Goal: Use online tool/utility: Utilize a website feature to perform a specific function

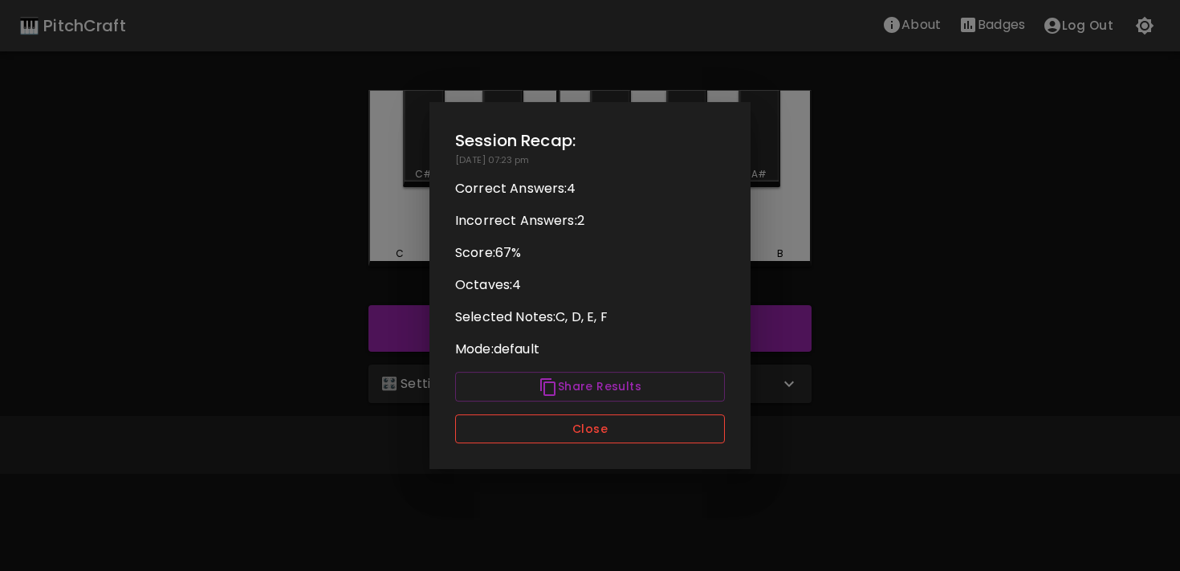
click at [563, 426] on button "Close" at bounding box center [590, 429] width 270 height 30
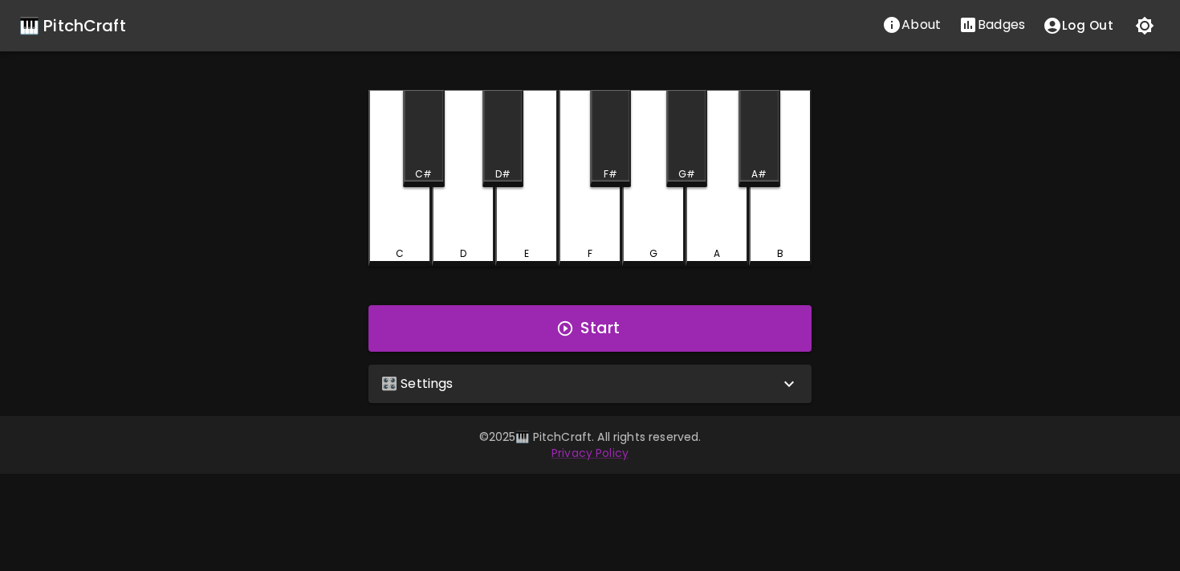
click at [442, 380] on p "🎛️ Settings" at bounding box center [417, 383] width 72 height 19
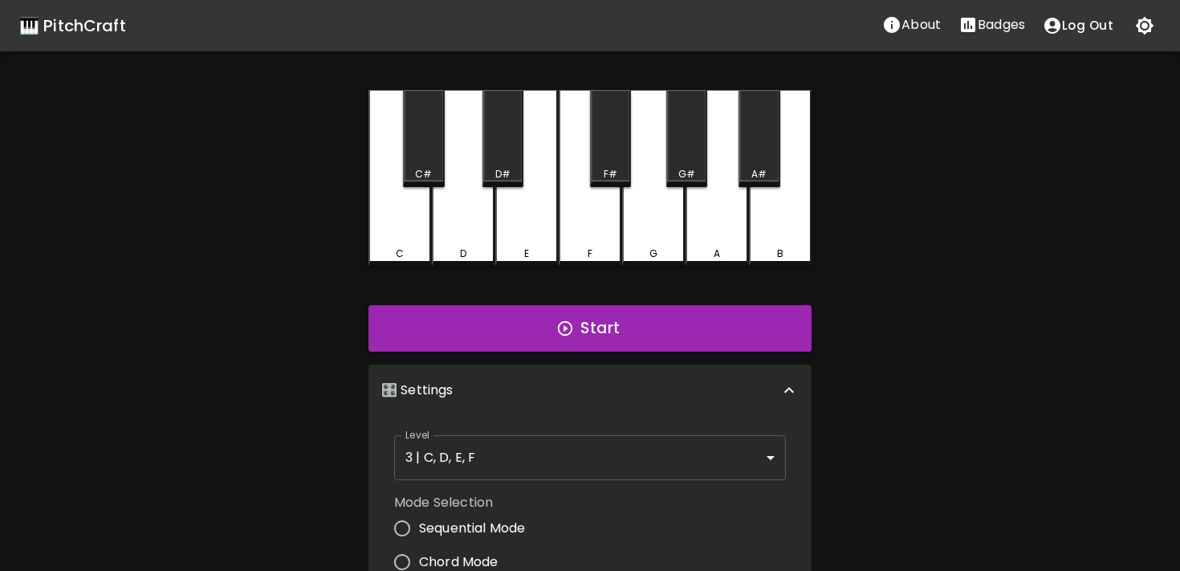
click at [720, 448] on body "🎹 PitchCraft About Badges Log Out C C# D D# E F F# G G# A A# B Start 🎛️ Setting…" at bounding box center [590, 486] width 1180 height 972
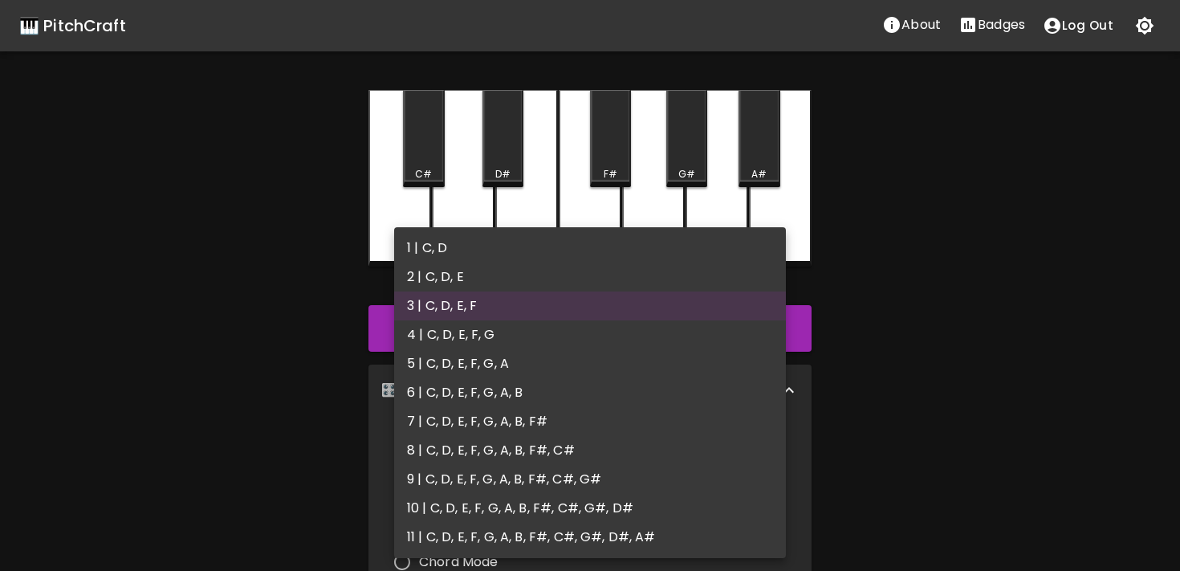
click at [487, 328] on li "4 | C, D, E, F, G" at bounding box center [590, 334] width 392 height 29
type input "7"
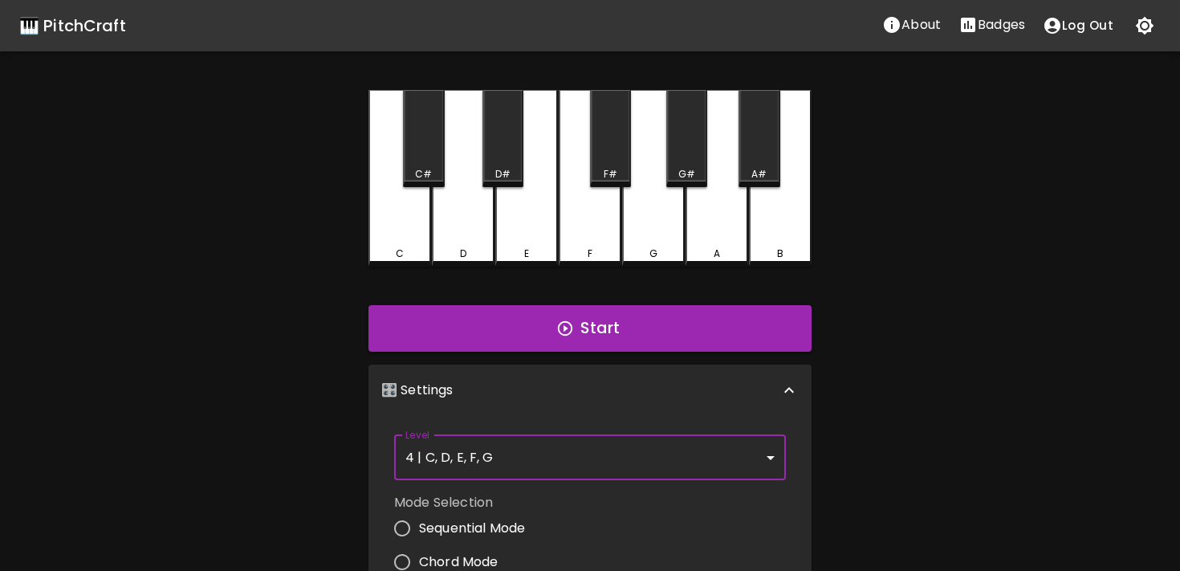
click at [241, 354] on div "🎹 PitchCraft About Badges Log Out C C# D D# E F F# G G# A A# B Start 🎛️ Setting…" at bounding box center [590, 451] width 1180 height 902
click at [276, 466] on div "🎹 PitchCraft About Badges Log Out C C# D D# E F F# G G# A A# B Start 🎛️ Setting…" at bounding box center [590, 451] width 1180 height 902
click at [791, 390] on icon at bounding box center [789, 390] width 19 height 19
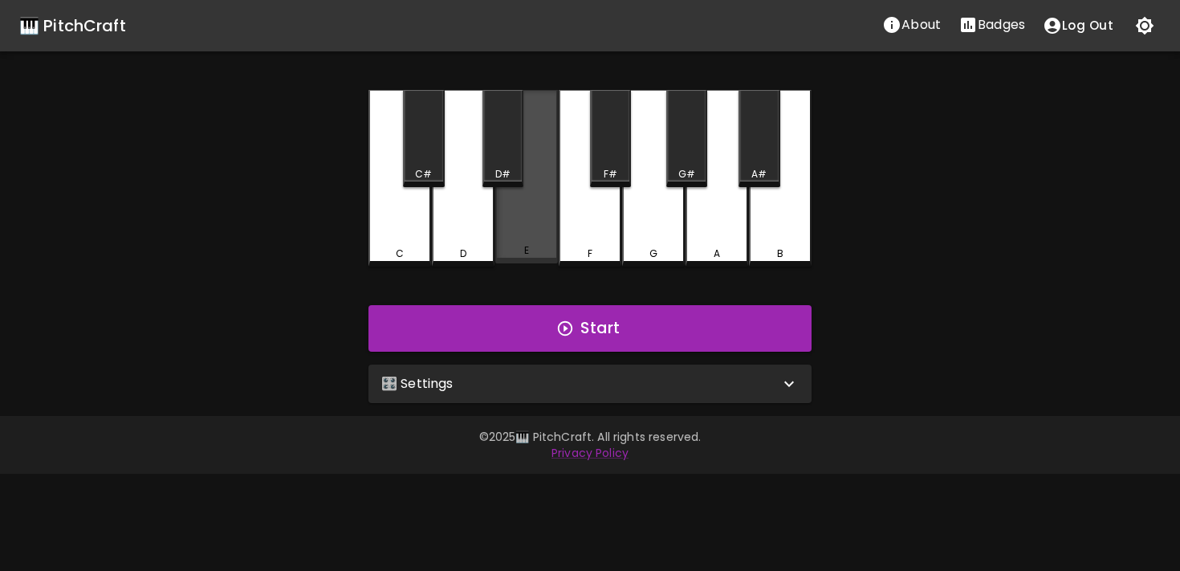
click at [527, 203] on div "E" at bounding box center [526, 176] width 63 height 173
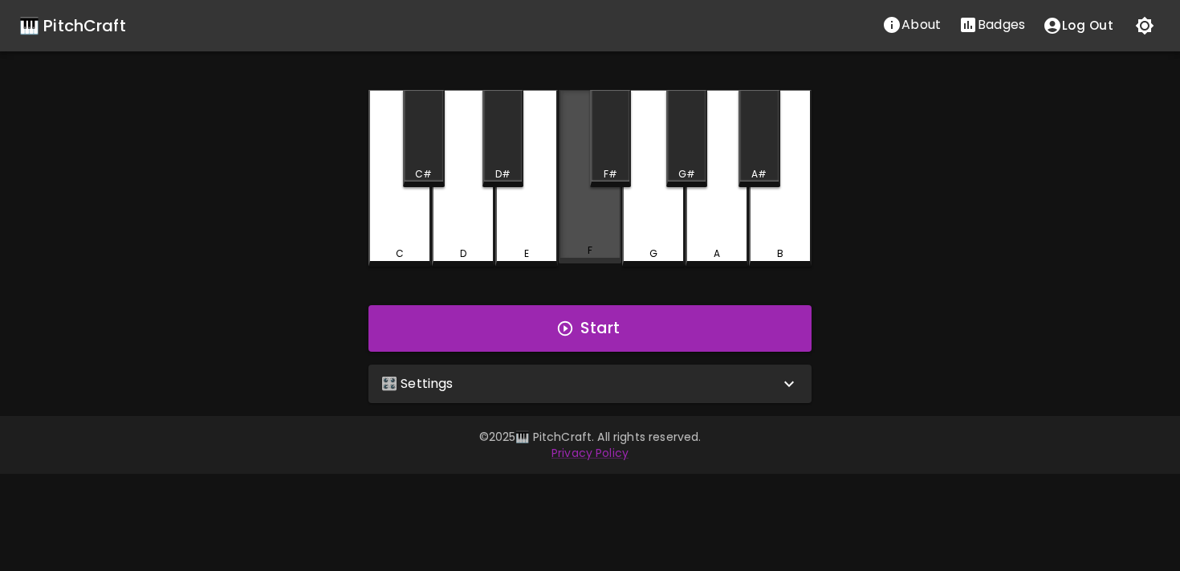
click at [601, 232] on div "F" at bounding box center [590, 176] width 63 height 173
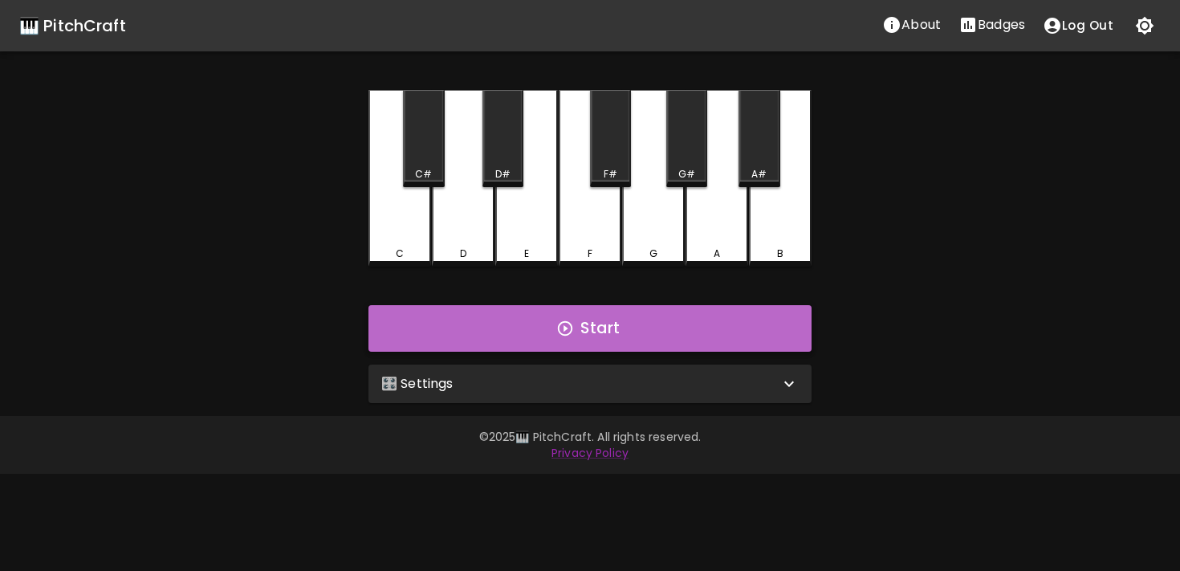
click at [630, 320] on button "Start" at bounding box center [590, 328] width 443 height 47
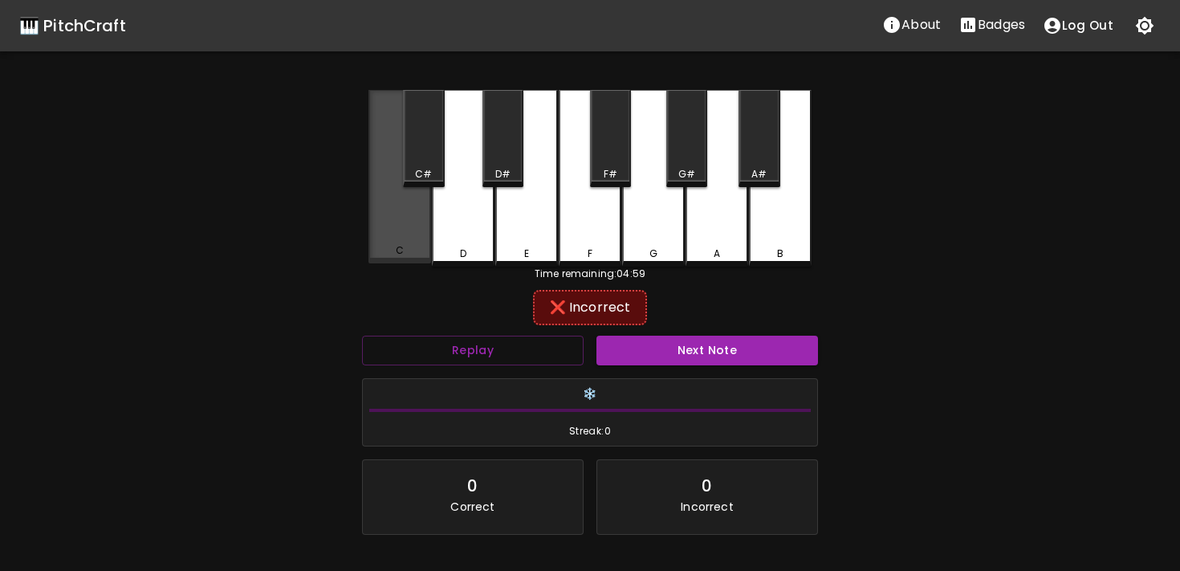
click at [402, 246] on div "C" at bounding box center [400, 250] width 8 height 14
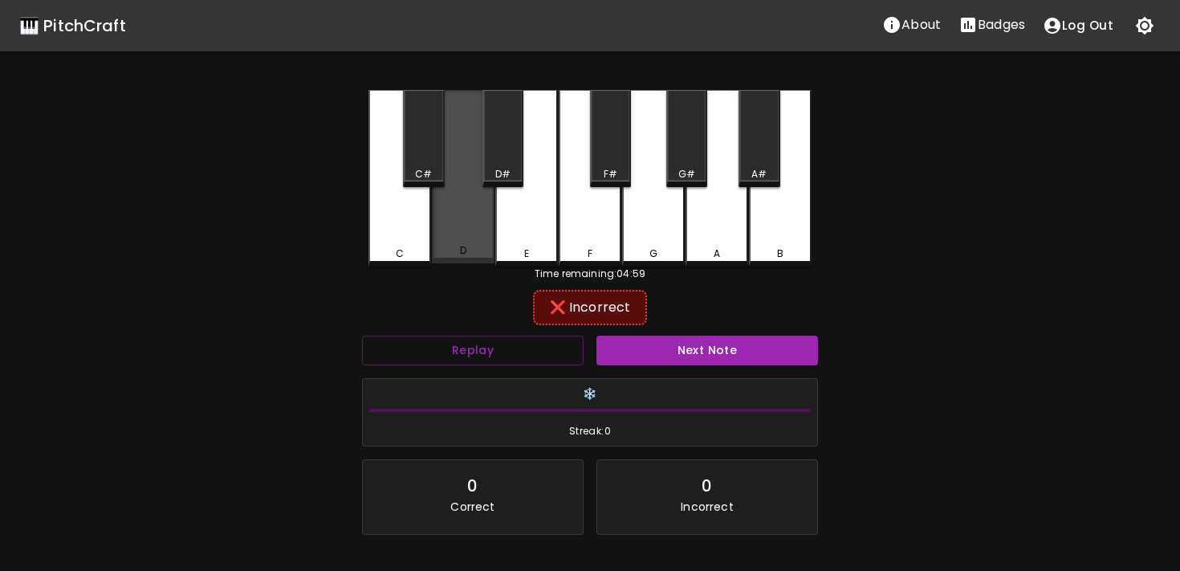
click at [446, 226] on div "D" at bounding box center [463, 176] width 63 height 173
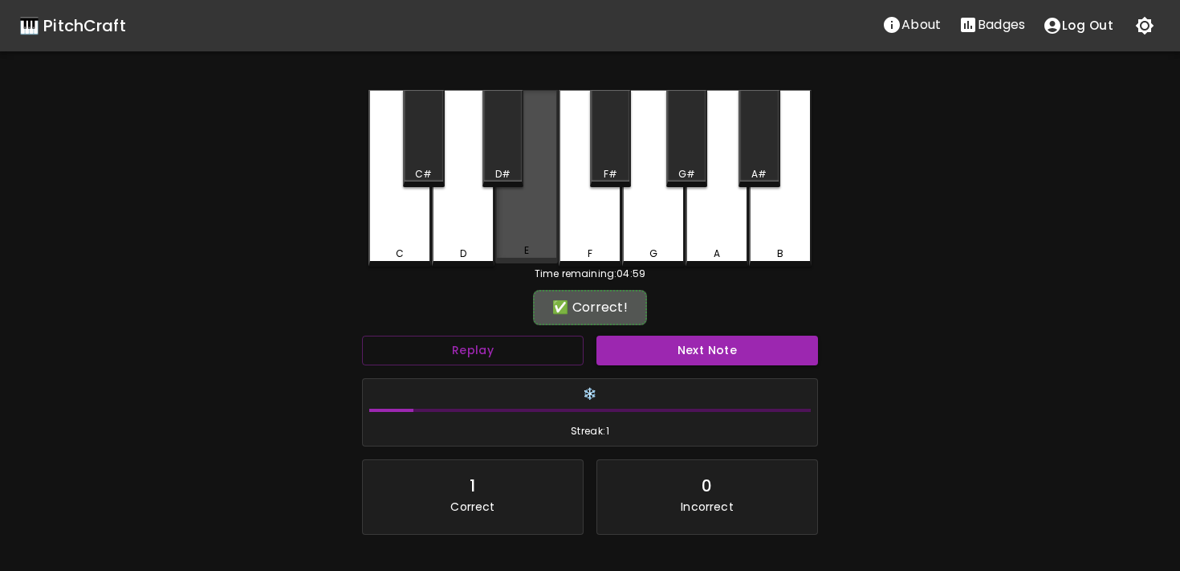
click at [503, 238] on div "E" at bounding box center [526, 176] width 63 height 173
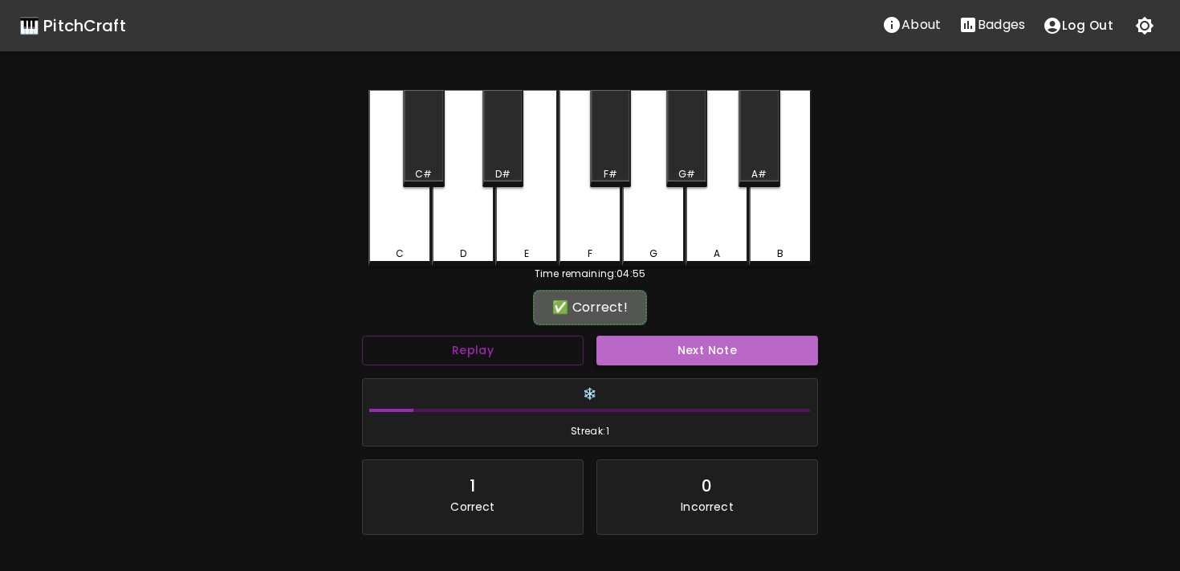
click at [600, 338] on button "Next Note" at bounding box center [708, 351] width 222 height 30
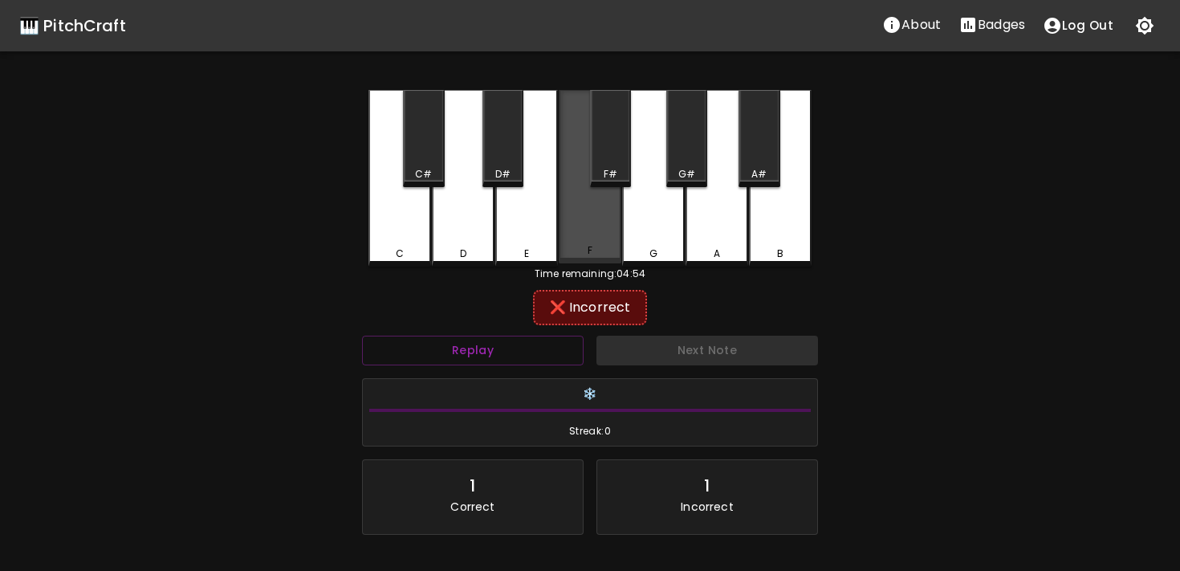
click at [606, 263] on div "F" at bounding box center [590, 176] width 63 height 173
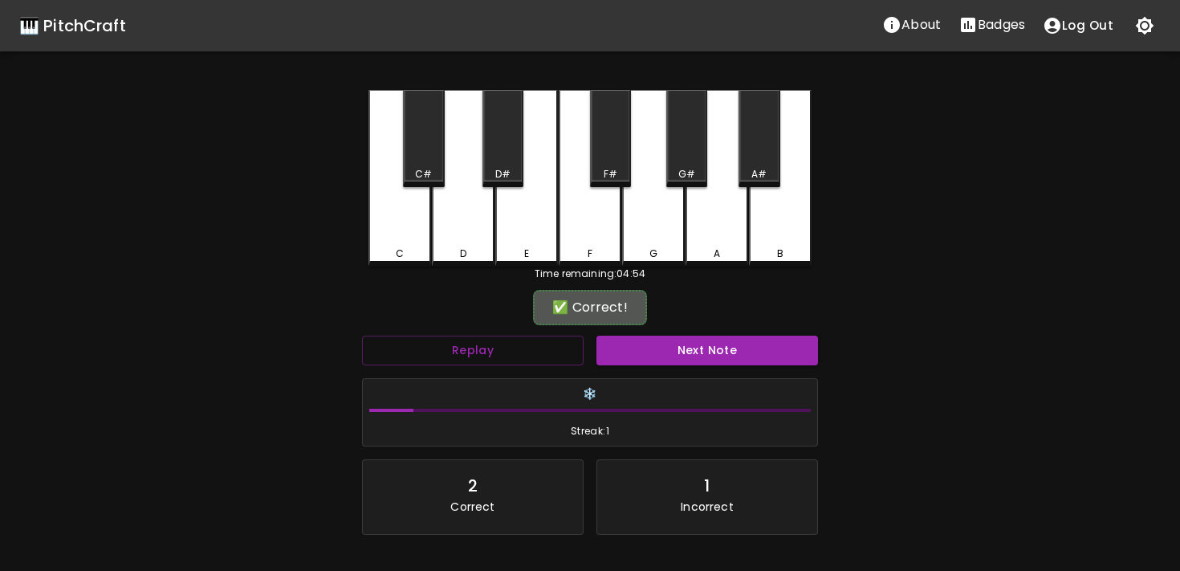
click at [645, 263] on div "C C# D D# E F F# G G# A A# B" at bounding box center [590, 178] width 443 height 177
click at [686, 340] on button "Next Note" at bounding box center [708, 351] width 222 height 30
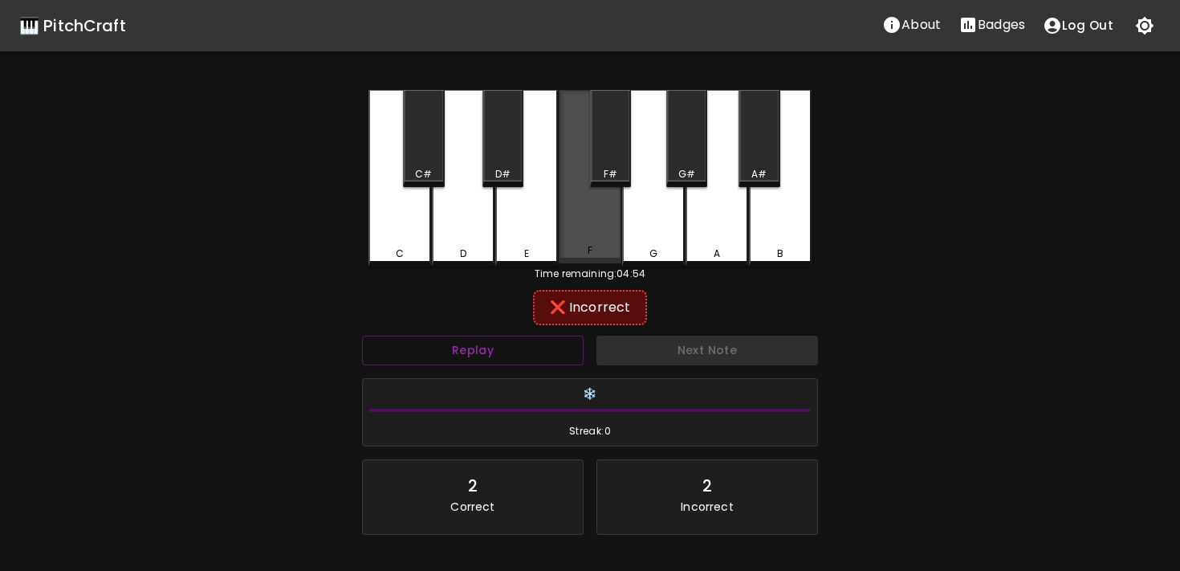
click at [578, 232] on div "F" at bounding box center [590, 176] width 63 height 173
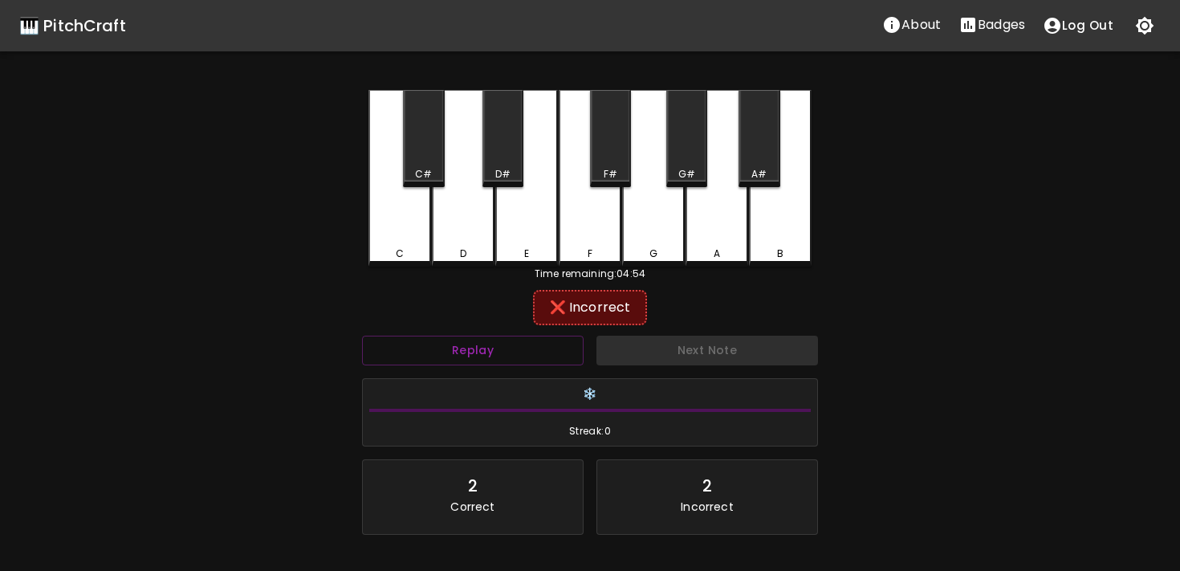
click at [559, 234] on div "F" at bounding box center [590, 178] width 63 height 177
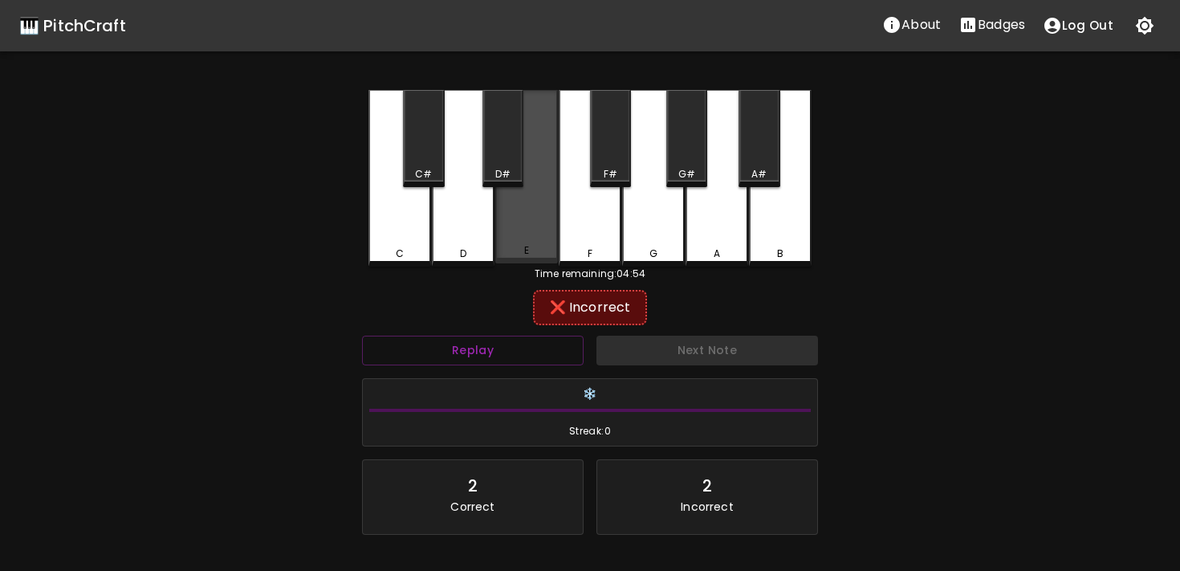
click at [541, 234] on div "E" at bounding box center [526, 176] width 63 height 173
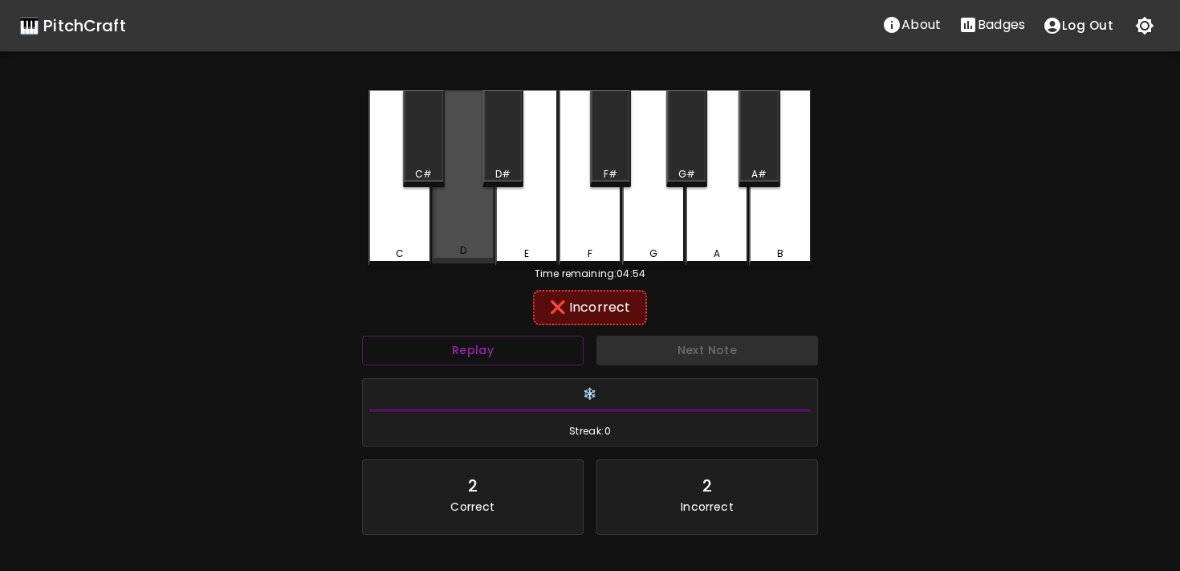
click at [465, 234] on div "D" at bounding box center [463, 176] width 63 height 173
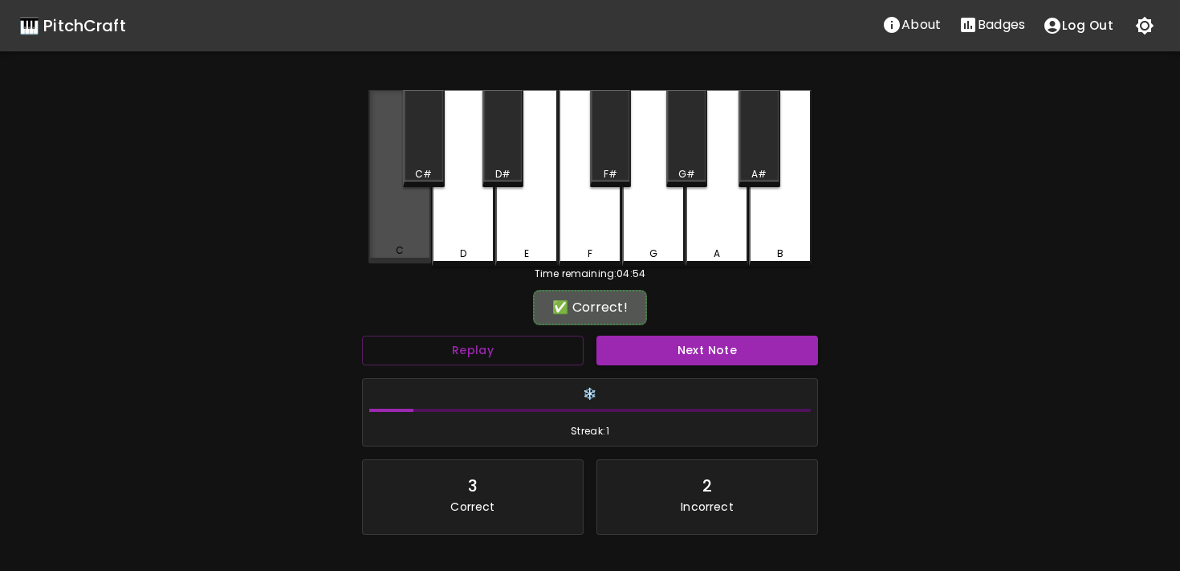
drag, startPoint x: 453, startPoint y: 233, endPoint x: 422, endPoint y: 241, distance: 32.3
click at [421, 241] on div "C C# D D# E F F# G G# A A# B" at bounding box center [590, 178] width 443 height 177
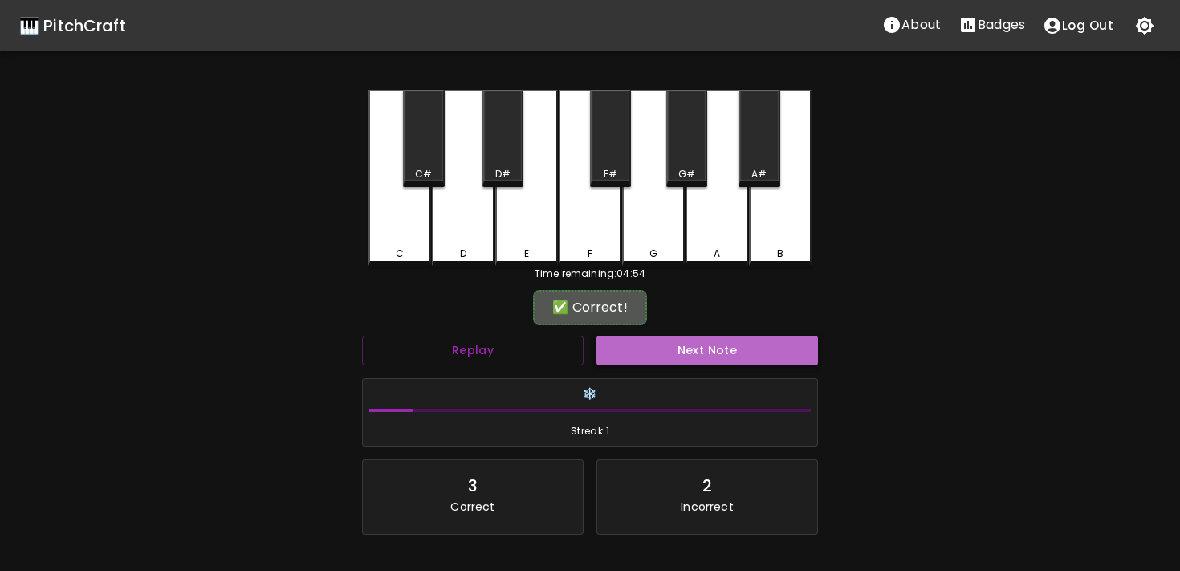
click at [625, 364] on button "Next Note" at bounding box center [708, 351] width 222 height 30
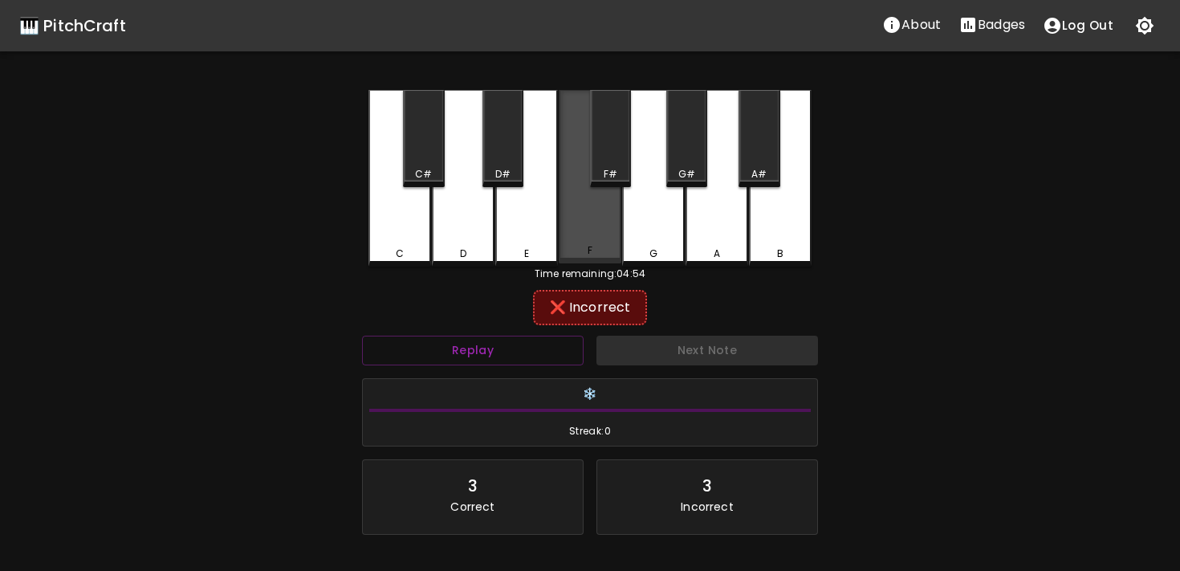
drag, startPoint x: 597, startPoint y: 231, endPoint x: 609, endPoint y: 237, distance: 12.6
click at [599, 231] on div "F" at bounding box center [590, 176] width 63 height 173
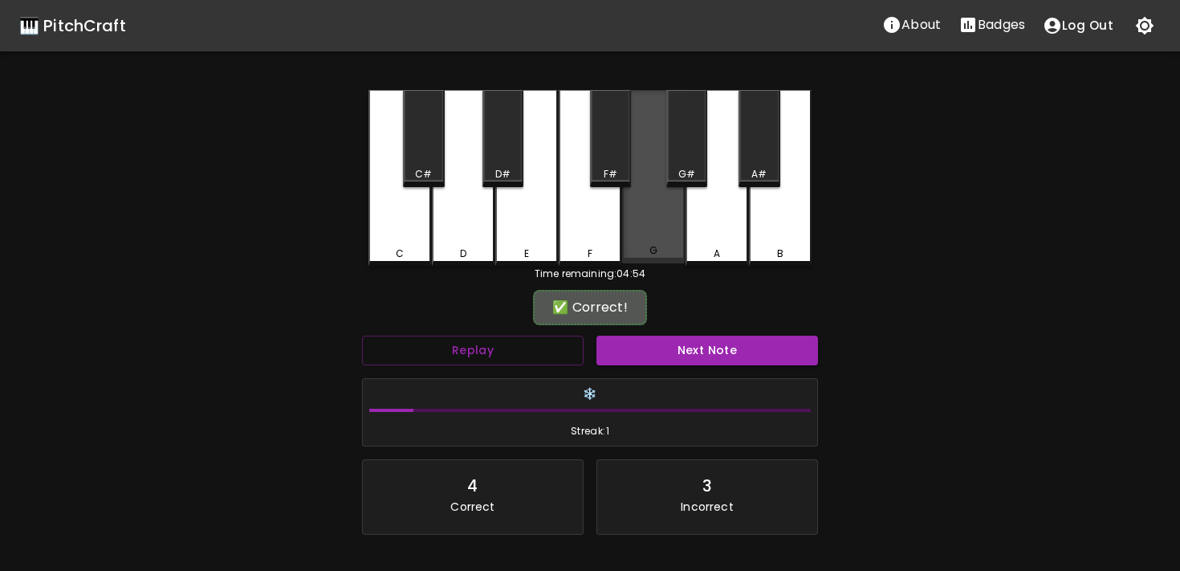
click at [633, 242] on div "G" at bounding box center [653, 176] width 63 height 173
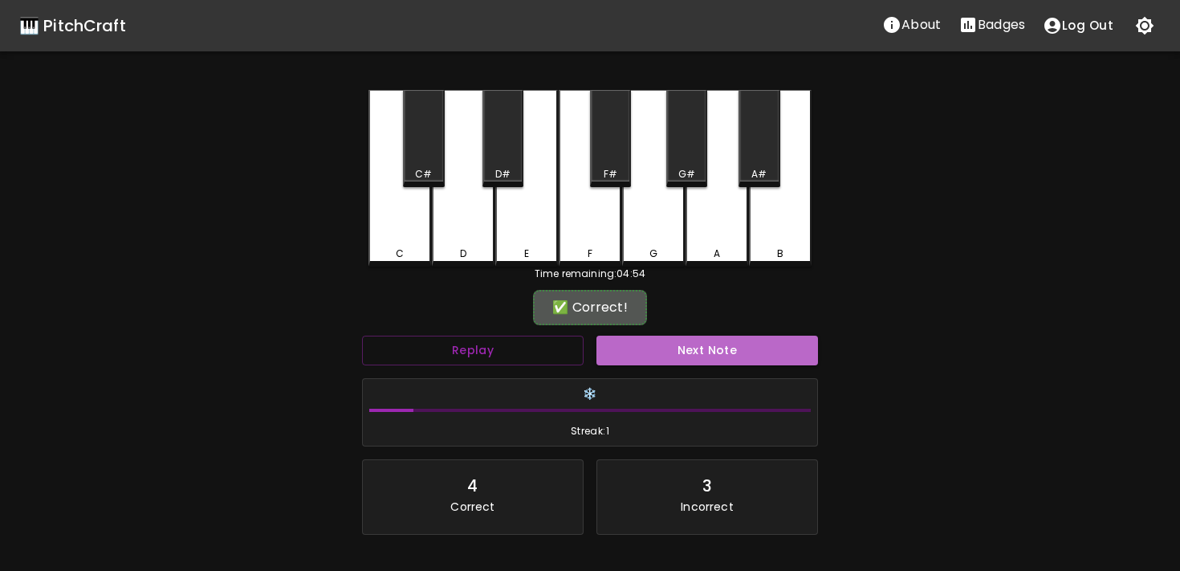
click at [666, 343] on button "Next Note" at bounding box center [708, 351] width 222 height 30
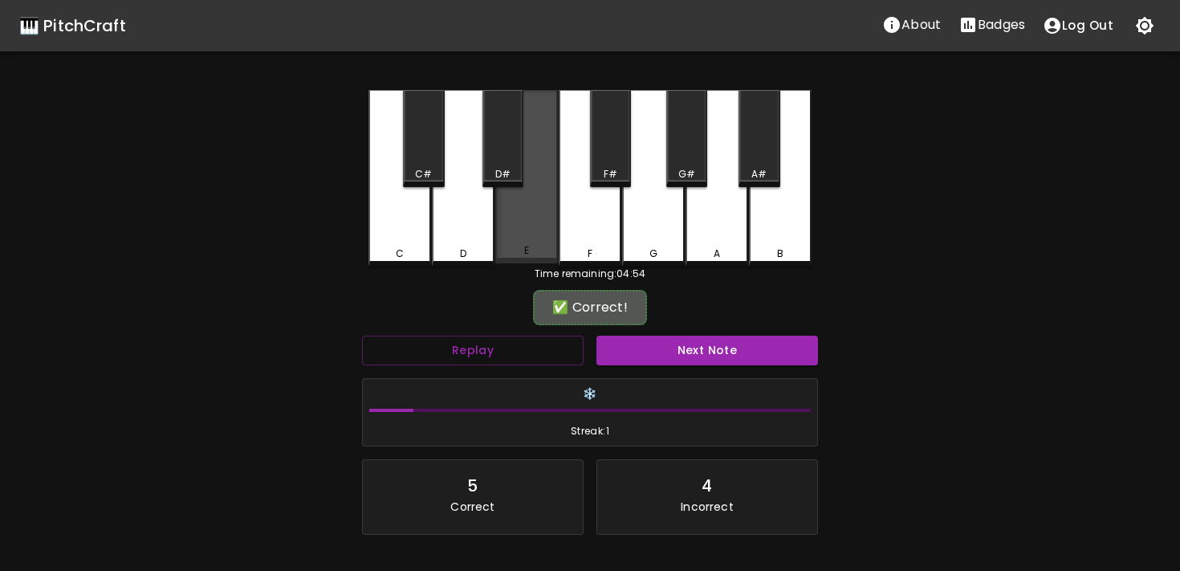
drag, startPoint x: 589, startPoint y: 239, endPoint x: 546, endPoint y: 243, distance: 43.5
click at [528, 234] on div "C C# D D# E F F# G G# A A# B" at bounding box center [590, 178] width 443 height 177
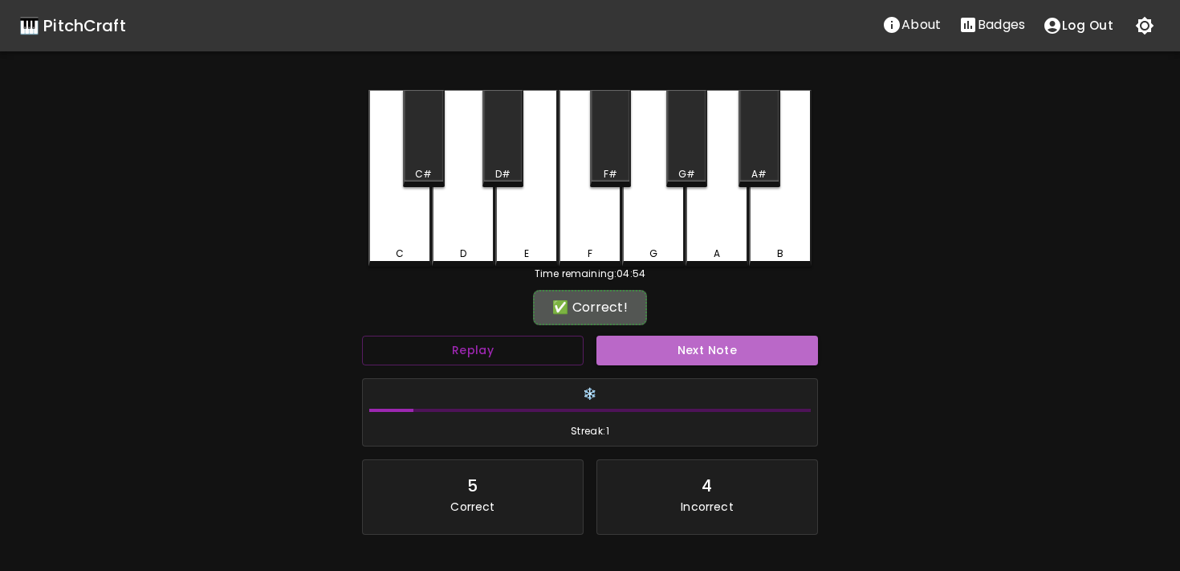
drag, startPoint x: 621, startPoint y: 350, endPoint x: 621, endPoint y: 336, distance: 14.5
click at [621, 342] on button "Next Note" at bounding box center [708, 351] width 222 height 30
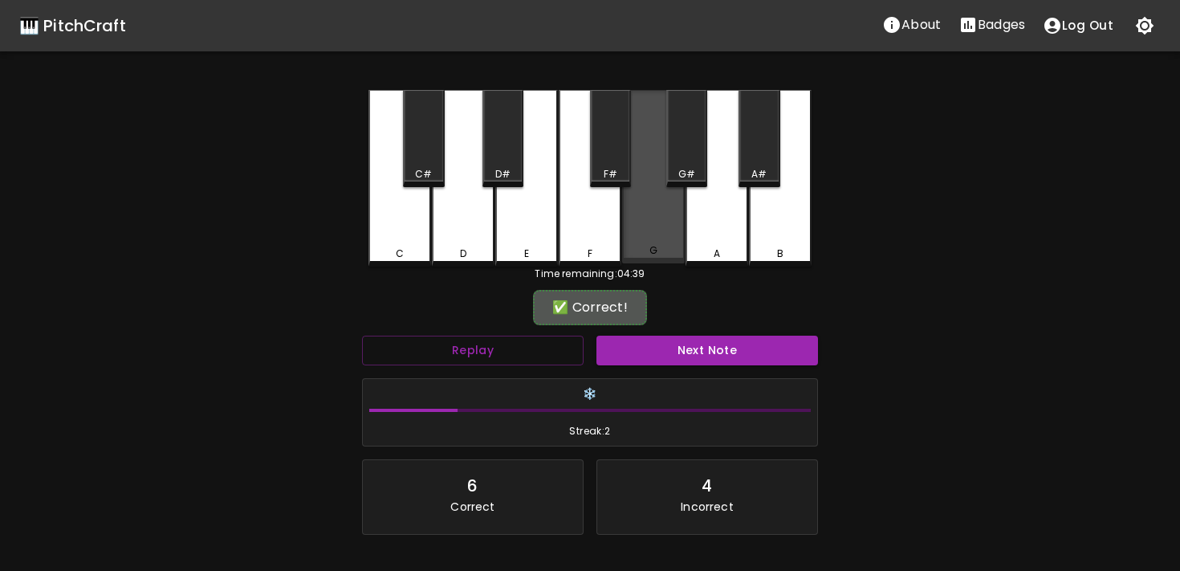
click at [637, 238] on div "G" at bounding box center [653, 176] width 63 height 173
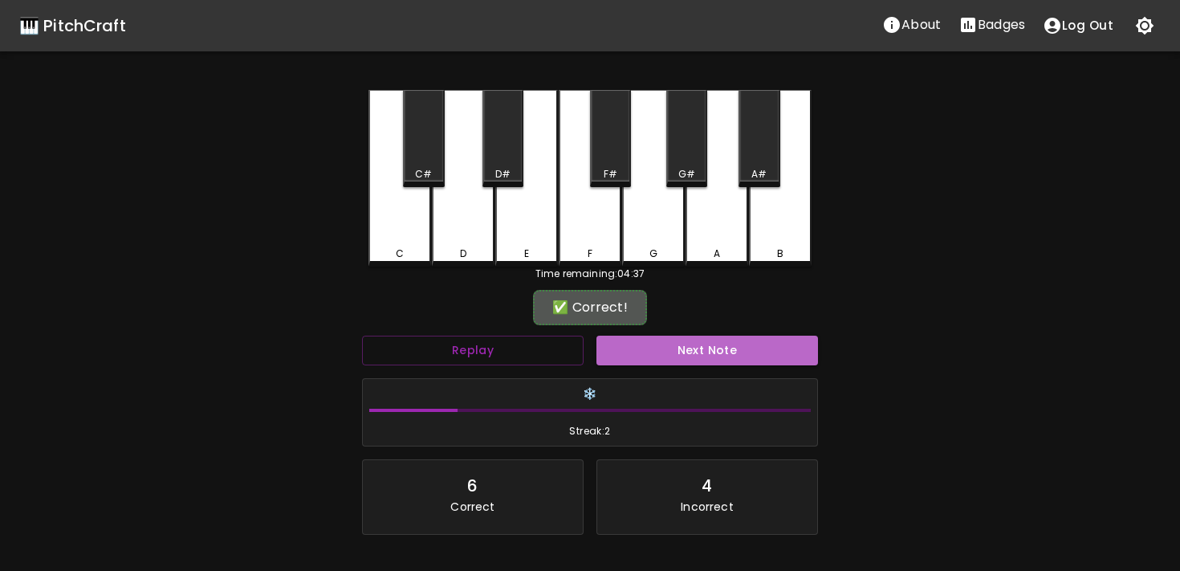
drag, startPoint x: 688, startPoint y: 364, endPoint x: 688, endPoint y: 348, distance: 15.3
click at [688, 353] on button "Next Note" at bounding box center [708, 351] width 222 height 30
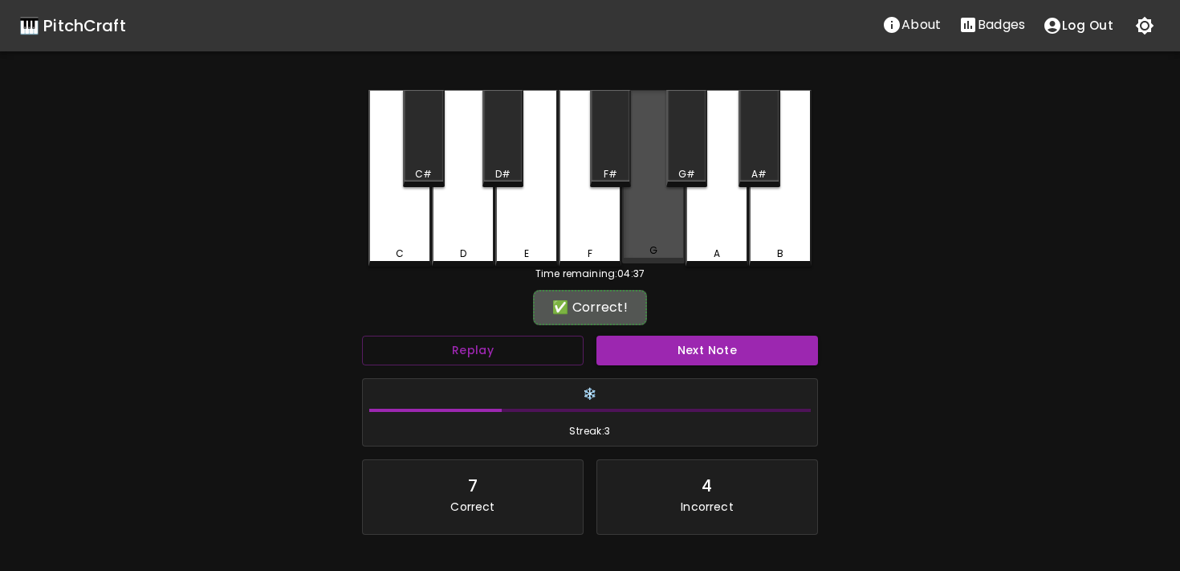
click at [670, 253] on div "G" at bounding box center [653, 250] width 59 height 14
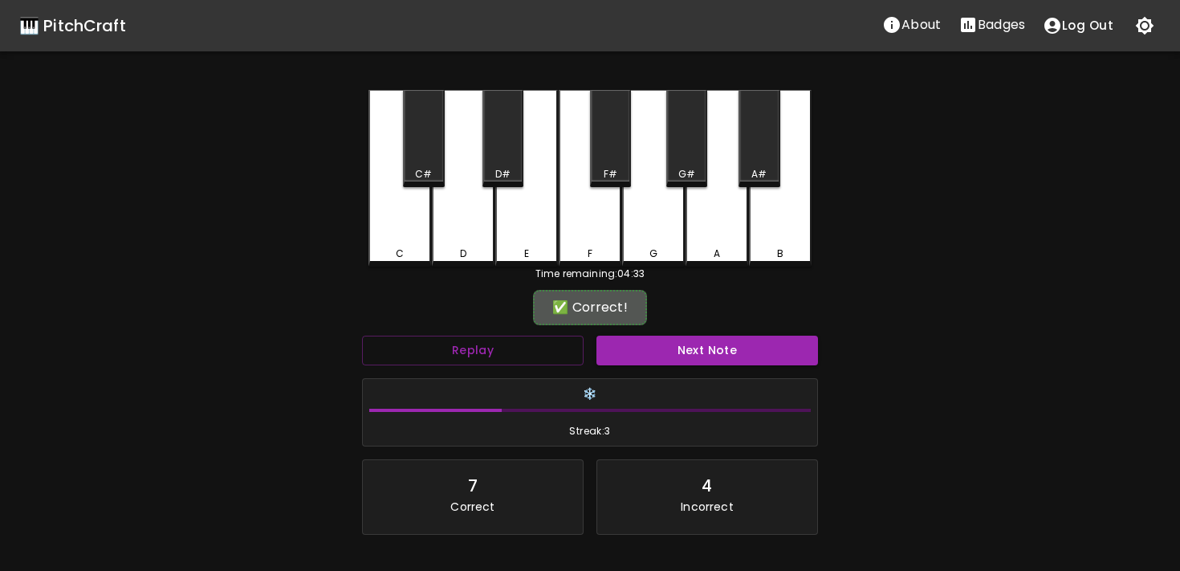
drag, startPoint x: 675, startPoint y: 339, endPoint x: 707, endPoint y: 363, distance: 40.1
click at [707, 363] on button "Next Note" at bounding box center [708, 351] width 222 height 30
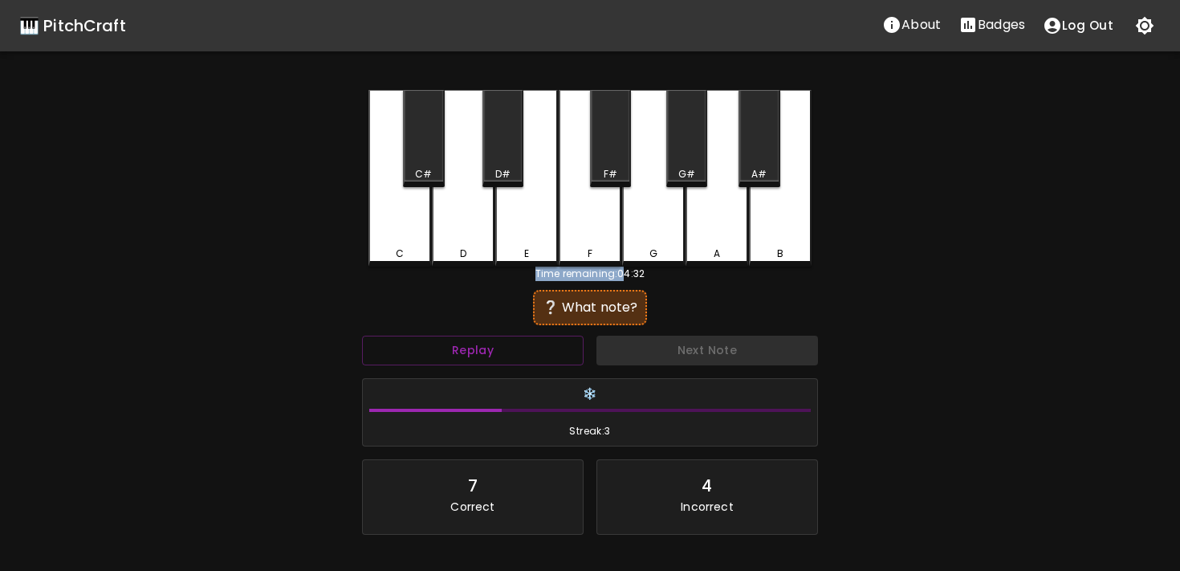
drag, startPoint x: 627, startPoint y: 269, endPoint x: 588, endPoint y: 248, distance: 44.5
click at [587, 248] on div "C C# D D# E F F# G G# A A# B Time remaining: 04:32 ❔ What note? Replay Next Not…" at bounding box center [590, 358] width 482 height 536
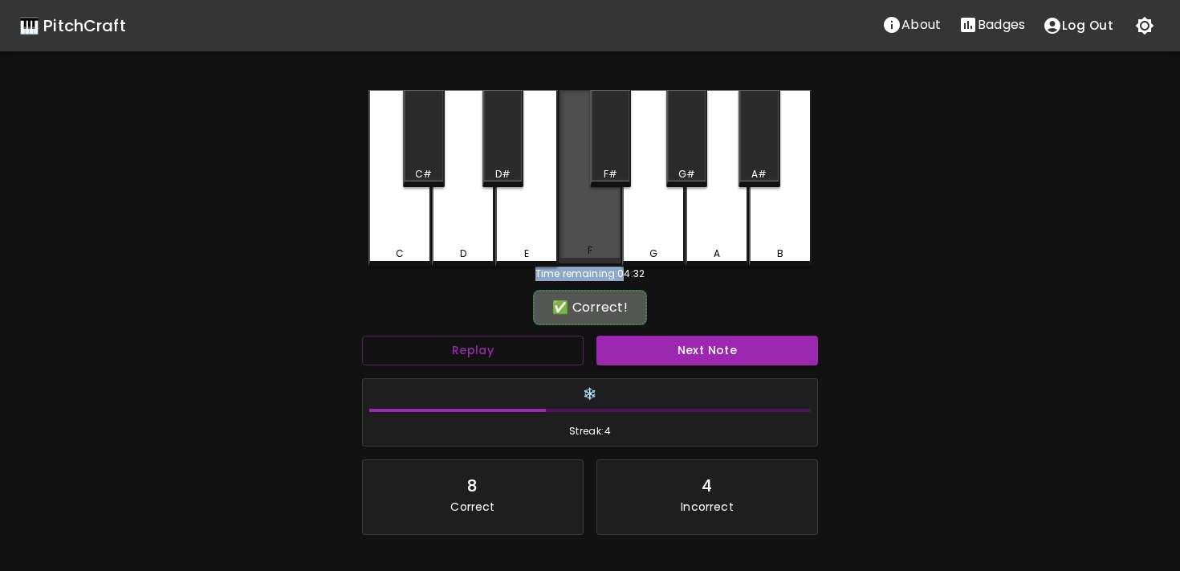
click at [589, 253] on div "F" at bounding box center [590, 250] width 5 height 14
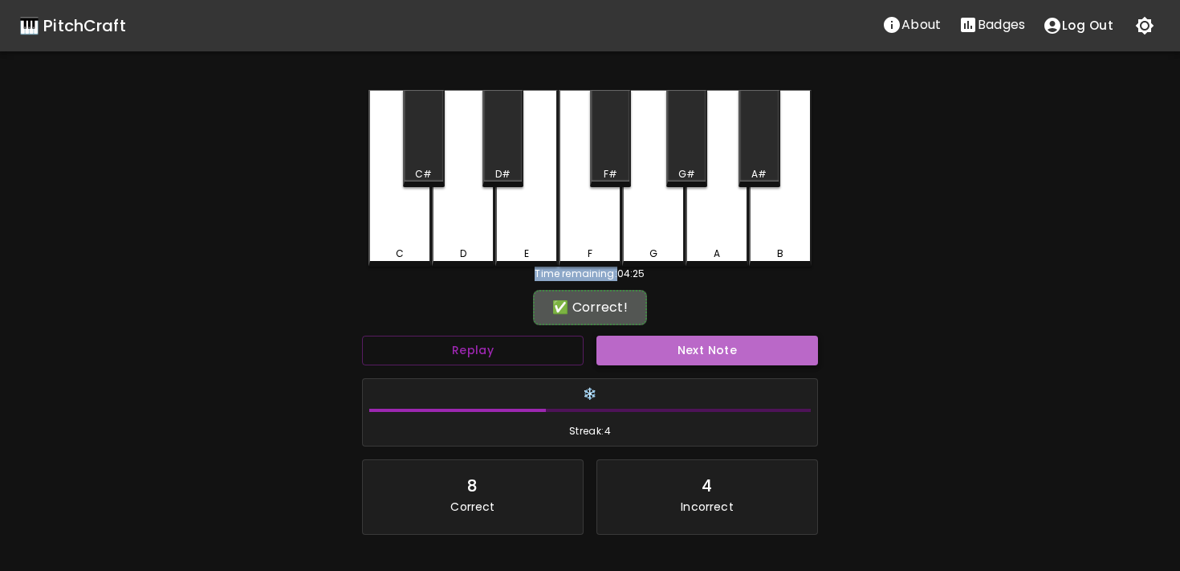
click at [643, 348] on button "Next Note" at bounding box center [708, 351] width 222 height 30
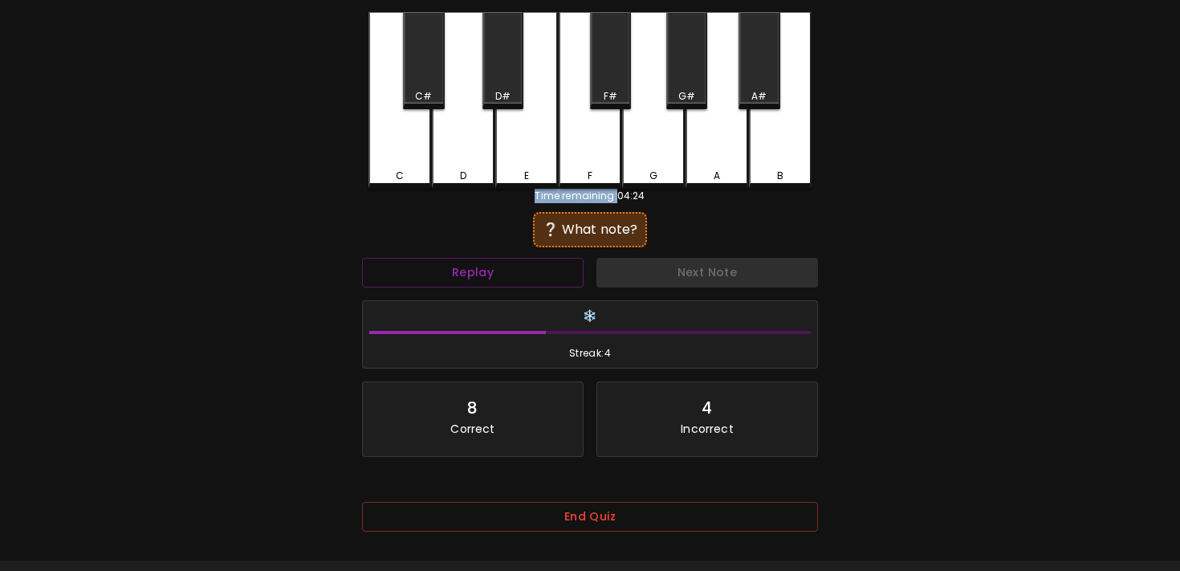
scroll to position [79, 0]
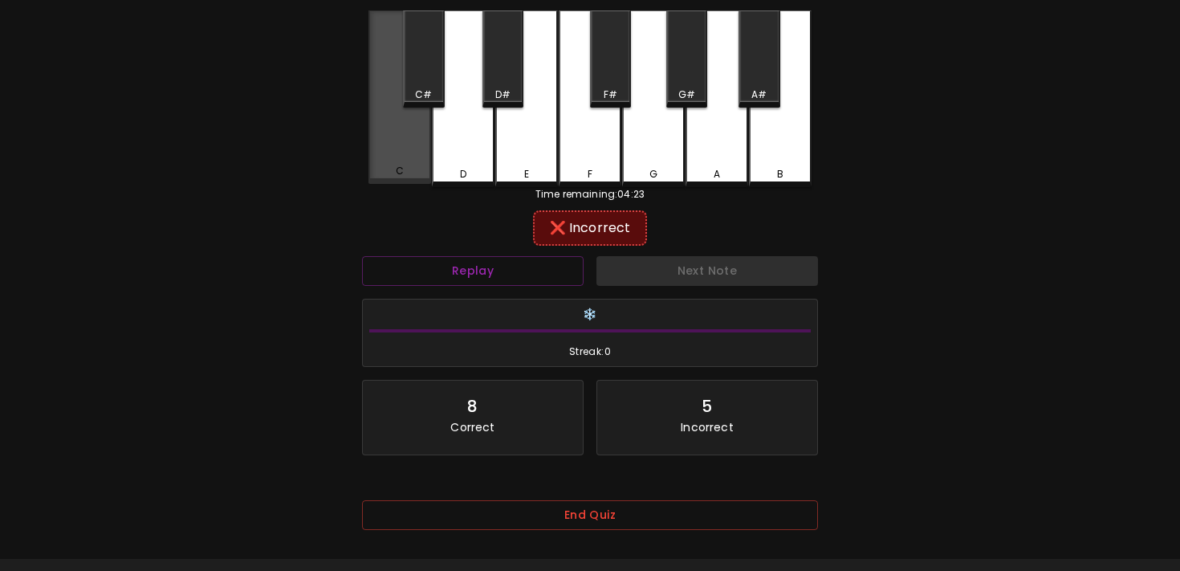
click at [374, 150] on div "C" at bounding box center [400, 96] width 63 height 173
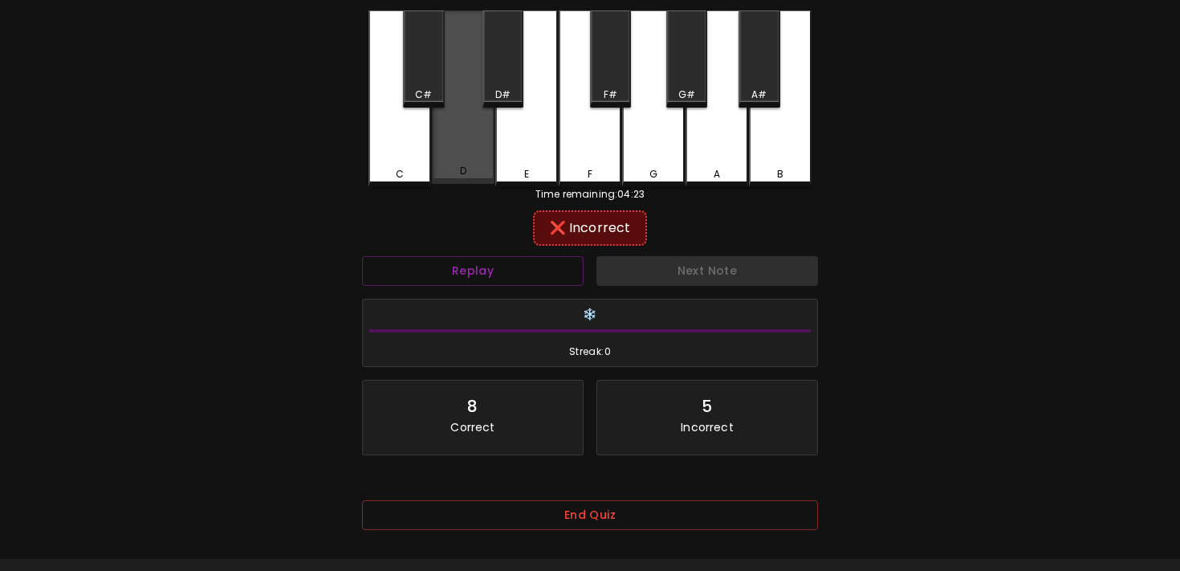
click at [467, 157] on div "D" at bounding box center [463, 96] width 63 height 173
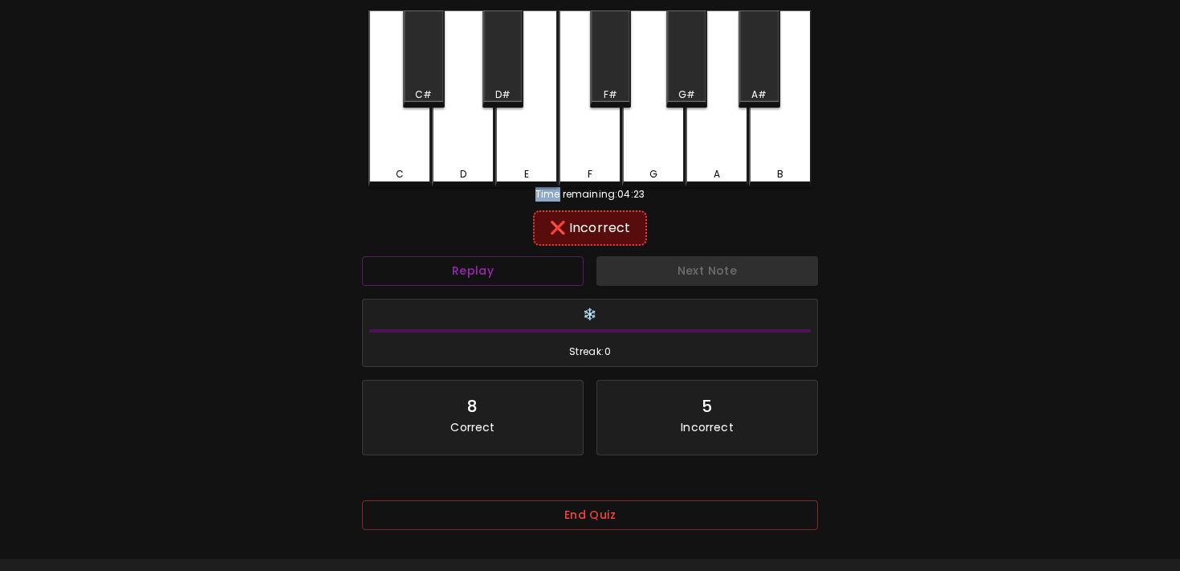
click at [467, 157] on div "D" at bounding box center [463, 98] width 63 height 177
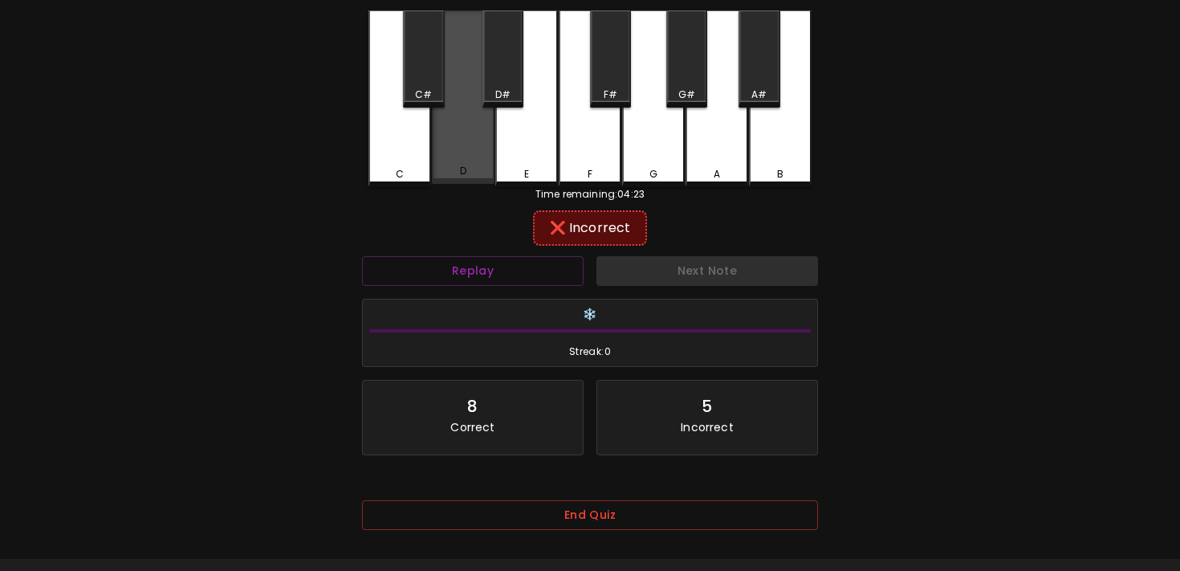
click at [489, 157] on div "D" at bounding box center [463, 96] width 63 height 173
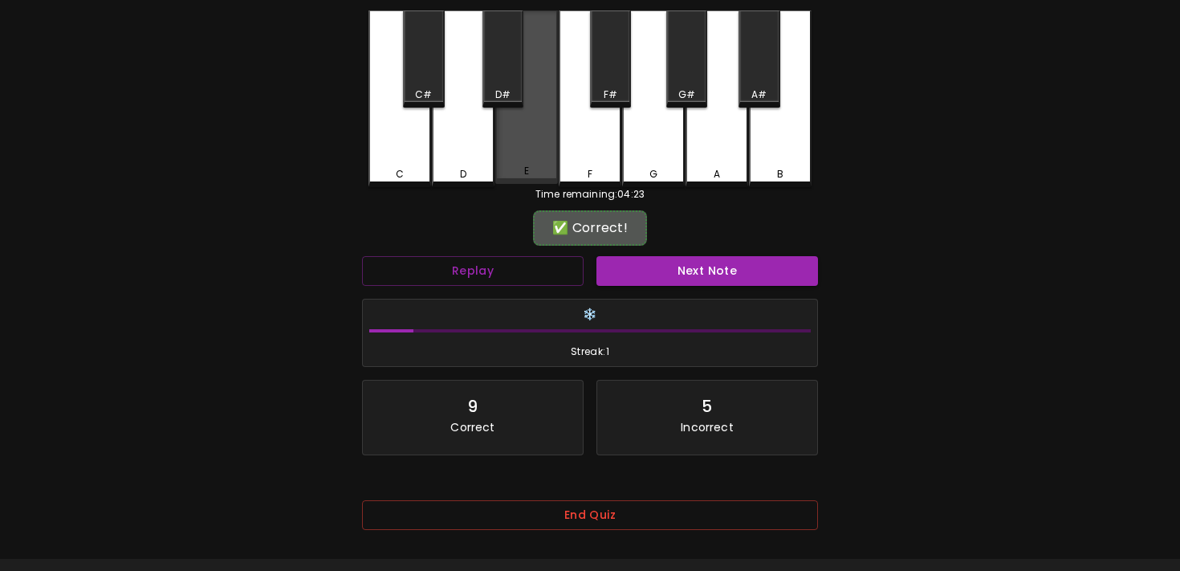
click at [524, 165] on div "E" at bounding box center [526, 96] width 63 height 173
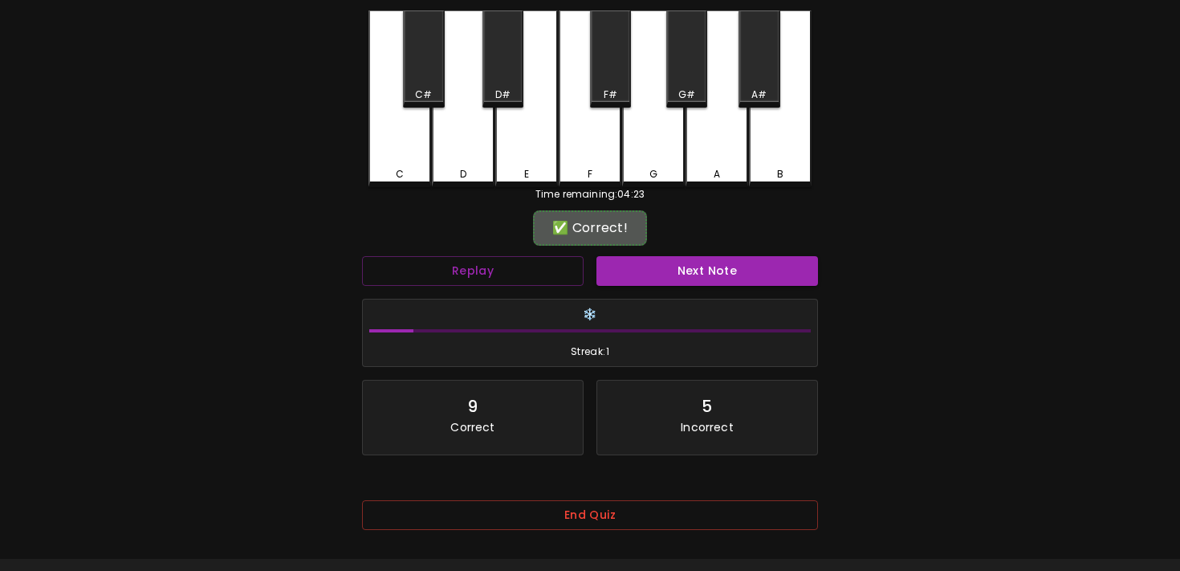
click at [662, 288] on div "Next Note" at bounding box center [707, 271] width 234 height 43
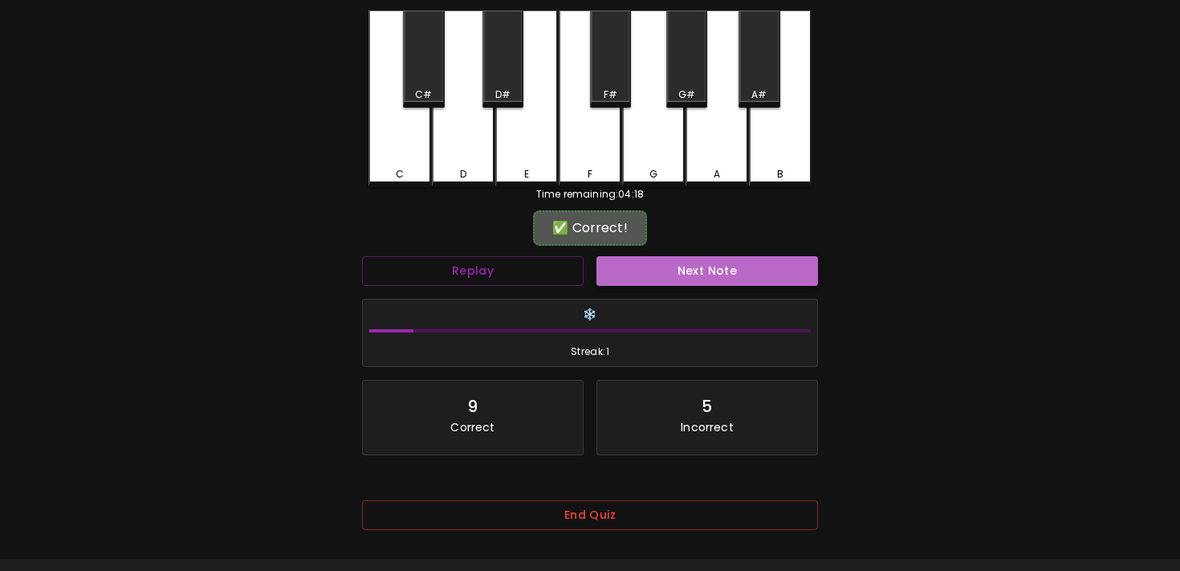
click at [662, 281] on button "Next Note" at bounding box center [708, 271] width 222 height 30
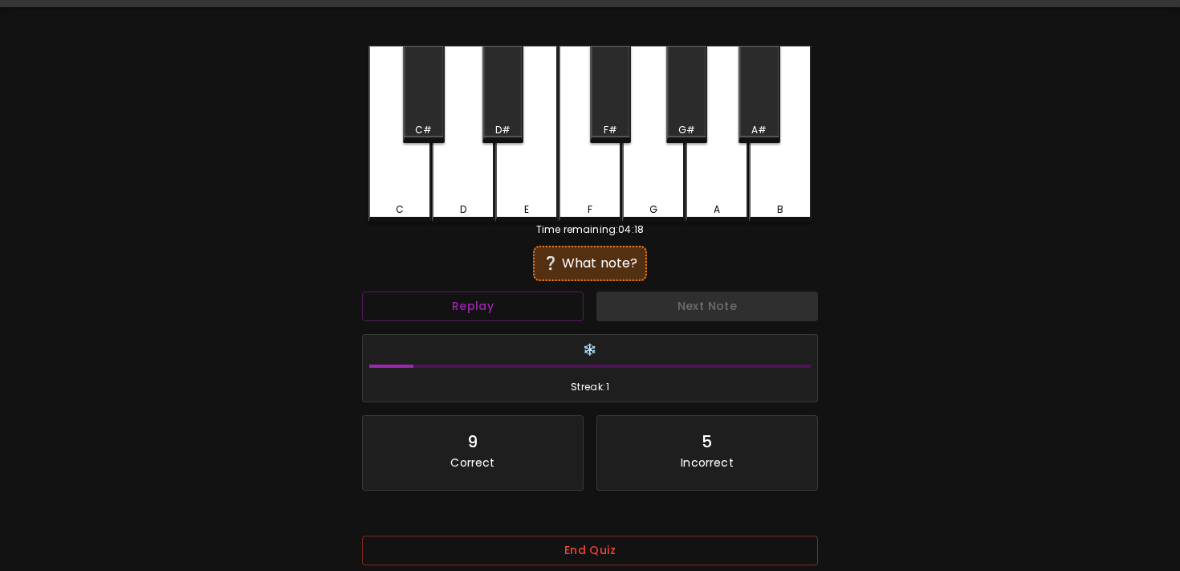
scroll to position [0, 0]
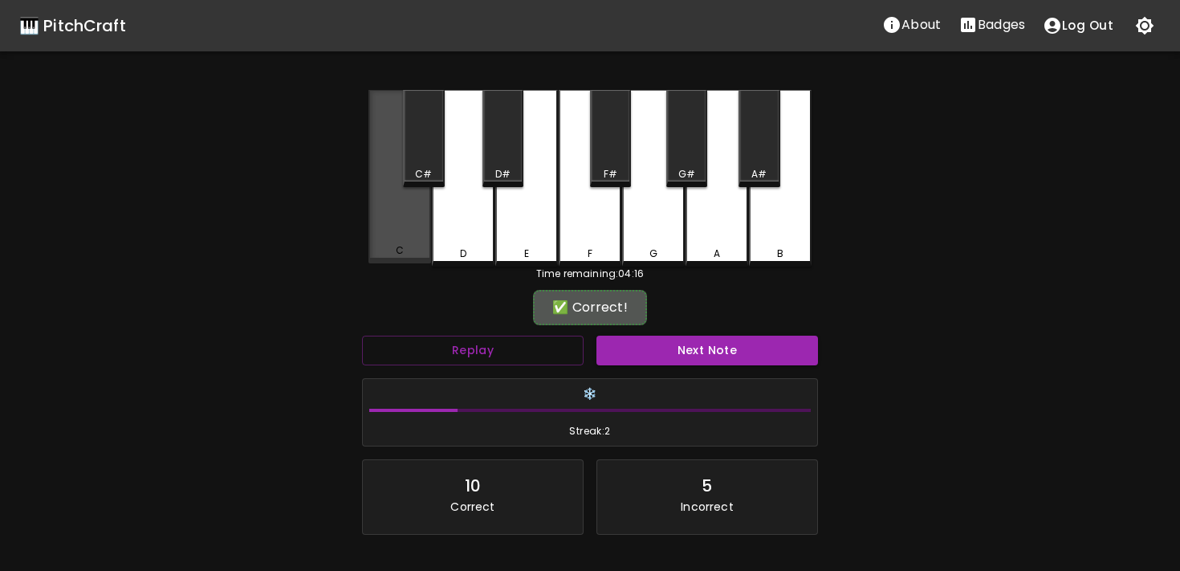
click at [413, 238] on div "C" at bounding box center [400, 176] width 63 height 173
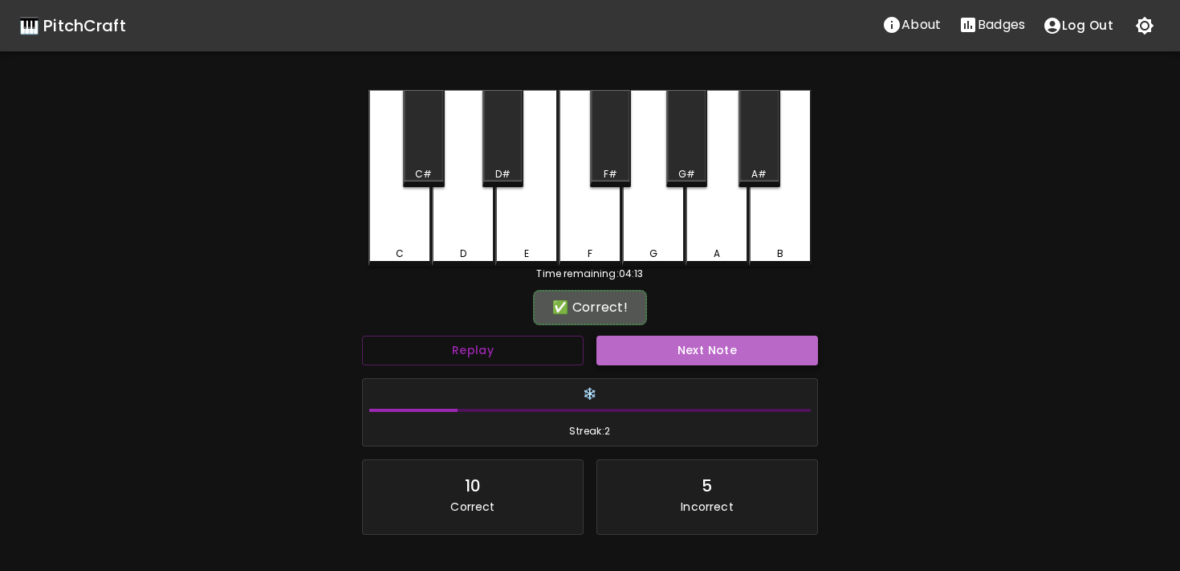
click at [652, 348] on button "Next Note" at bounding box center [708, 351] width 222 height 30
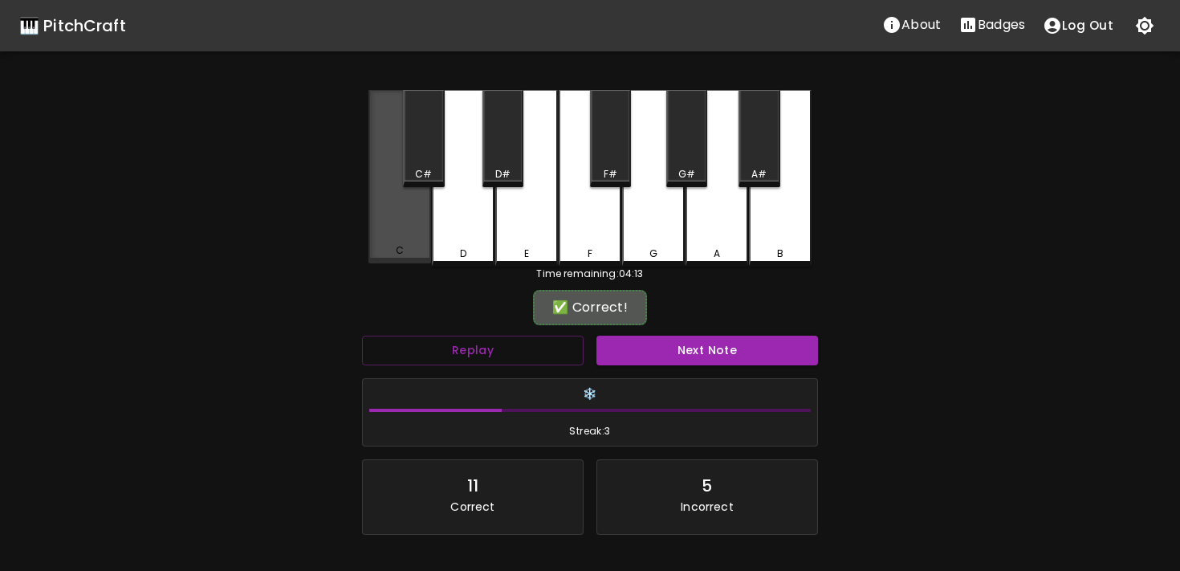
click at [409, 202] on div "C" at bounding box center [400, 176] width 63 height 173
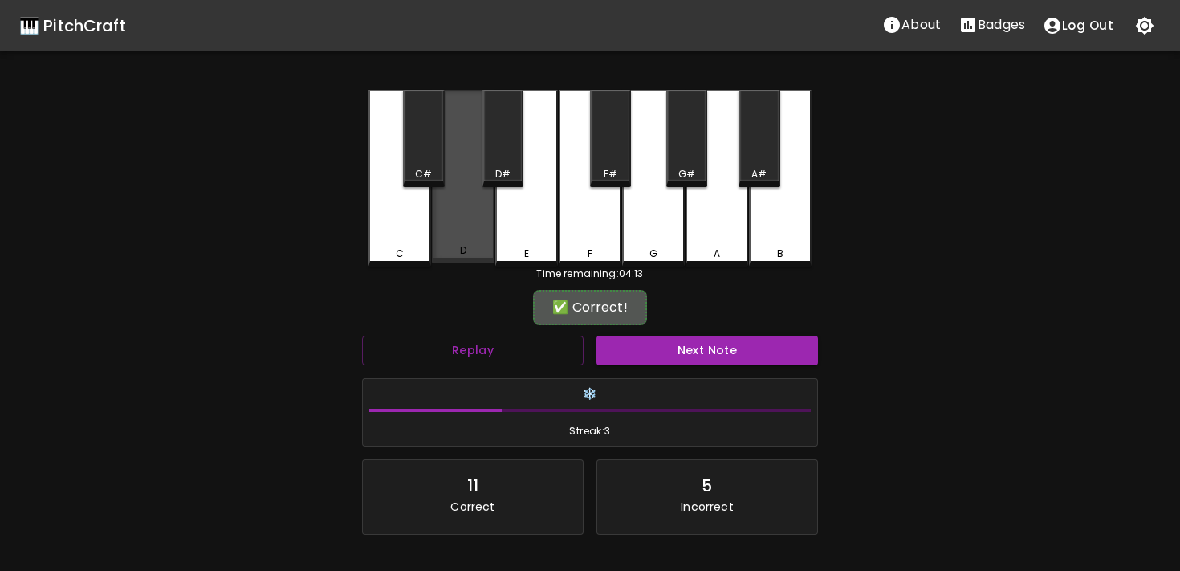
click at [469, 230] on div "D" at bounding box center [463, 176] width 63 height 173
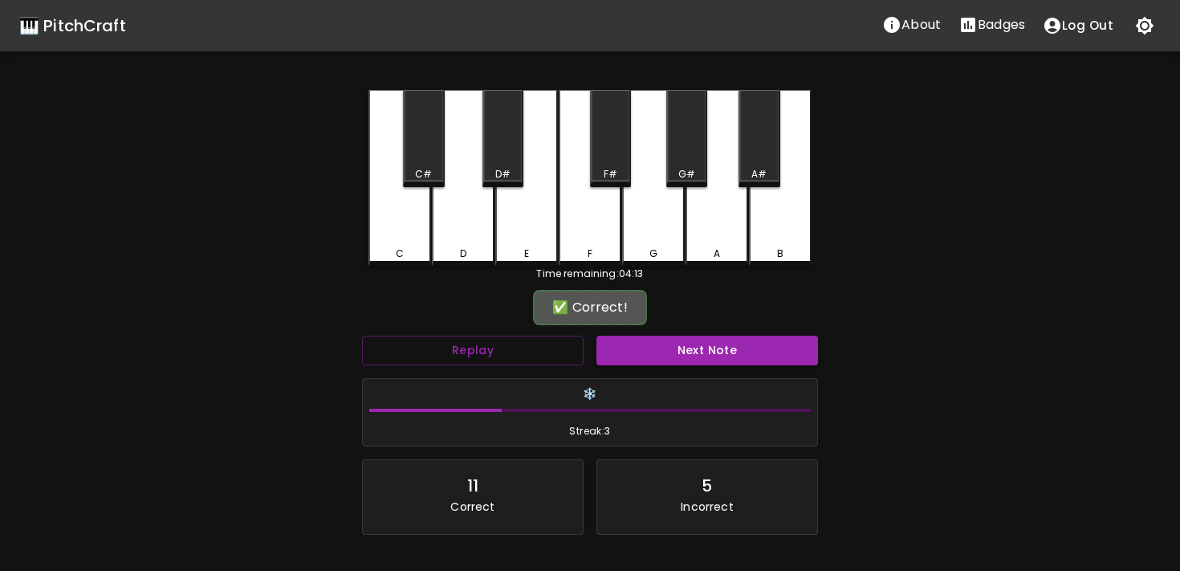
click at [634, 271] on div "Time remaining: 04:13" at bounding box center [590, 274] width 443 height 14
drag, startPoint x: 633, startPoint y: 271, endPoint x: 538, endPoint y: 335, distance: 115.1
click at [529, 341] on div "C C# D D# E F F# G G# A A# B Time remaining: 04:07 ✅ Correct! Replay Next Note …" at bounding box center [590, 358] width 482 height 536
click at [1134, 316] on div "🎹 PitchCraft About Badges Log Out C C# D D# E F F# G G# A A# B Time remaining: …" at bounding box center [590, 312] width 1180 height 625
click at [379, 351] on button "Replay" at bounding box center [473, 351] width 222 height 30
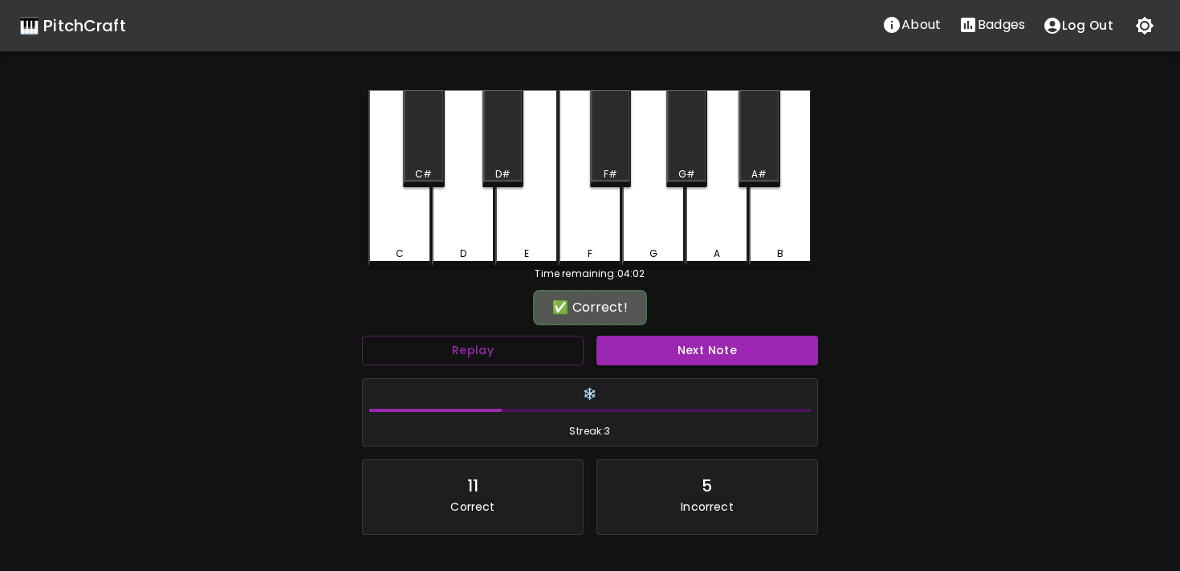
click at [361, 238] on div "C C# D D# E F F# G G# A A# B Time remaining: 04:02 ✅ Correct! Replay Next Note …" at bounding box center [590, 358] width 482 height 536
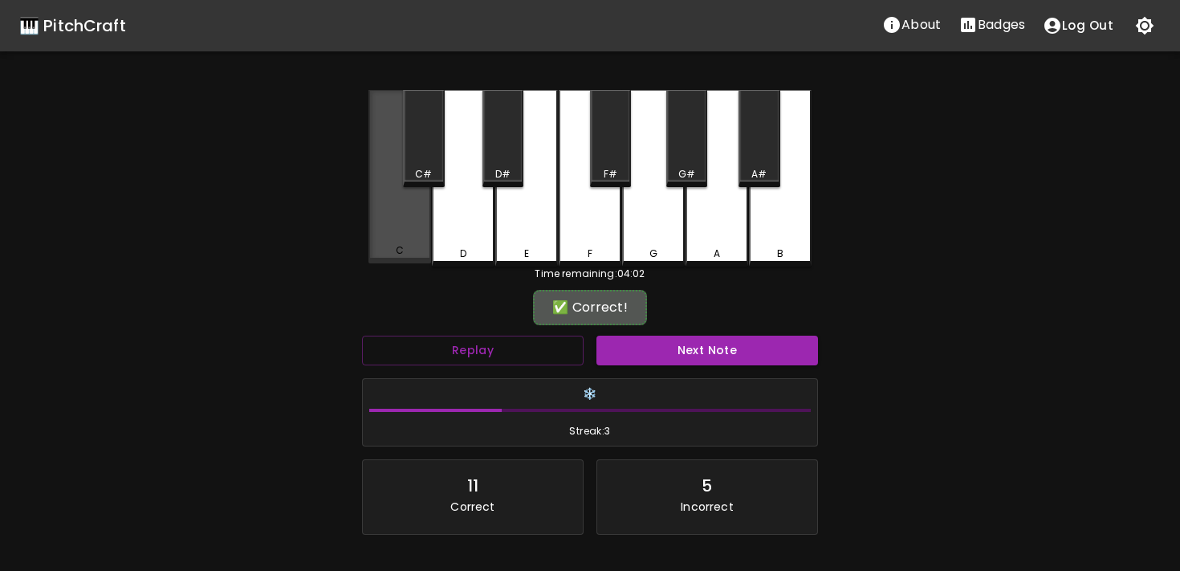
click at [379, 254] on div "C" at bounding box center [399, 250] width 59 height 14
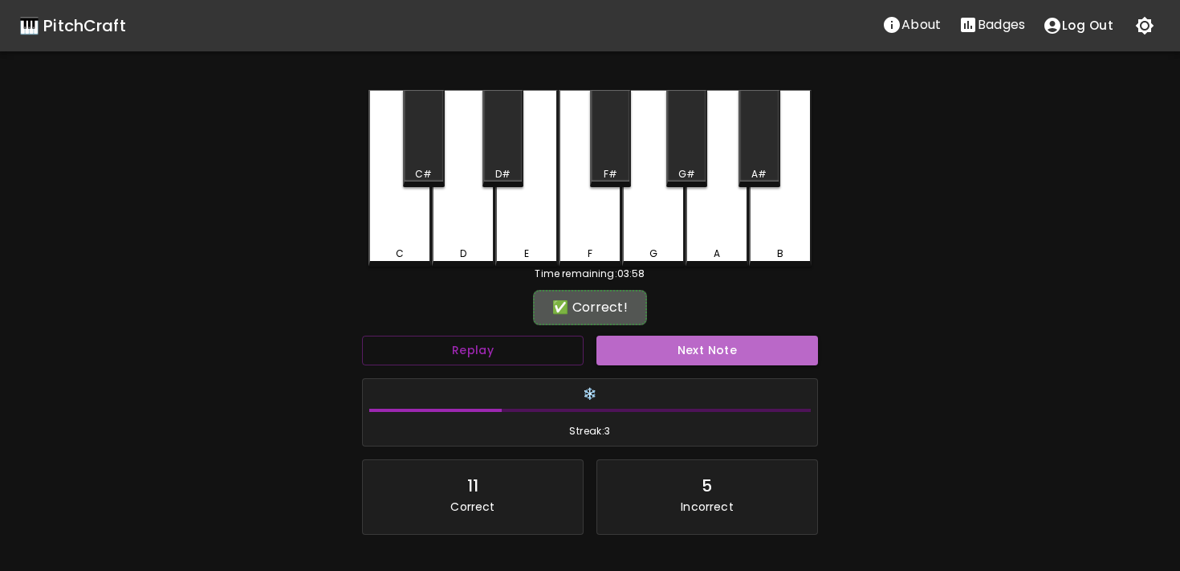
click at [614, 356] on button "Next Note" at bounding box center [708, 351] width 222 height 30
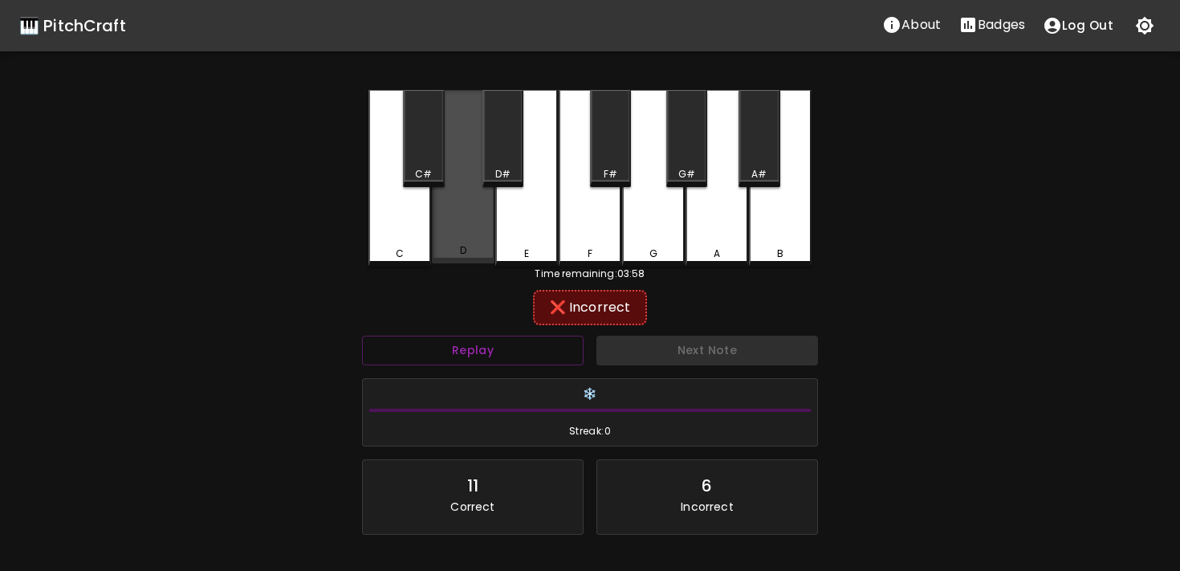
click at [479, 228] on div "D" at bounding box center [463, 176] width 63 height 173
click at [492, 230] on div "D" at bounding box center [463, 176] width 63 height 173
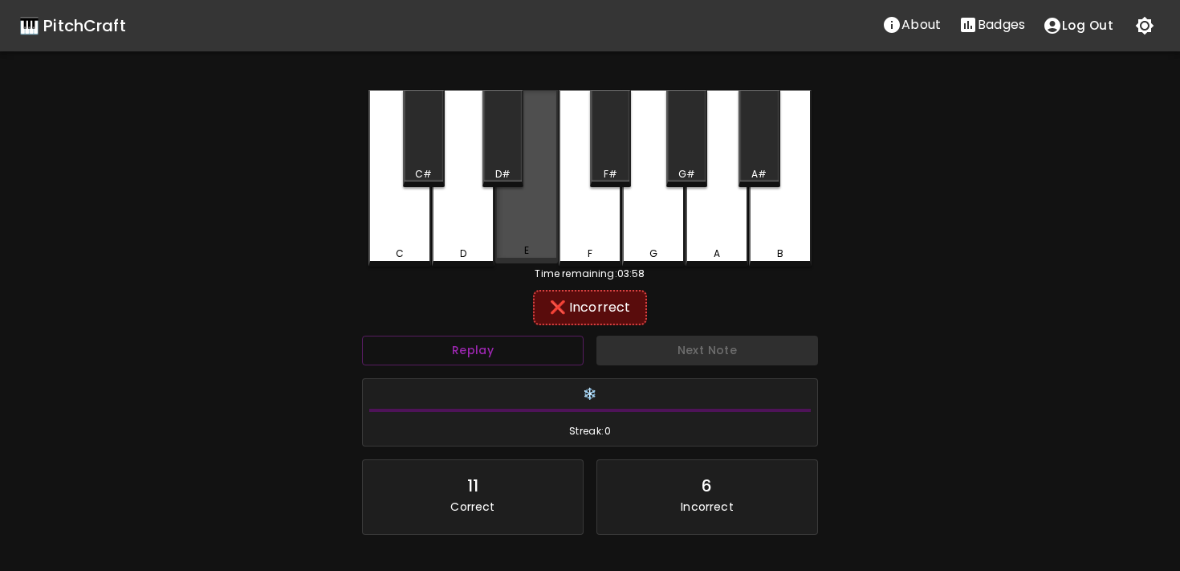
click at [502, 231] on div "E" at bounding box center [526, 176] width 63 height 173
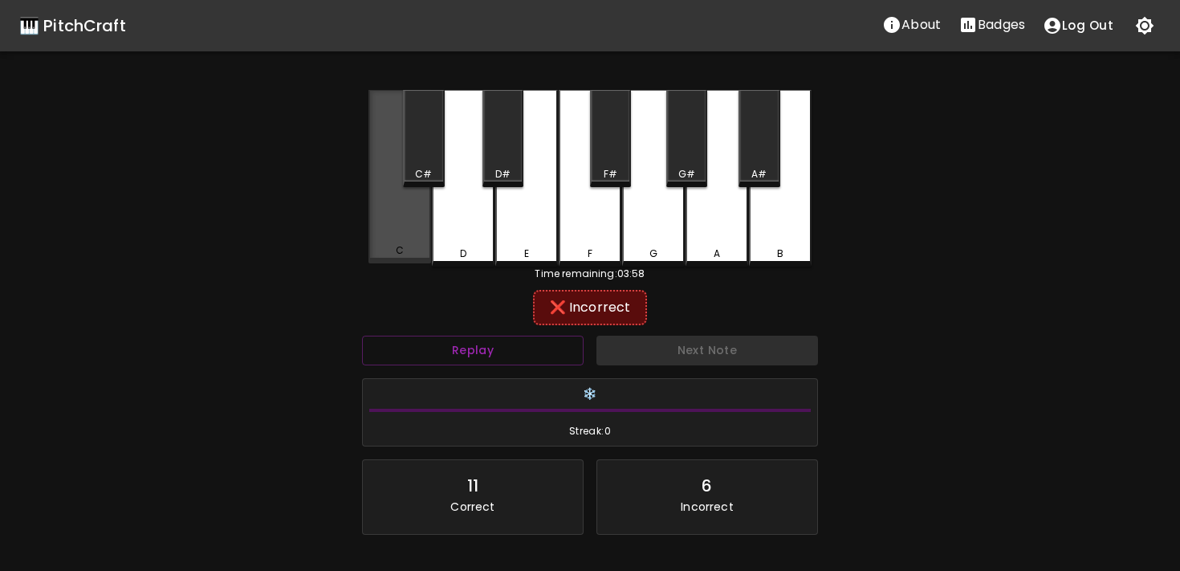
click at [395, 222] on div "C" at bounding box center [400, 176] width 63 height 173
click at [411, 221] on div "C" at bounding box center [400, 176] width 63 height 173
click at [423, 220] on div "C" at bounding box center [400, 176] width 63 height 173
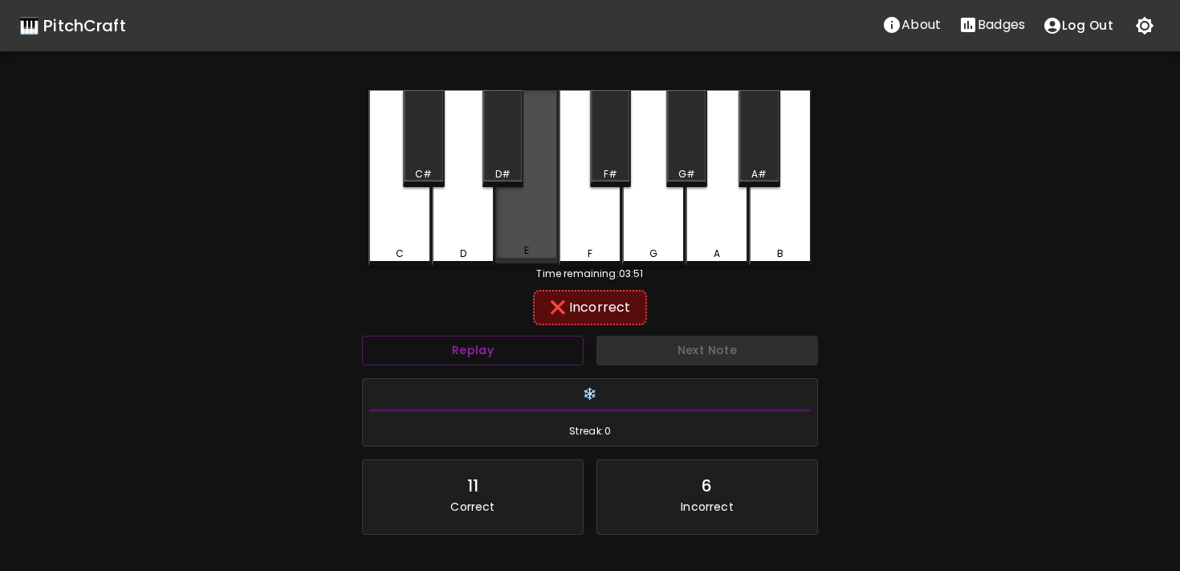
drag, startPoint x: 439, startPoint y: 220, endPoint x: 546, endPoint y: 247, distance: 110.2
click at [546, 247] on div "C C# D D# E F F# G G# A A# B" at bounding box center [590, 178] width 443 height 177
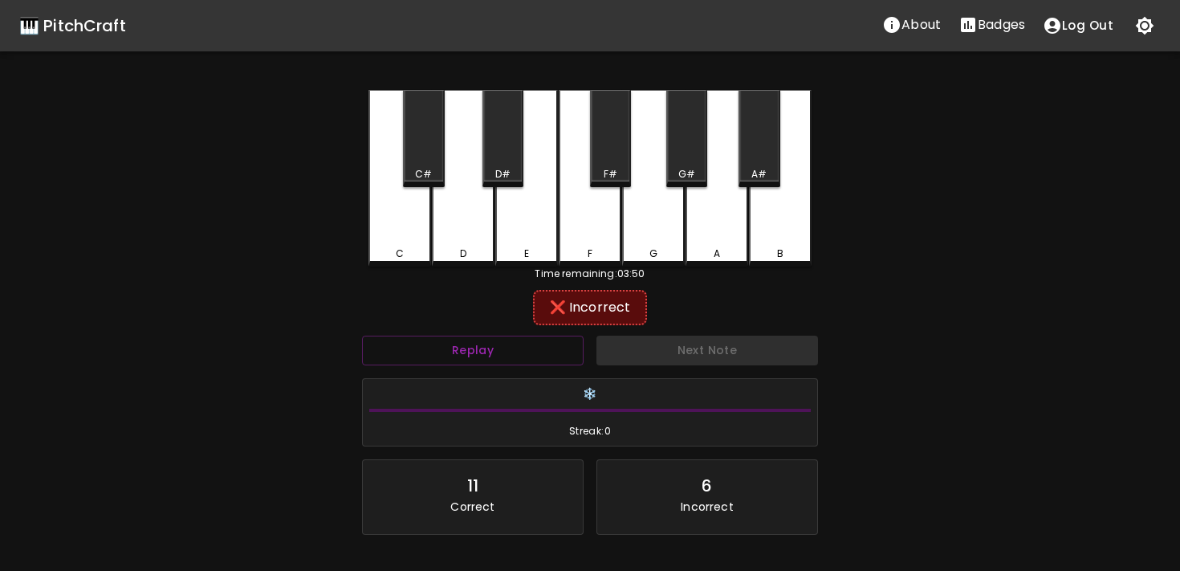
click at [576, 243] on div "F" at bounding box center [590, 178] width 63 height 177
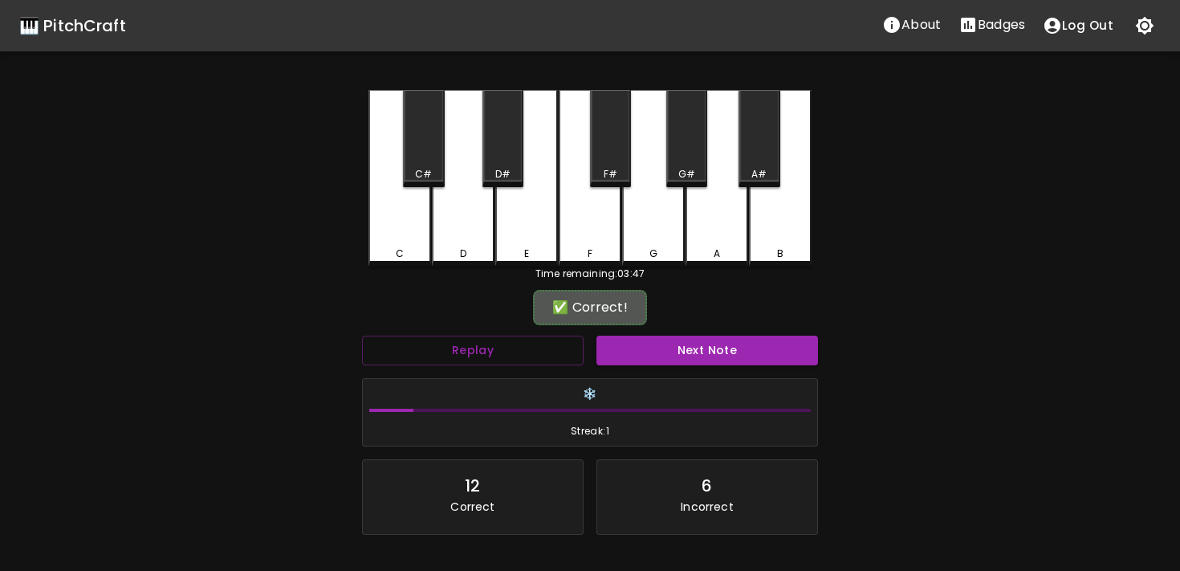
click at [630, 333] on div "Next Note" at bounding box center [707, 350] width 234 height 43
click at [629, 344] on button "Next Note" at bounding box center [708, 351] width 222 height 30
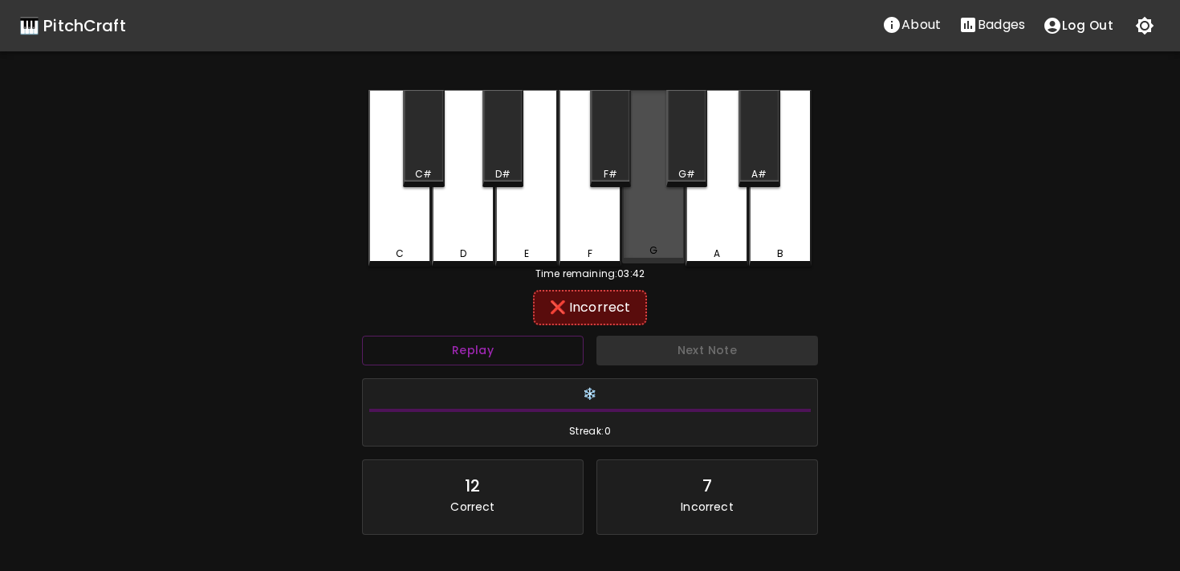
click at [636, 243] on div "G" at bounding box center [653, 176] width 63 height 173
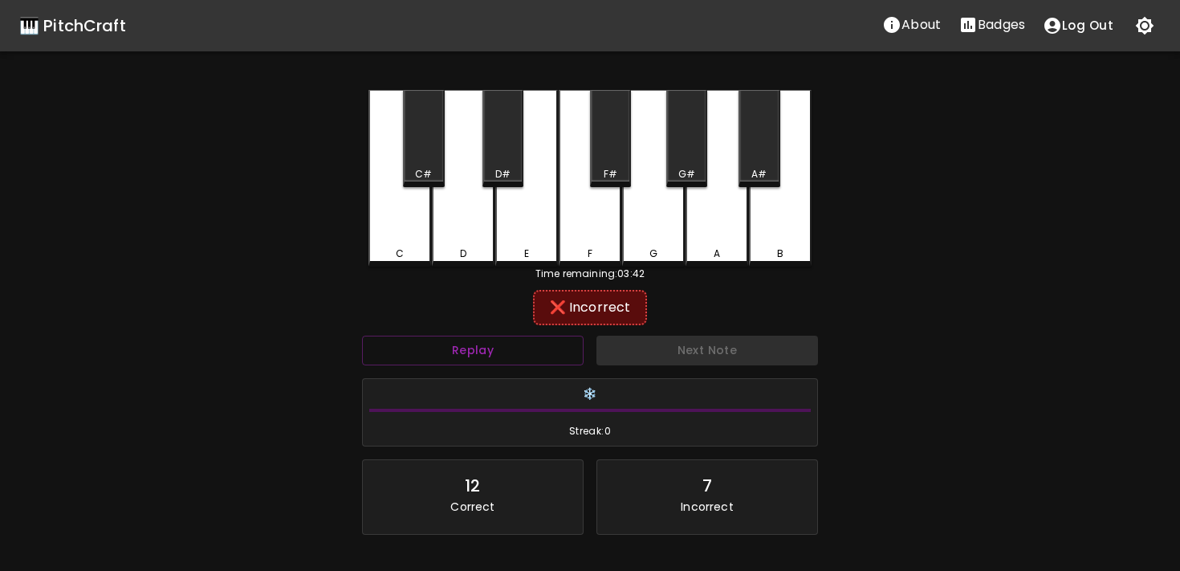
click at [620, 233] on div "F" at bounding box center [590, 178] width 63 height 177
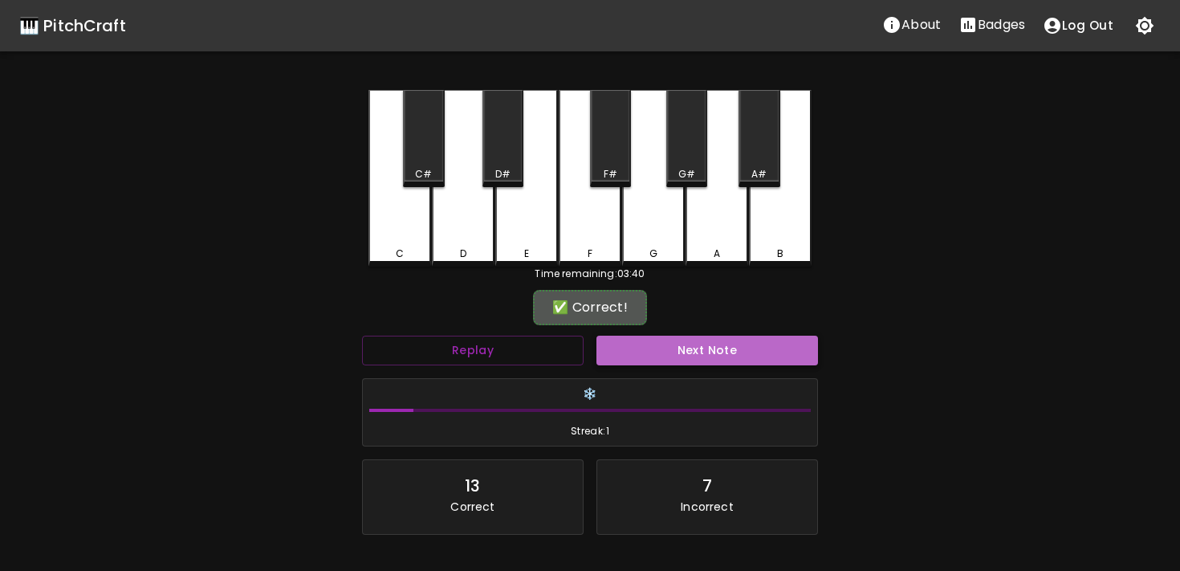
click at [630, 348] on button "Next Note" at bounding box center [708, 351] width 222 height 30
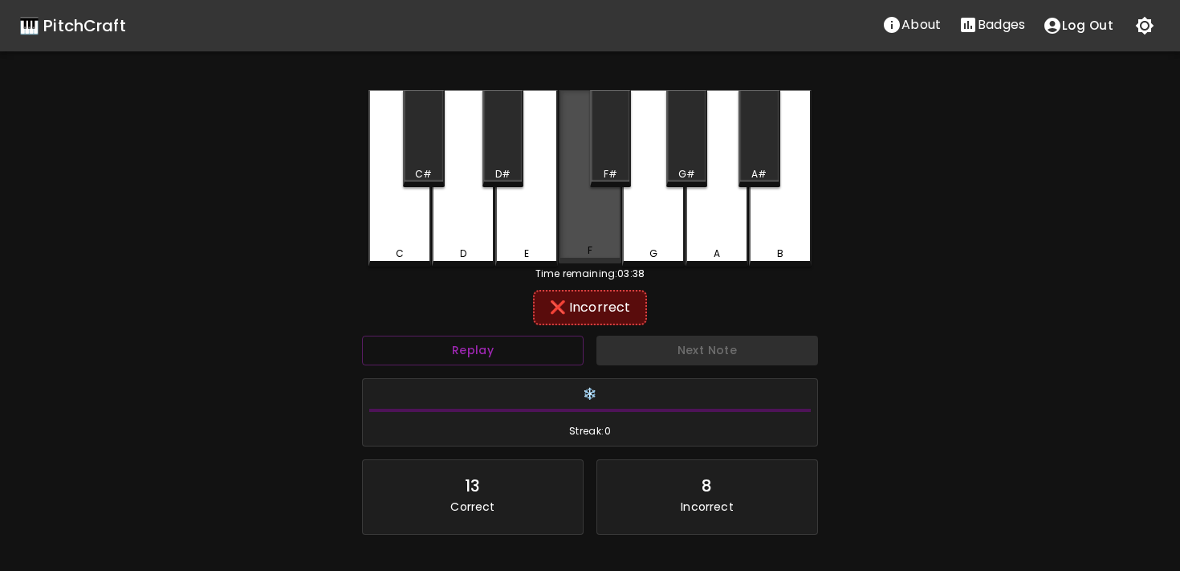
click at [595, 245] on div "F" at bounding box center [590, 176] width 63 height 173
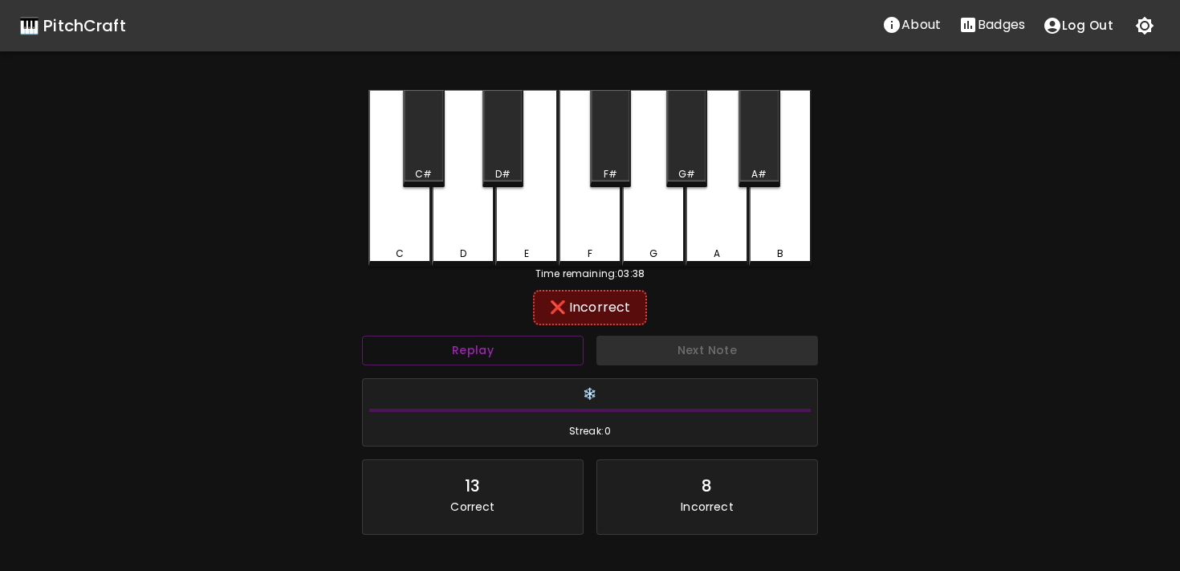
click at [556, 235] on div "E" at bounding box center [526, 178] width 63 height 177
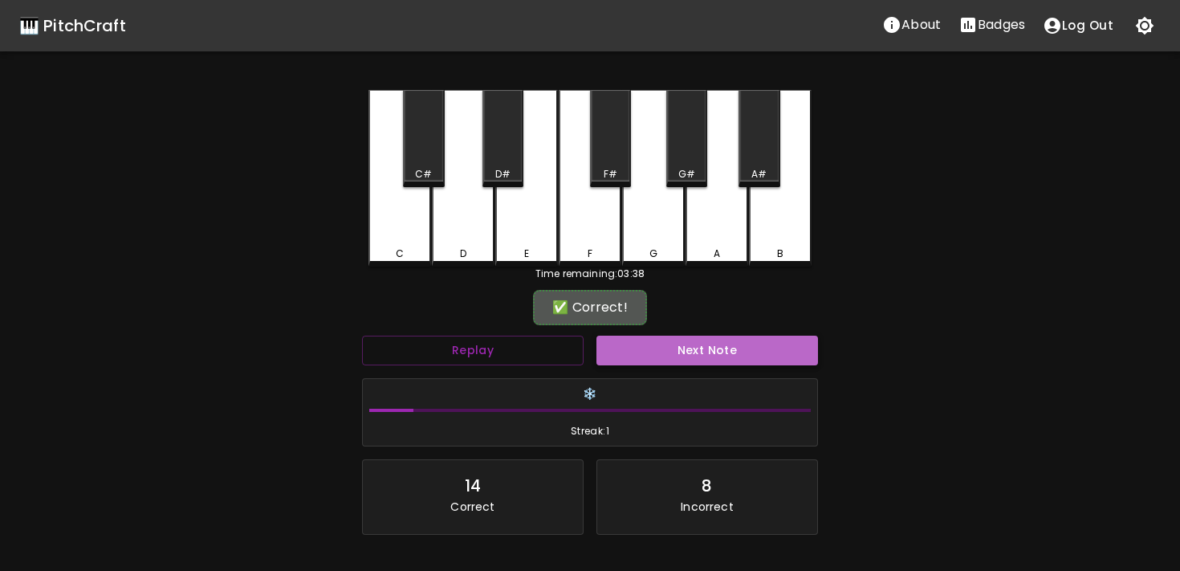
click at [619, 344] on button "Next Note" at bounding box center [708, 351] width 222 height 30
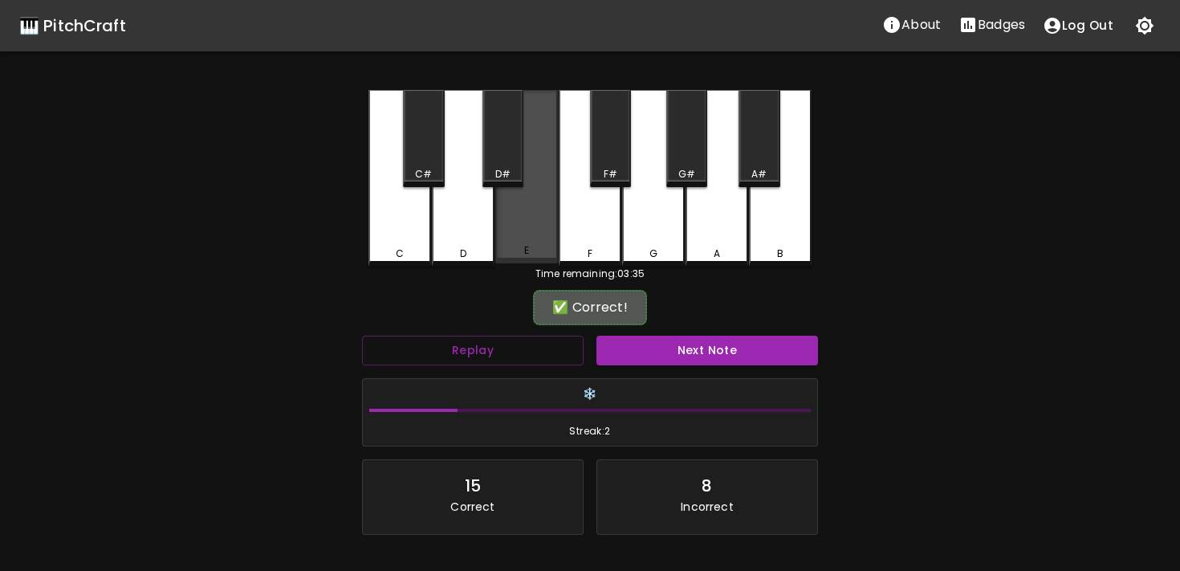
click at [538, 253] on div "E" at bounding box center [526, 250] width 59 height 14
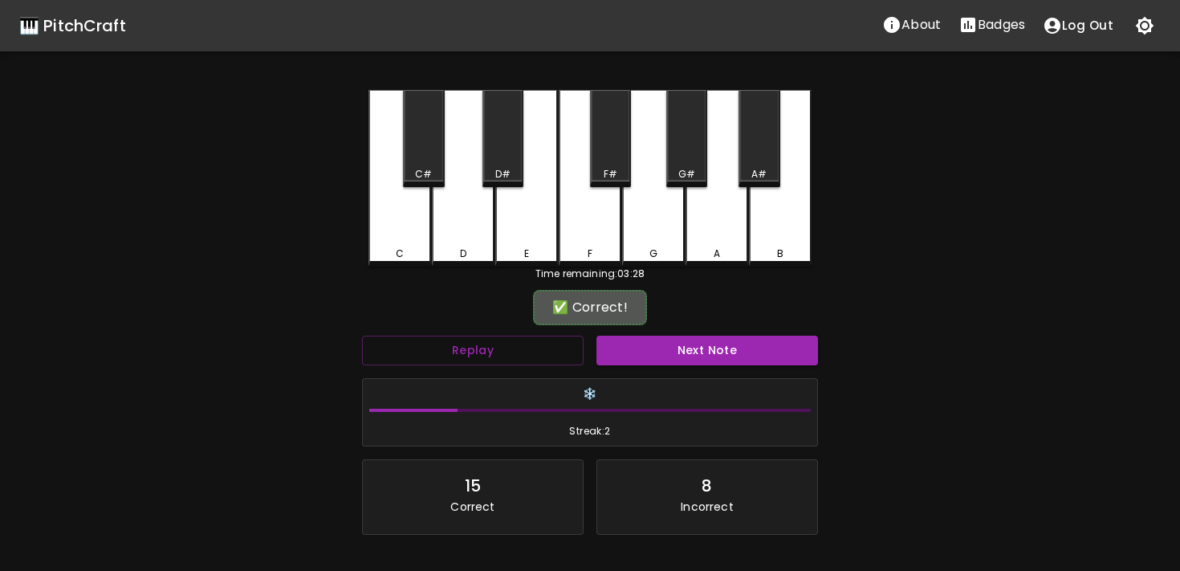
click at [638, 332] on div "Next Note" at bounding box center [707, 350] width 234 height 43
click at [635, 348] on button "Next Note" at bounding box center [708, 351] width 222 height 30
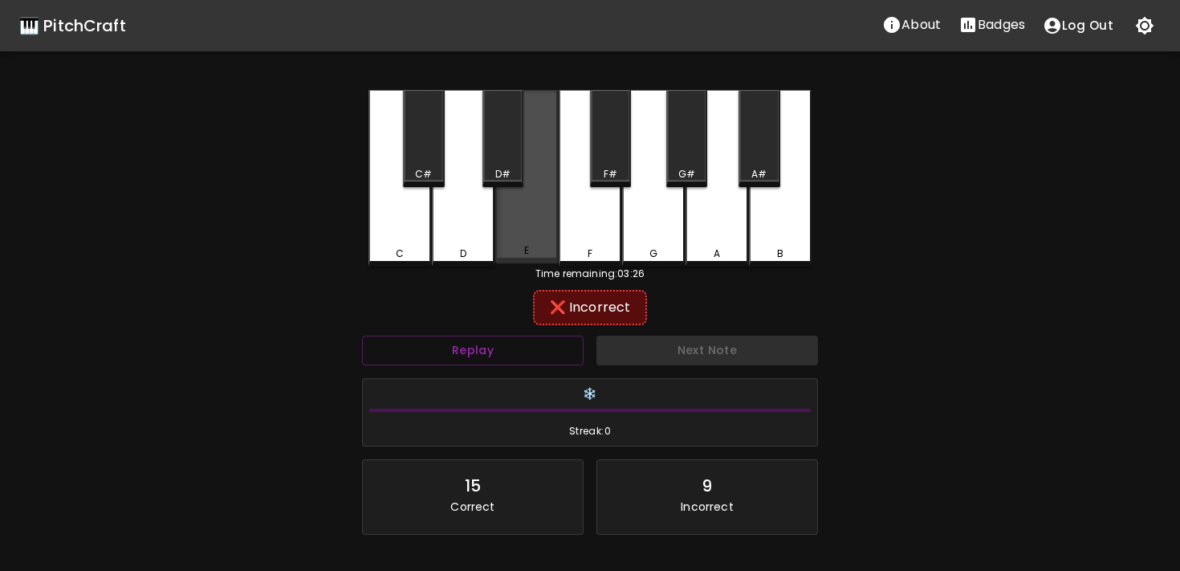
click at [506, 259] on div "E" at bounding box center [526, 176] width 63 height 173
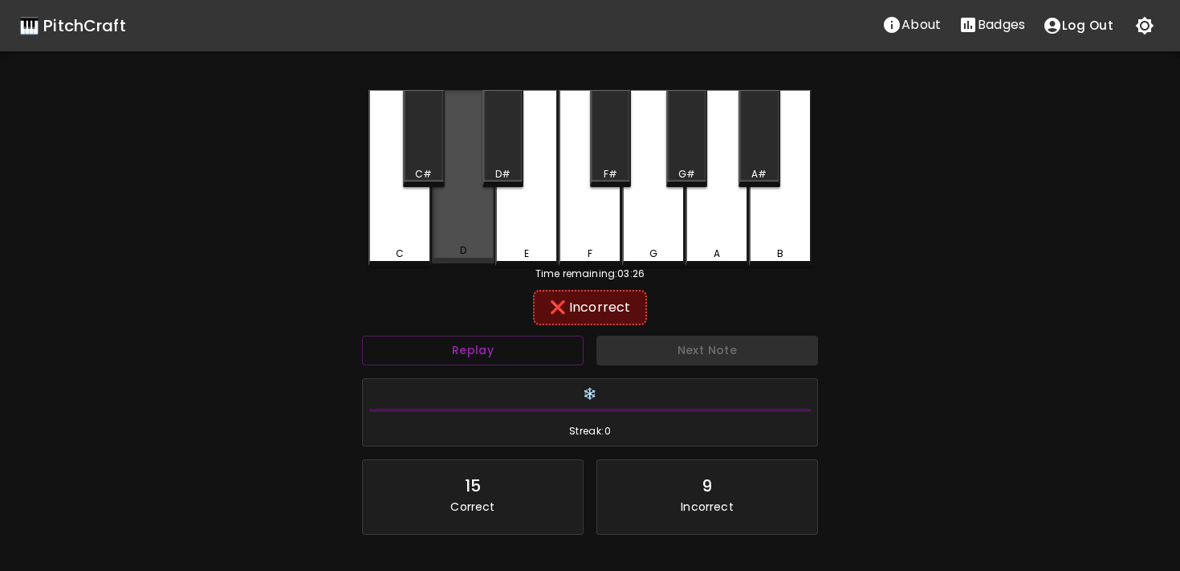
click at [469, 245] on div "D" at bounding box center [463, 176] width 63 height 173
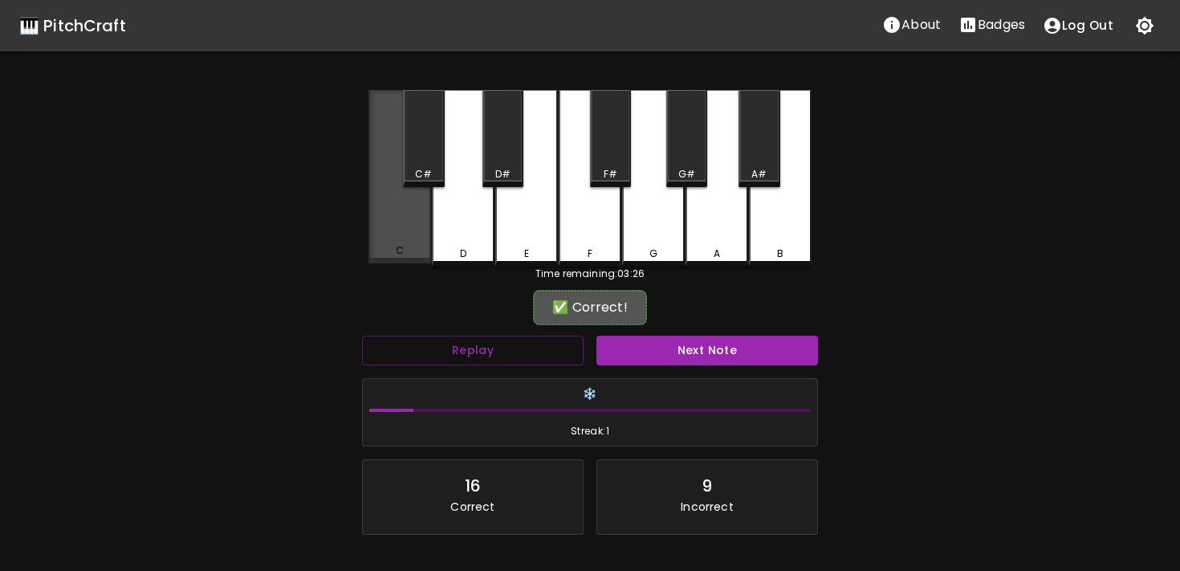
click at [394, 245] on div "C" at bounding box center [400, 176] width 63 height 173
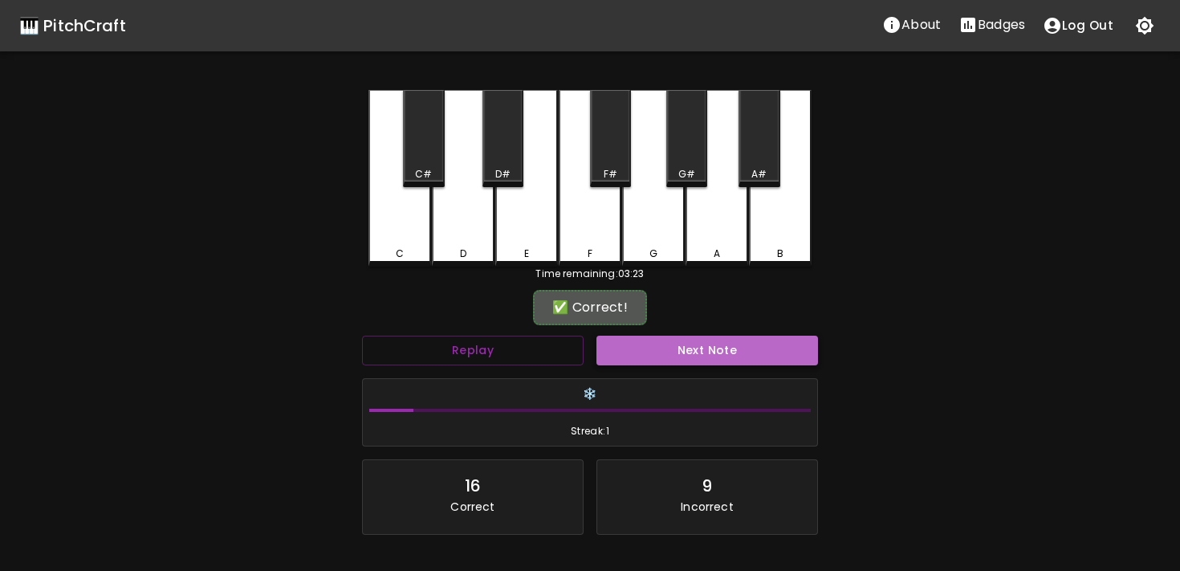
click at [658, 340] on button "Next Note" at bounding box center [708, 351] width 222 height 30
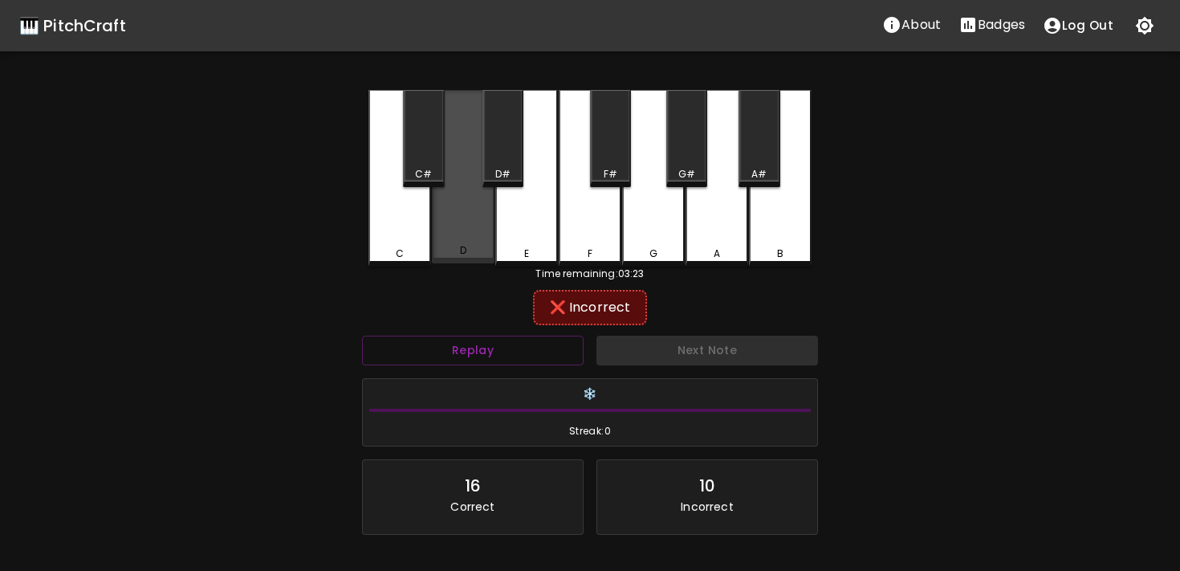
click at [470, 226] on div "D" at bounding box center [463, 176] width 63 height 173
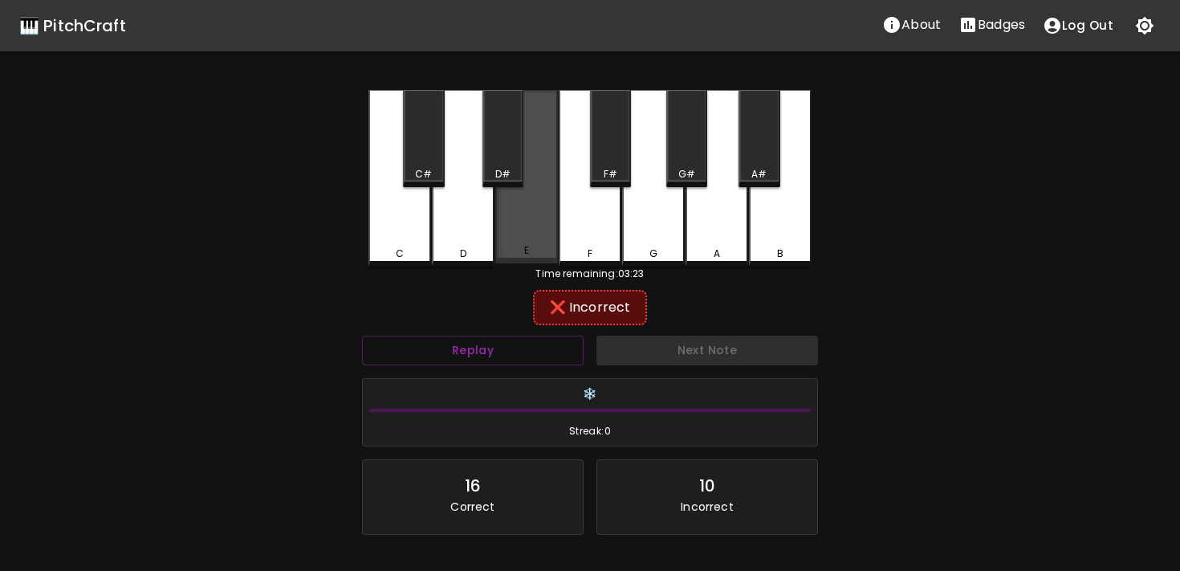
click at [540, 252] on div "E" at bounding box center [526, 250] width 59 height 14
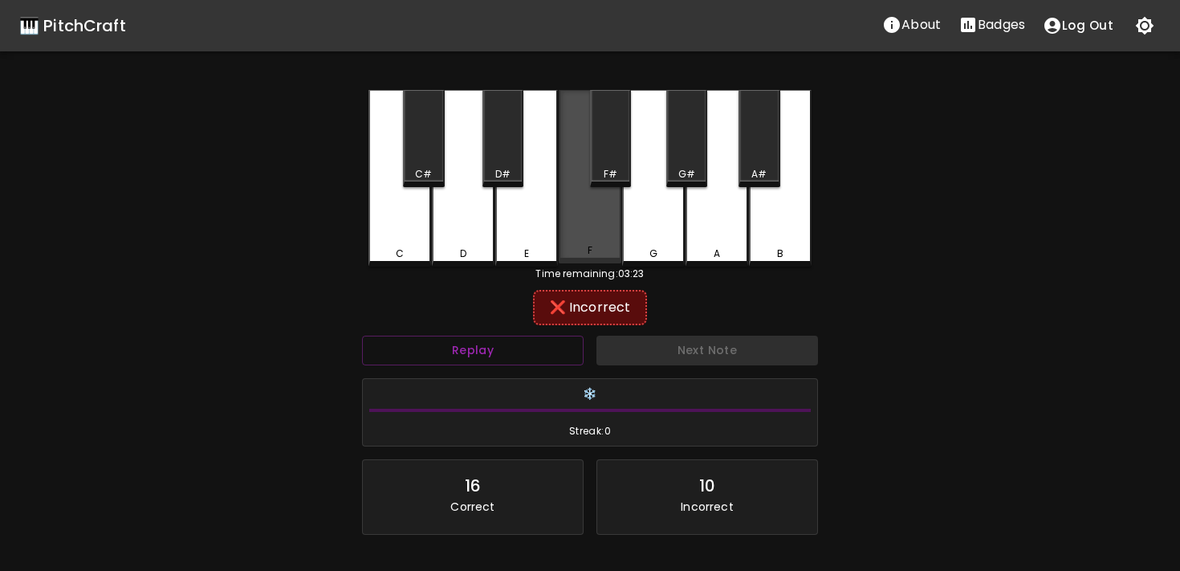
click at [601, 212] on div "F" at bounding box center [590, 176] width 63 height 173
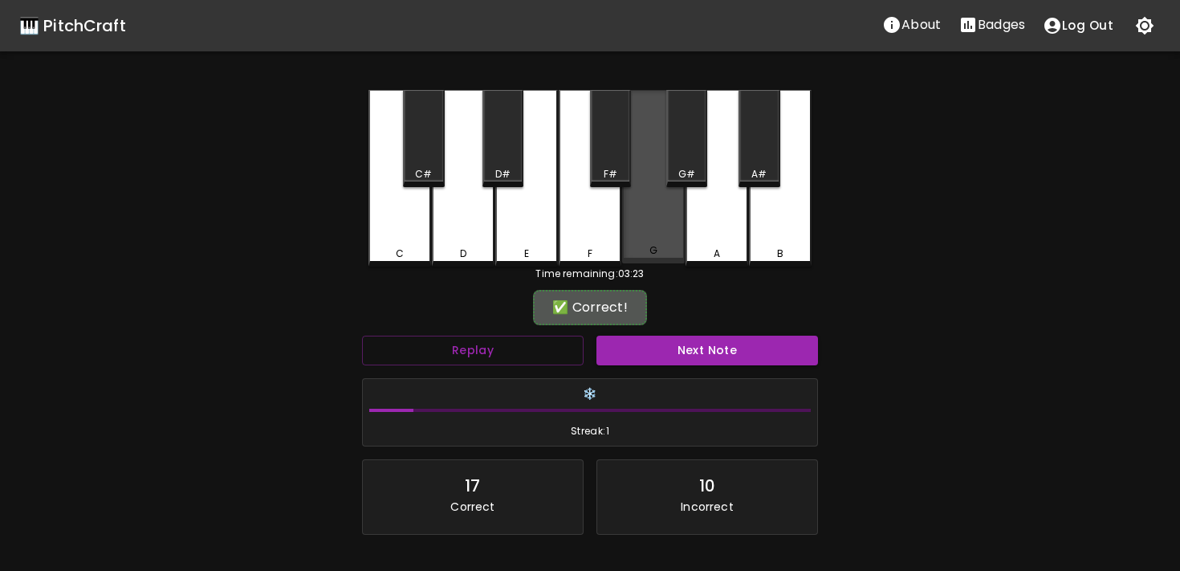
click at [665, 253] on div "G" at bounding box center [653, 250] width 59 height 14
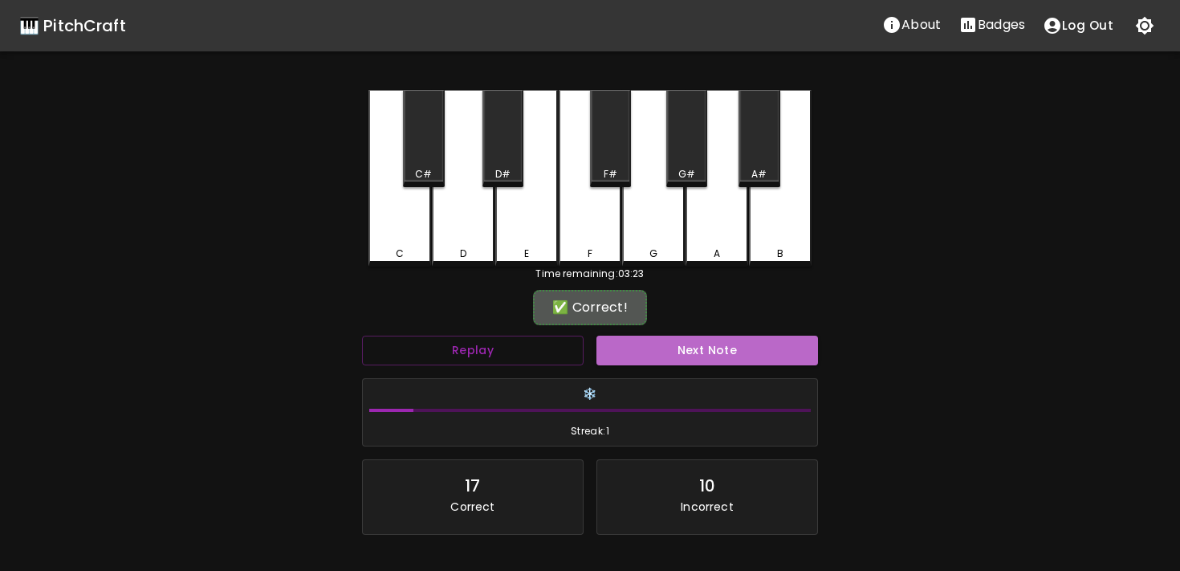
drag, startPoint x: 614, startPoint y: 340, endPoint x: 564, endPoint y: 334, distance: 50.2
click at [613, 340] on button "Next Note" at bounding box center [708, 351] width 222 height 30
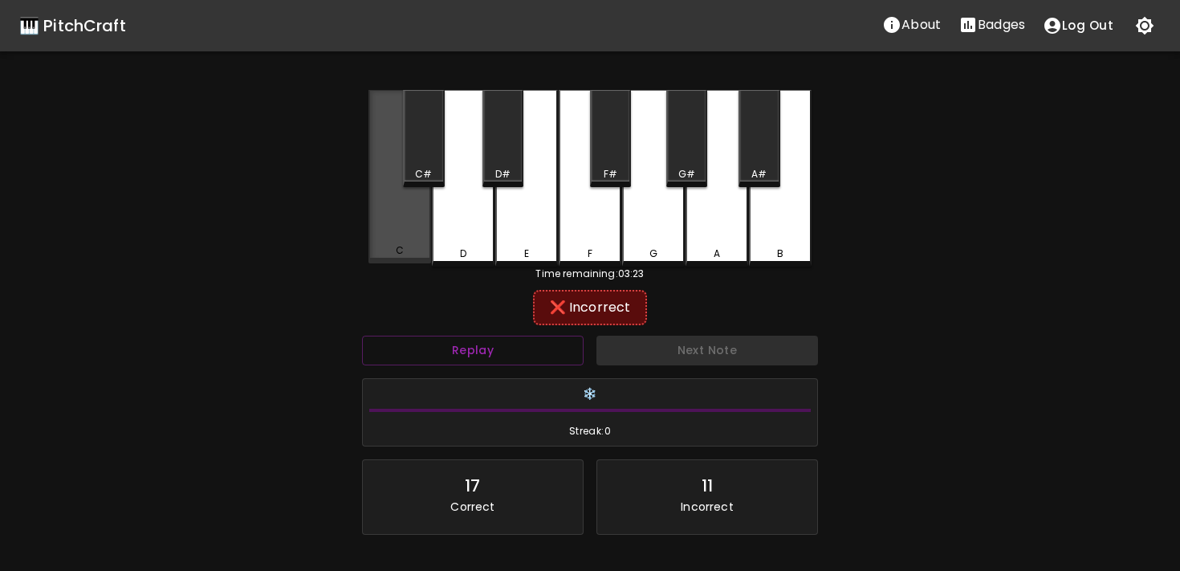
click at [397, 237] on div "C" at bounding box center [400, 176] width 63 height 173
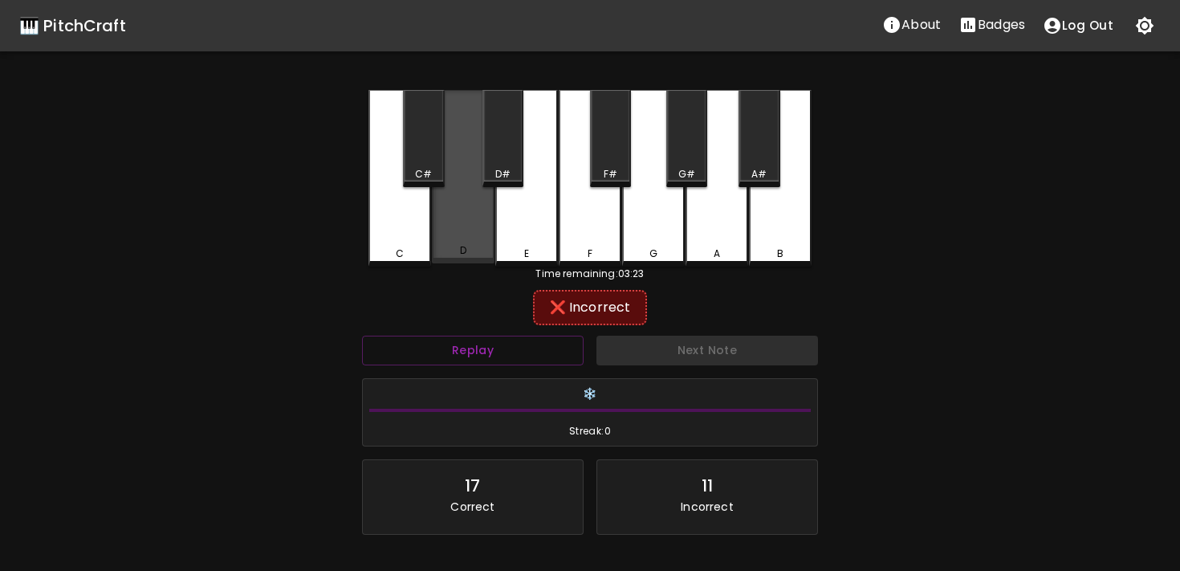
click at [459, 260] on div "D" at bounding box center [463, 176] width 63 height 173
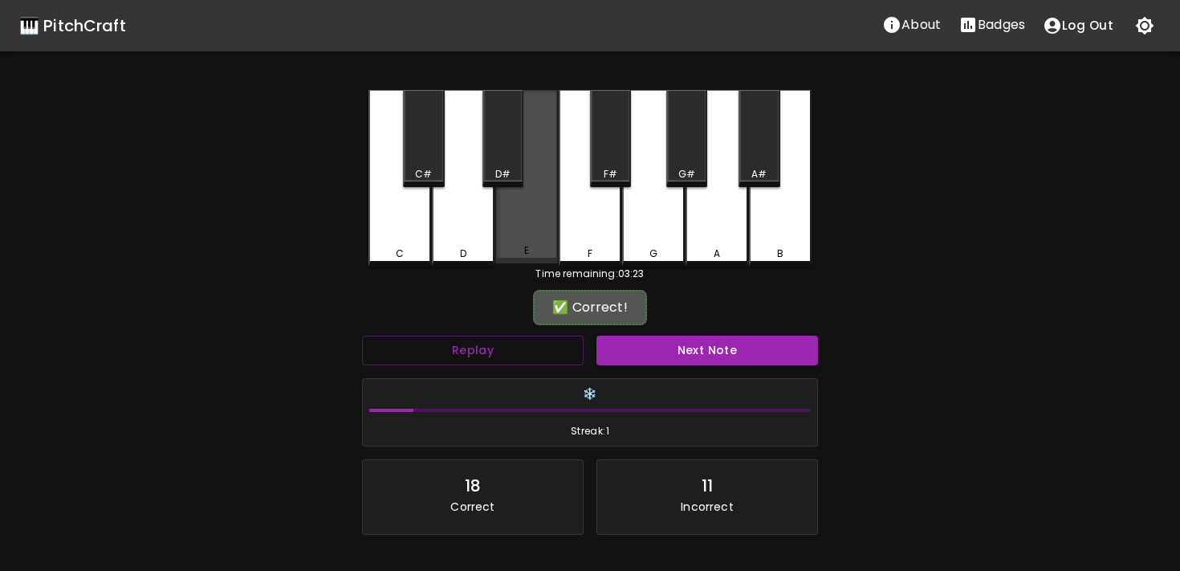
drag, startPoint x: 530, startPoint y: 245, endPoint x: 523, endPoint y: 262, distance: 18.3
click at [530, 245] on div "E" at bounding box center [526, 176] width 63 height 173
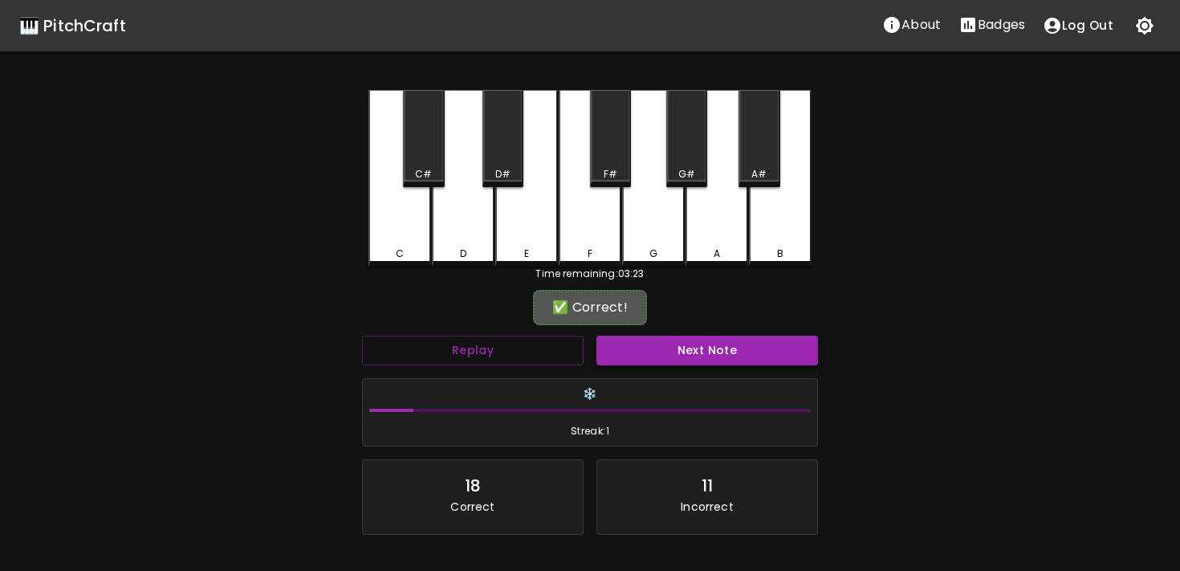
drag, startPoint x: 638, startPoint y: 370, endPoint x: 638, endPoint y: 349, distance: 20.9
click at [638, 360] on div "Next Note" at bounding box center [707, 350] width 234 height 43
click at [638, 344] on button "Next Note" at bounding box center [708, 351] width 222 height 30
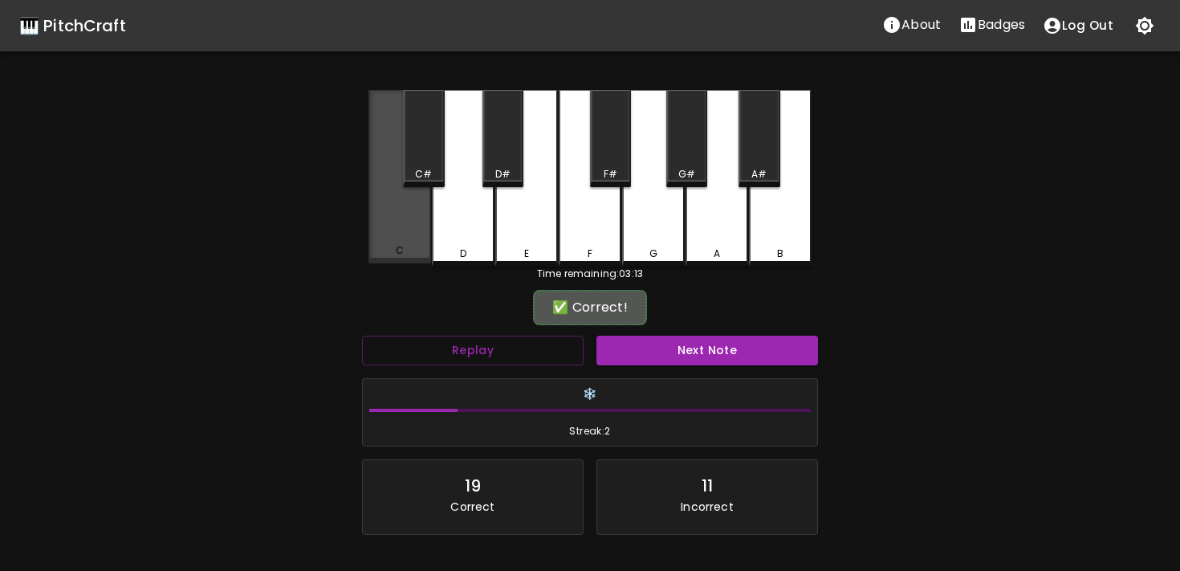
click at [422, 236] on div "C" at bounding box center [400, 176] width 63 height 173
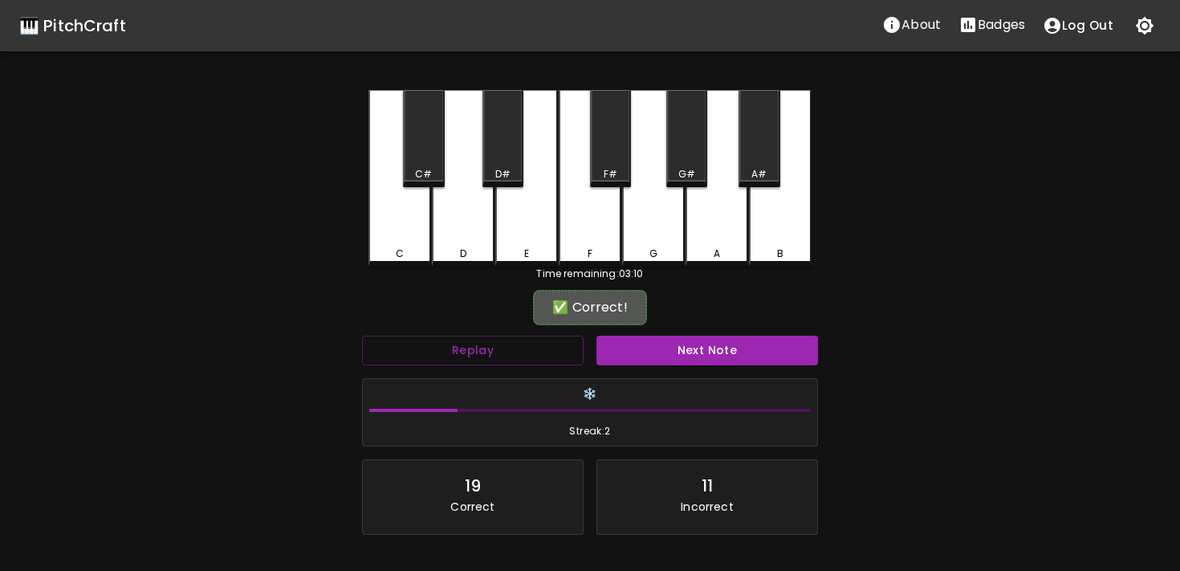
click at [653, 330] on div "Next Note" at bounding box center [707, 350] width 234 height 43
click at [650, 348] on button "Next Note" at bounding box center [708, 351] width 222 height 30
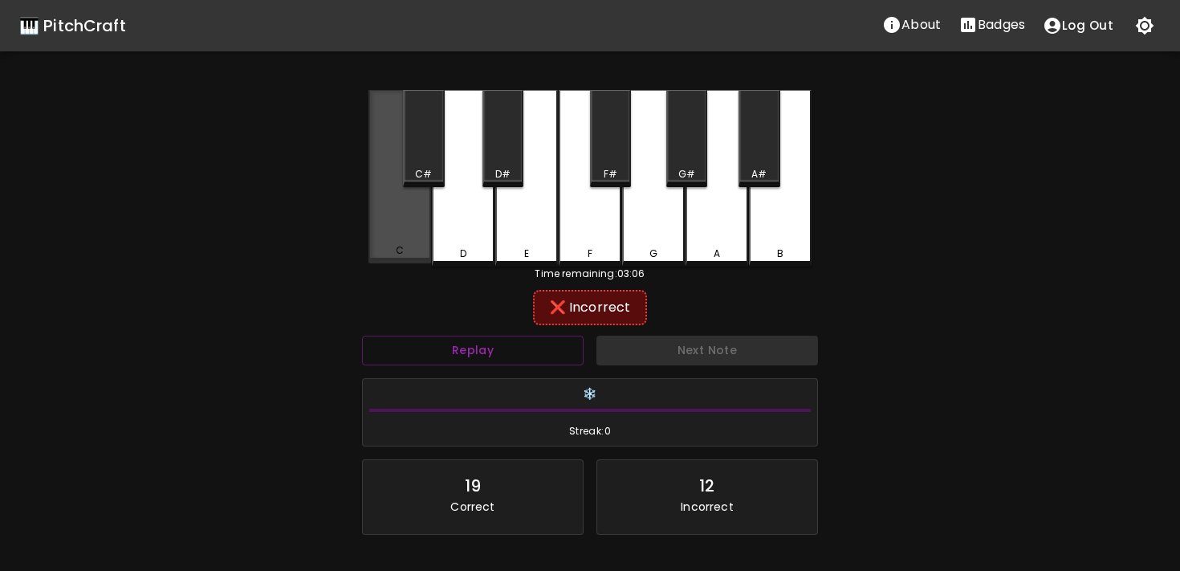
click at [410, 209] on div "C" at bounding box center [400, 176] width 63 height 173
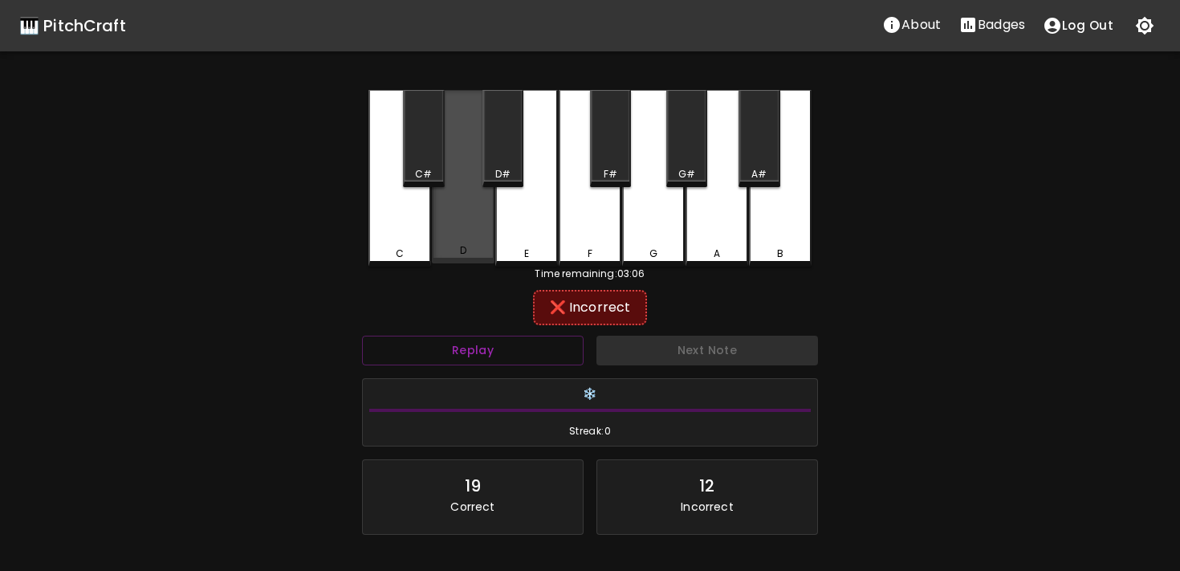
click at [449, 238] on div "D" at bounding box center [463, 176] width 63 height 173
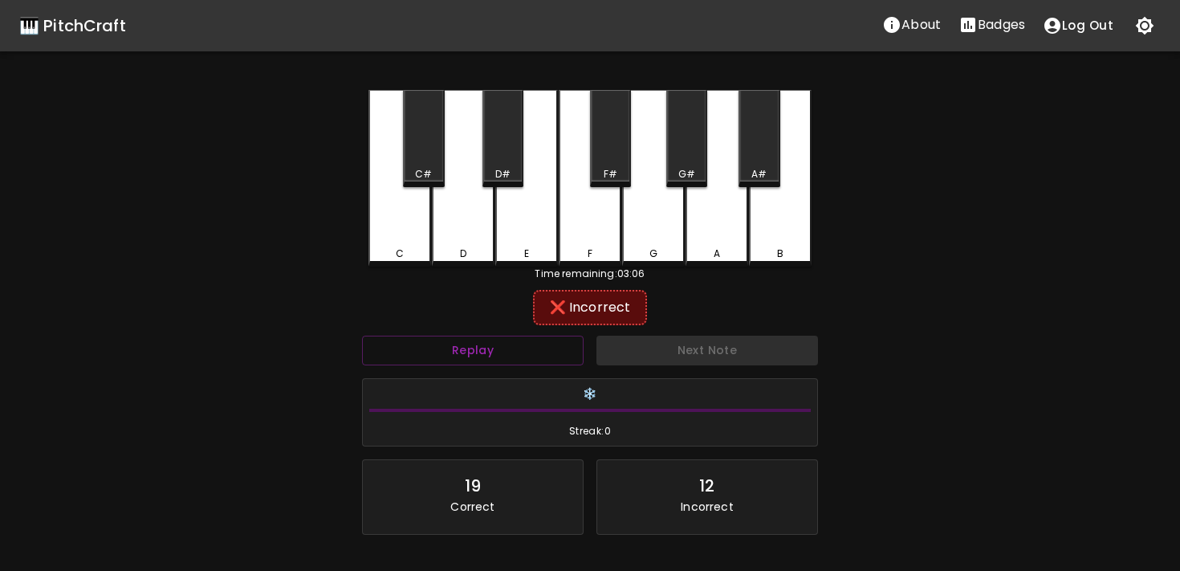
drag, startPoint x: 503, startPoint y: 239, endPoint x: 535, endPoint y: 281, distance: 52.7
click at [533, 278] on div "C C# D D# E F F# G G# A A# B Time remaining: 03:06 ❌ Incorrect Replay Next Note…" at bounding box center [590, 358] width 482 height 536
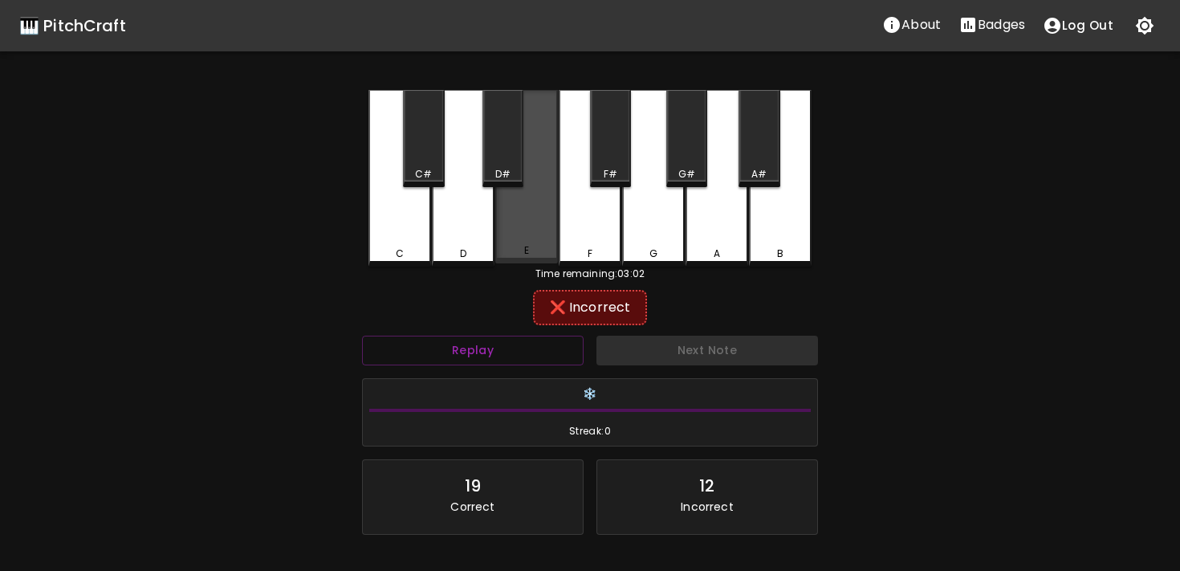
click at [532, 263] on div "C C# D D# E F F# G G# A A# B" at bounding box center [590, 178] width 443 height 177
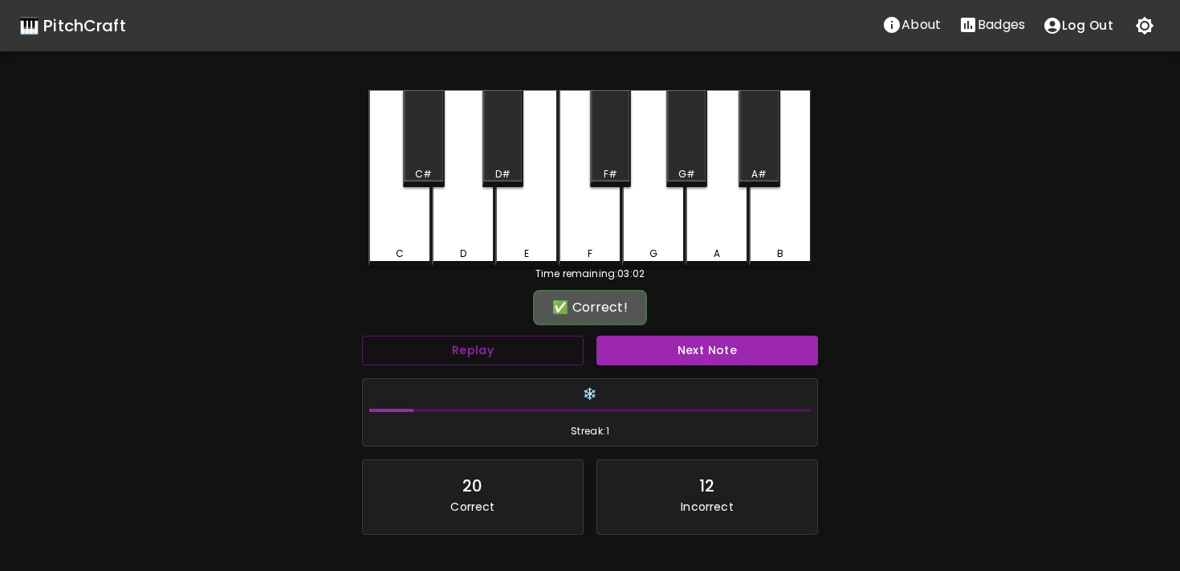
click at [597, 263] on div "F" at bounding box center [590, 178] width 63 height 177
click at [656, 354] on button "Next Note" at bounding box center [708, 351] width 222 height 30
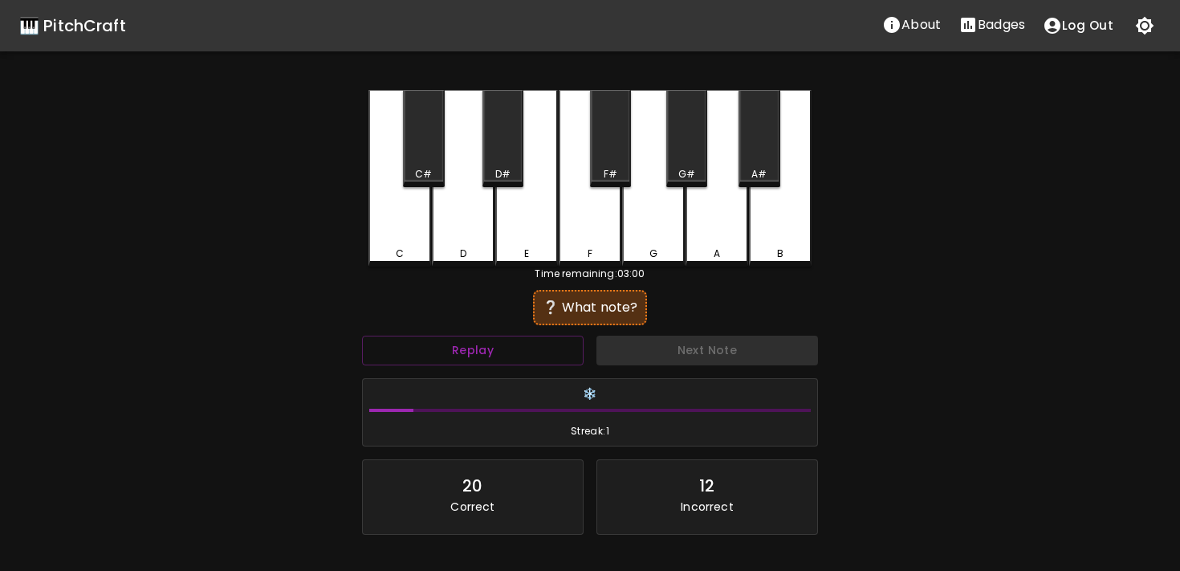
click at [592, 279] on div "Time remaining: 03:00" at bounding box center [590, 274] width 443 height 14
click at [592, 252] on div "F" at bounding box center [590, 253] width 5 height 14
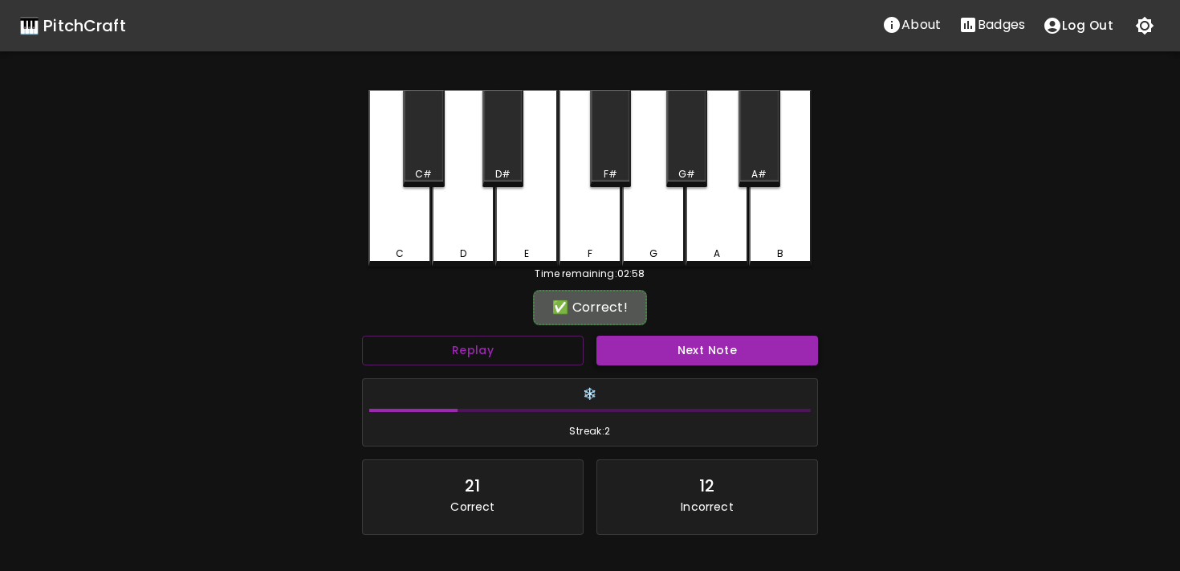
click at [612, 344] on button "Next Note" at bounding box center [708, 351] width 222 height 30
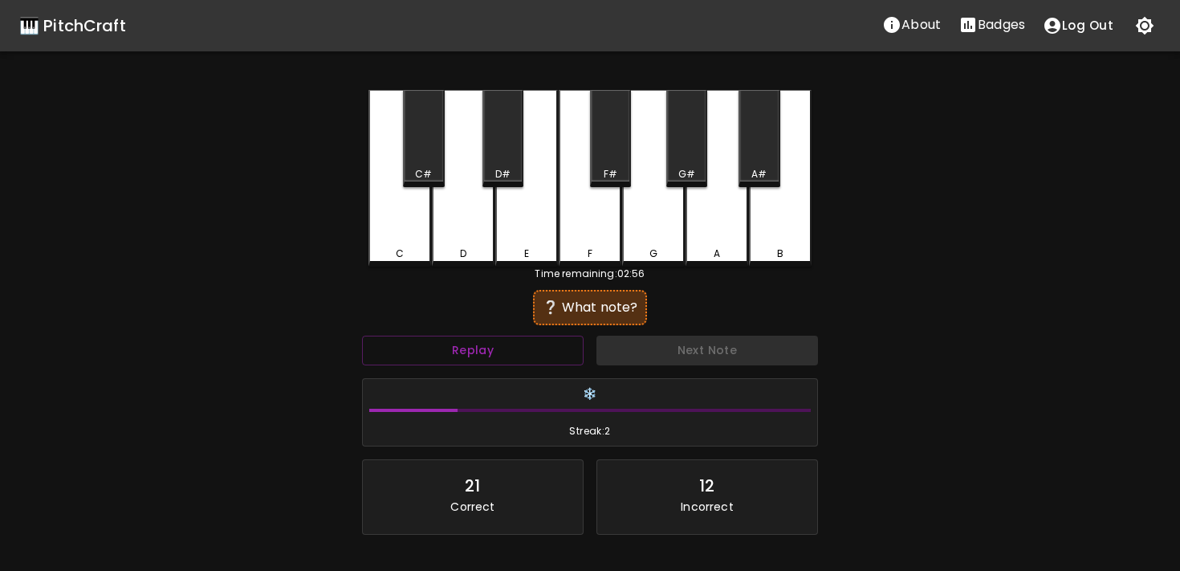
click at [594, 271] on div "Time remaining: 02:56" at bounding box center [590, 274] width 443 height 14
click at [594, 265] on div "C C# D D# E F F# G G# A A# B" at bounding box center [590, 178] width 443 height 177
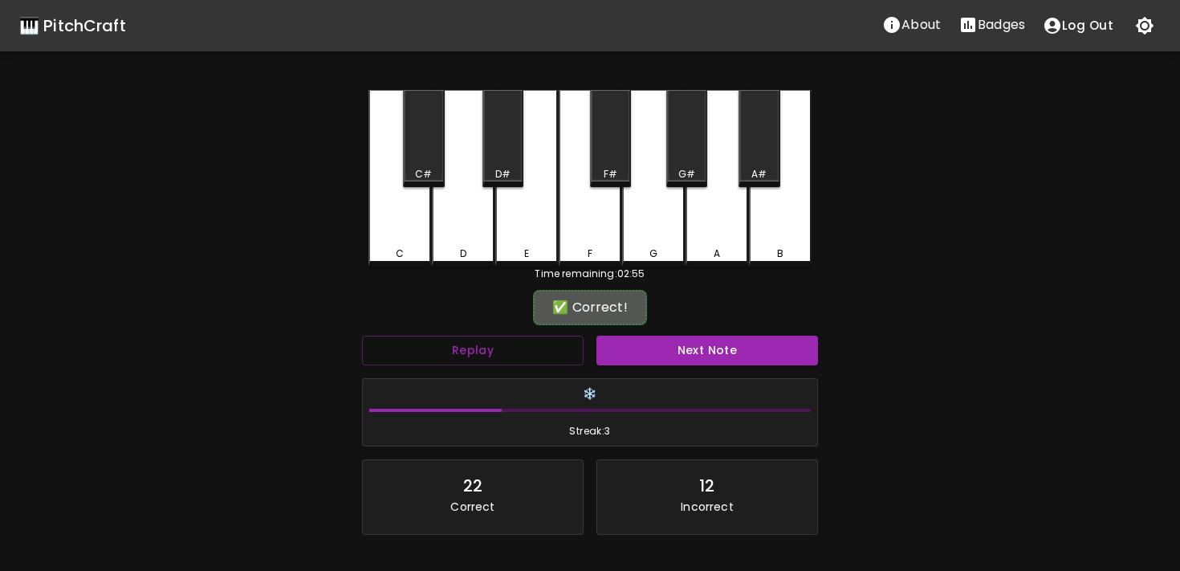
click at [598, 334] on div "Next Note" at bounding box center [707, 350] width 234 height 43
click at [599, 361] on button "Next Note" at bounding box center [708, 351] width 222 height 30
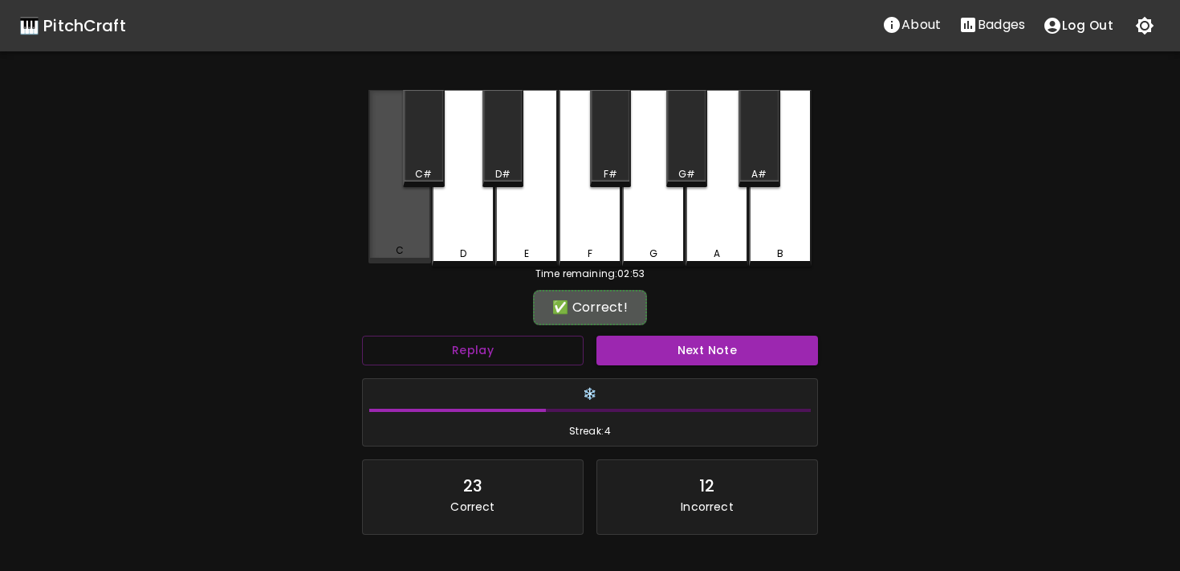
click at [398, 245] on div "C" at bounding box center [400, 176] width 63 height 173
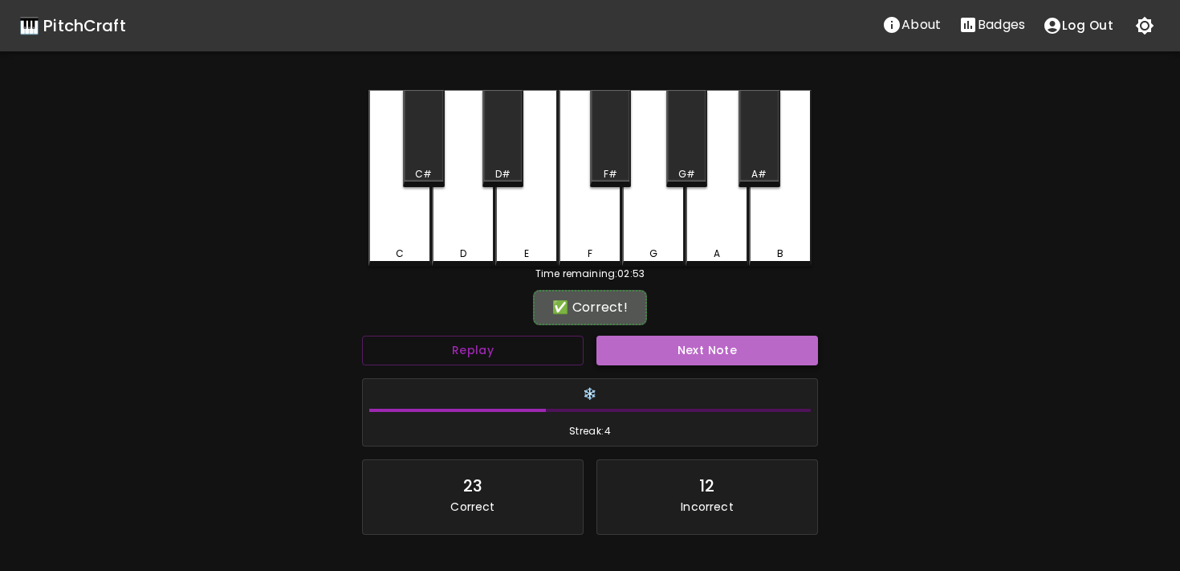
click at [633, 348] on button "Next Note" at bounding box center [708, 351] width 222 height 30
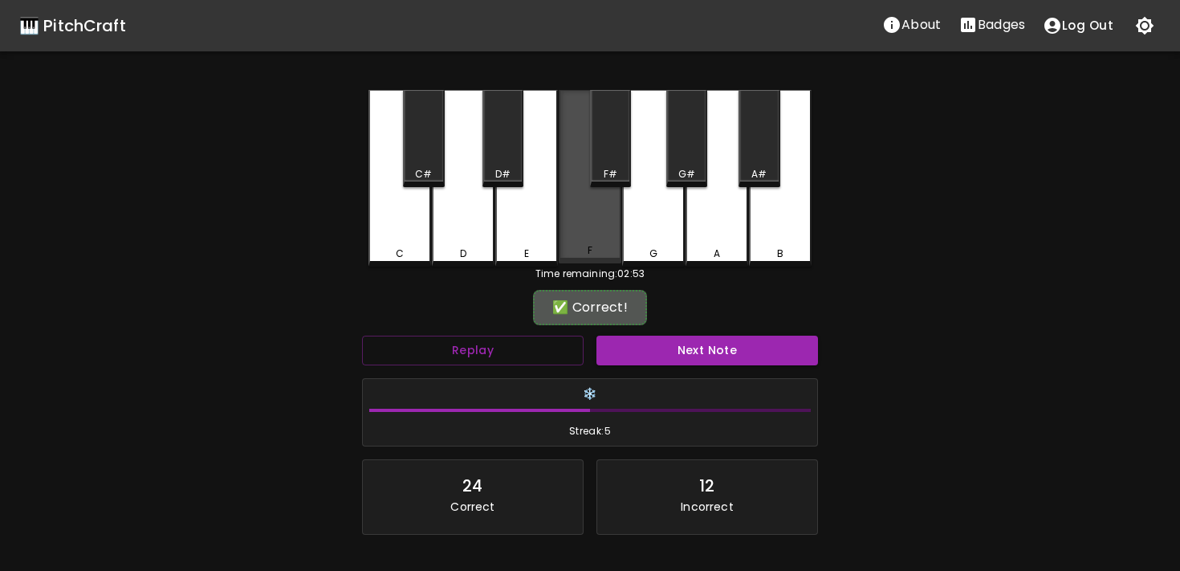
click at [588, 255] on div "F" at bounding box center [590, 250] width 5 height 14
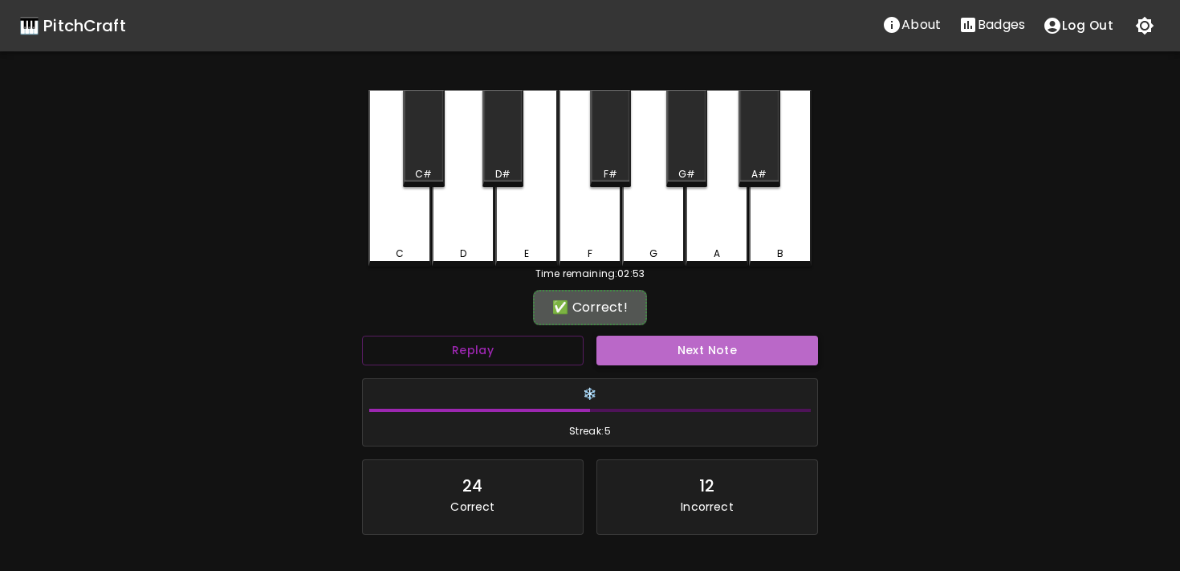
click at [602, 348] on button "Next Note" at bounding box center [708, 351] width 222 height 30
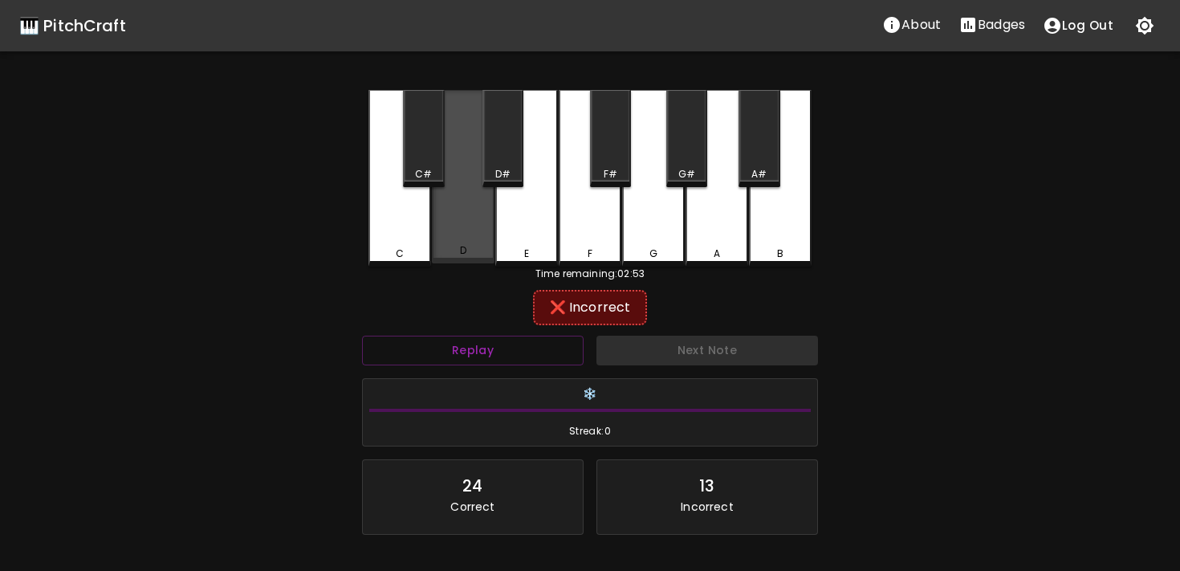
click at [477, 247] on div "D" at bounding box center [463, 250] width 59 height 14
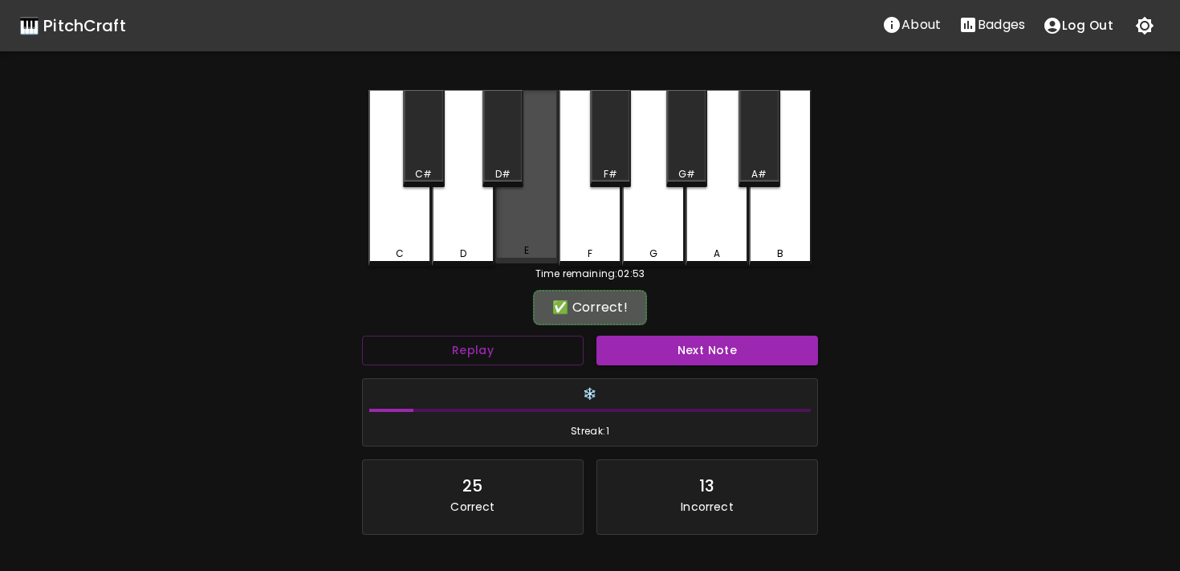
click at [518, 249] on div "E" at bounding box center [526, 250] width 59 height 14
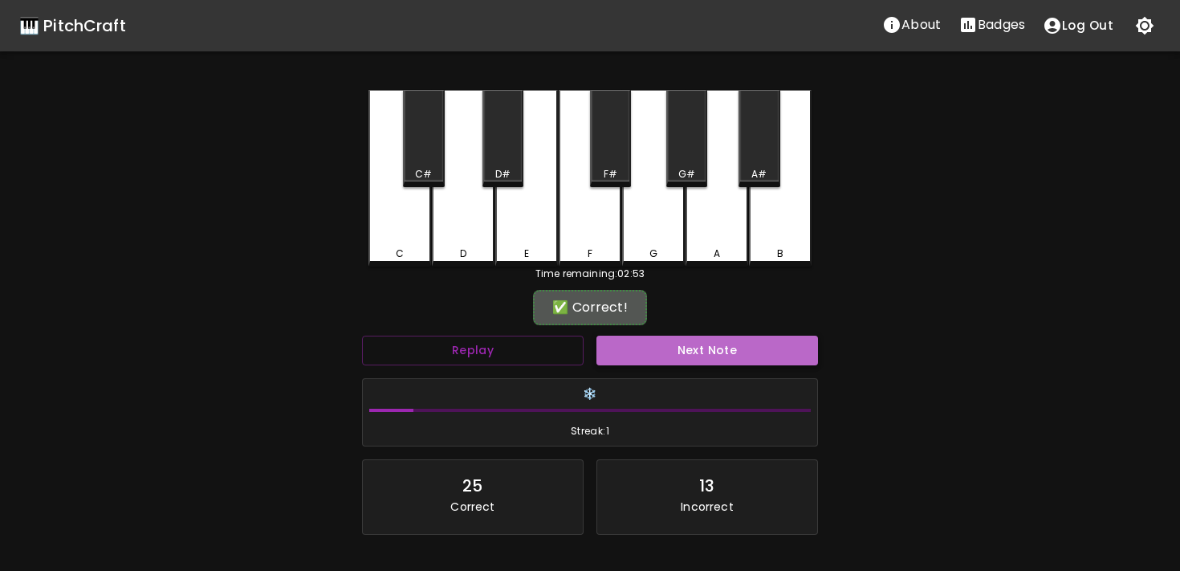
click at [661, 358] on button "Next Note" at bounding box center [708, 351] width 222 height 30
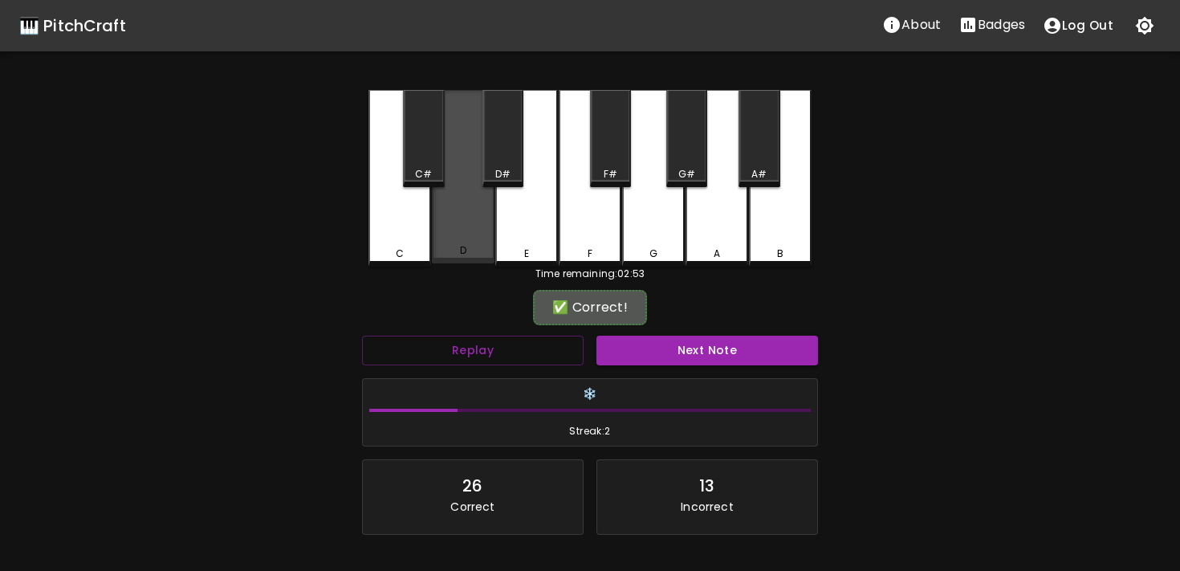
click at [488, 258] on div "D" at bounding box center [463, 176] width 63 height 173
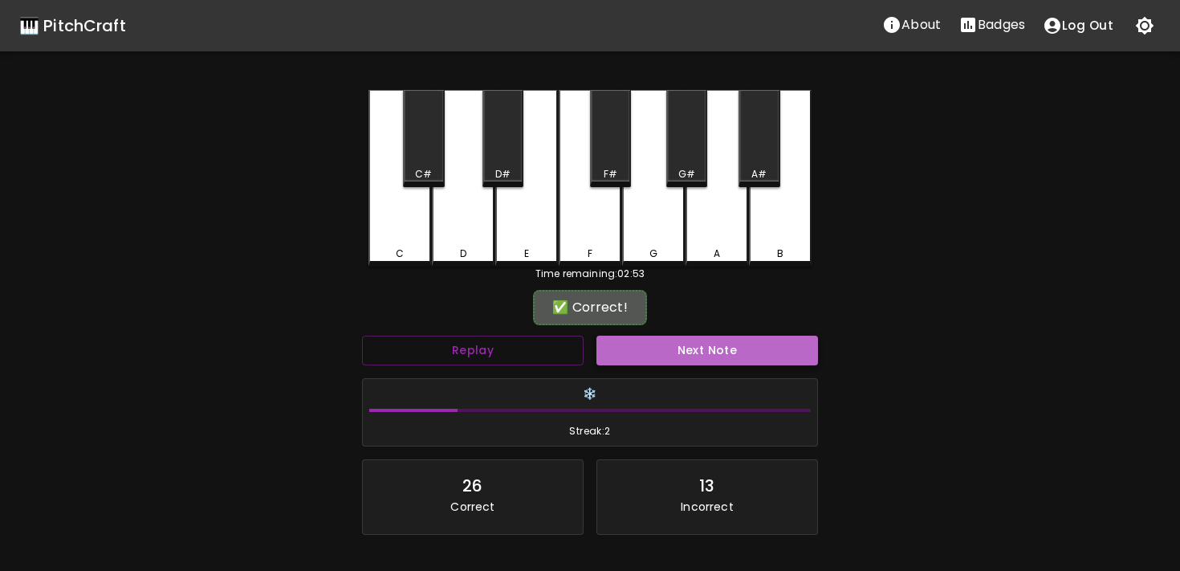
click at [629, 352] on button "Next Note" at bounding box center [708, 351] width 222 height 30
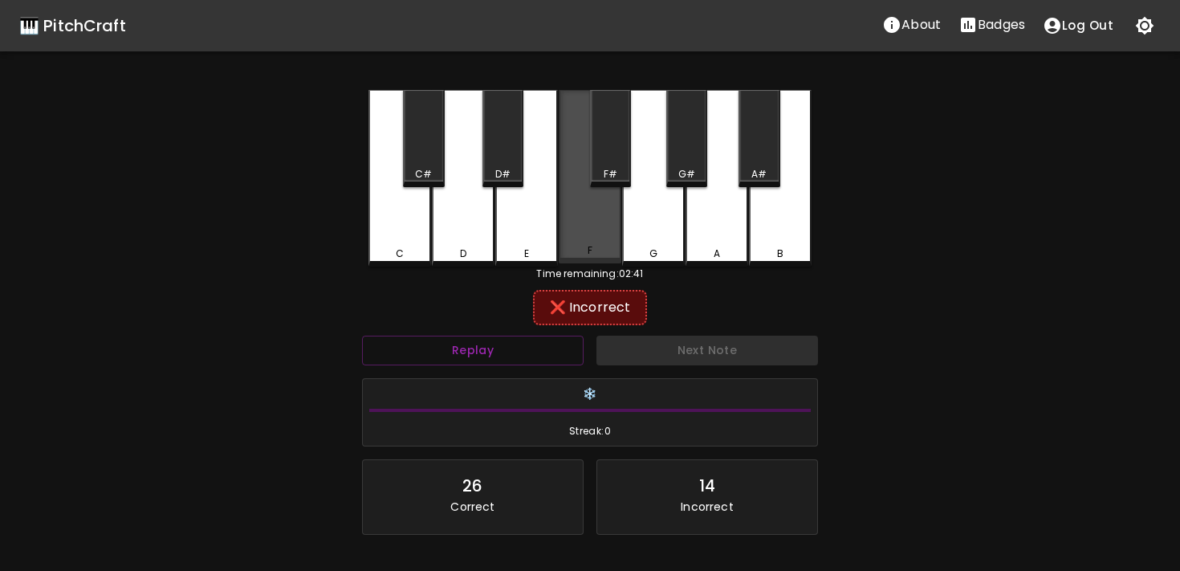
click at [592, 250] on div "F" at bounding box center [590, 250] width 5 height 14
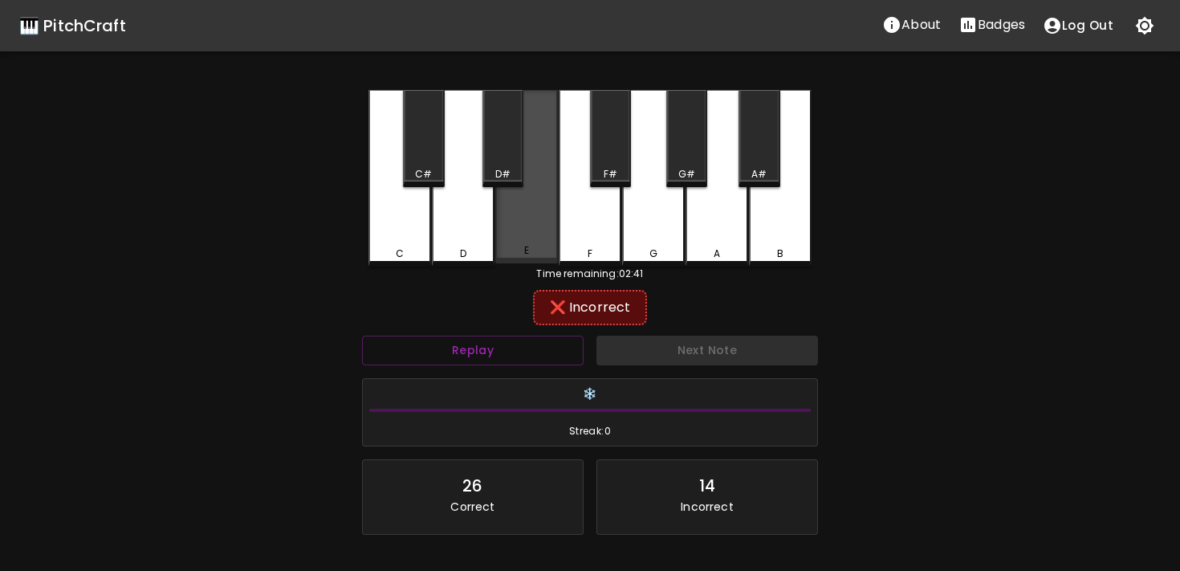
drag, startPoint x: 543, startPoint y: 251, endPoint x: 641, endPoint y: 254, distance: 98.0
click at [551, 254] on div "E" at bounding box center [526, 250] width 59 height 14
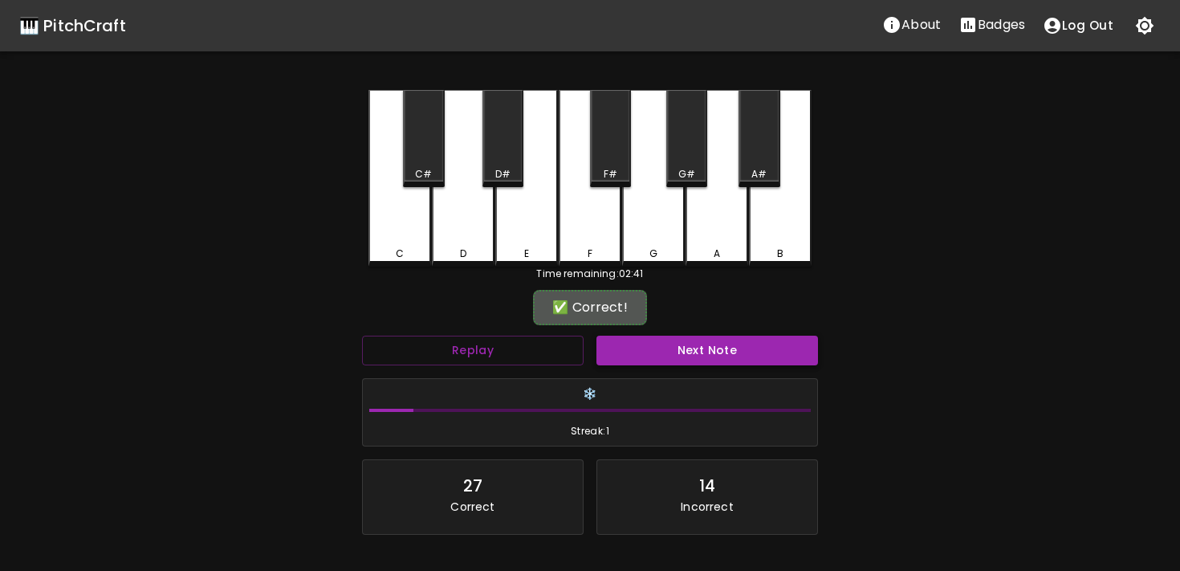
drag, startPoint x: 667, startPoint y: 254, endPoint x: 662, endPoint y: 347, distance: 93.3
click at [670, 346] on div "C C# D D# E F F# G G# A A# B Time remaining: 02:41 ✅ Correct! Replay Next Note …" at bounding box center [590, 358] width 482 height 536
click at [662, 347] on button "Next Note" at bounding box center [708, 351] width 222 height 30
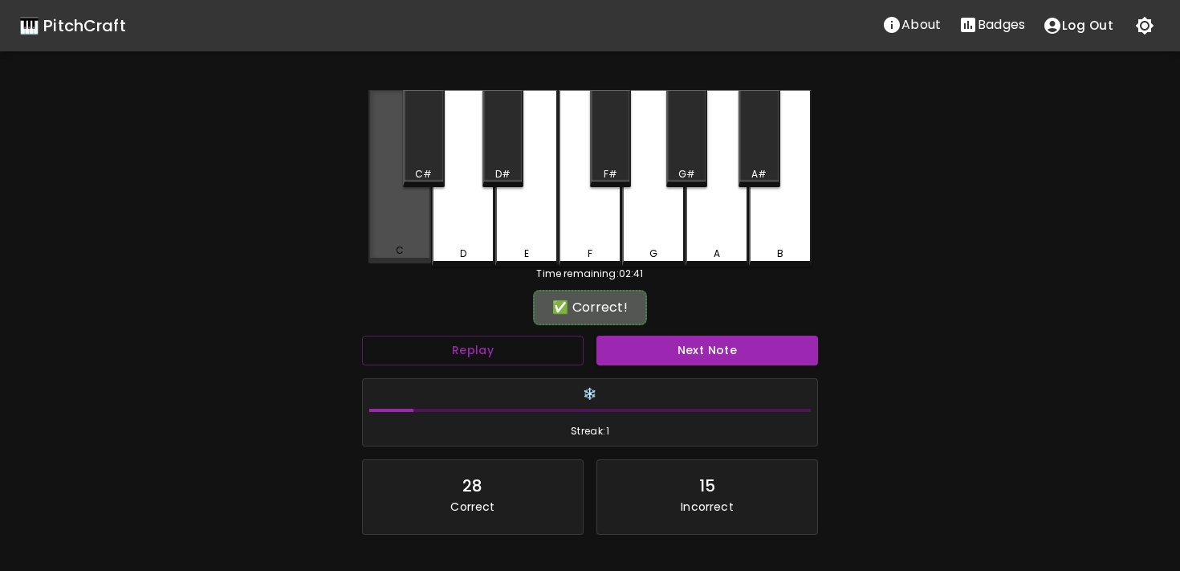
drag, startPoint x: 434, startPoint y: 246, endPoint x: 424, endPoint y: 248, distance: 10.6
click at [424, 248] on div "C C# D D# E F F# G G# A A# B" at bounding box center [590, 178] width 443 height 177
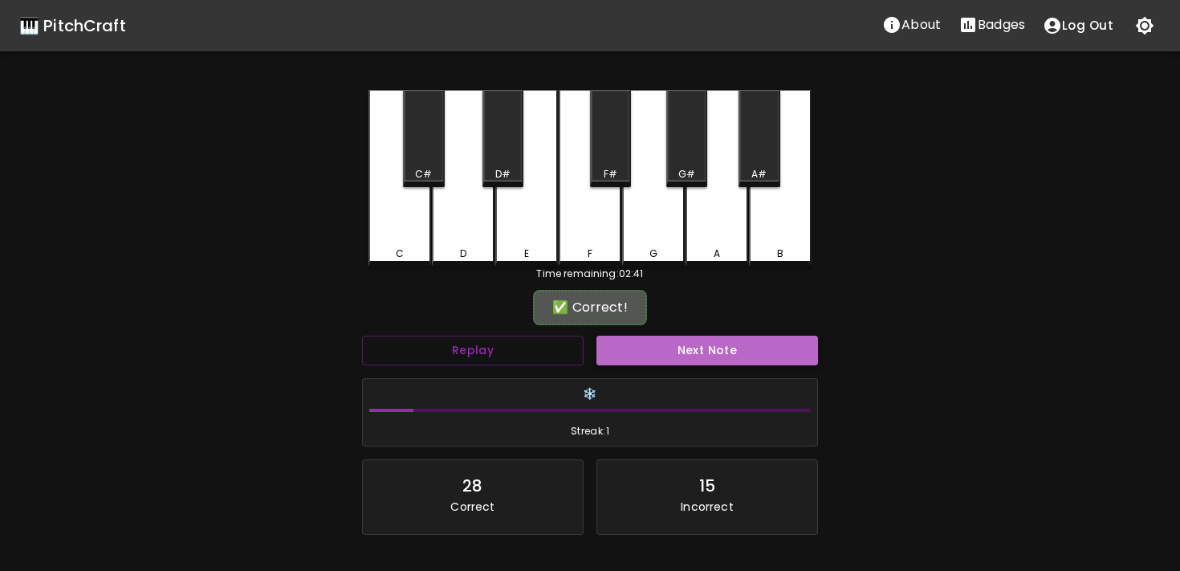
click at [640, 362] on button "Next Note" at bounding box center [708, 351] width 222 height 30
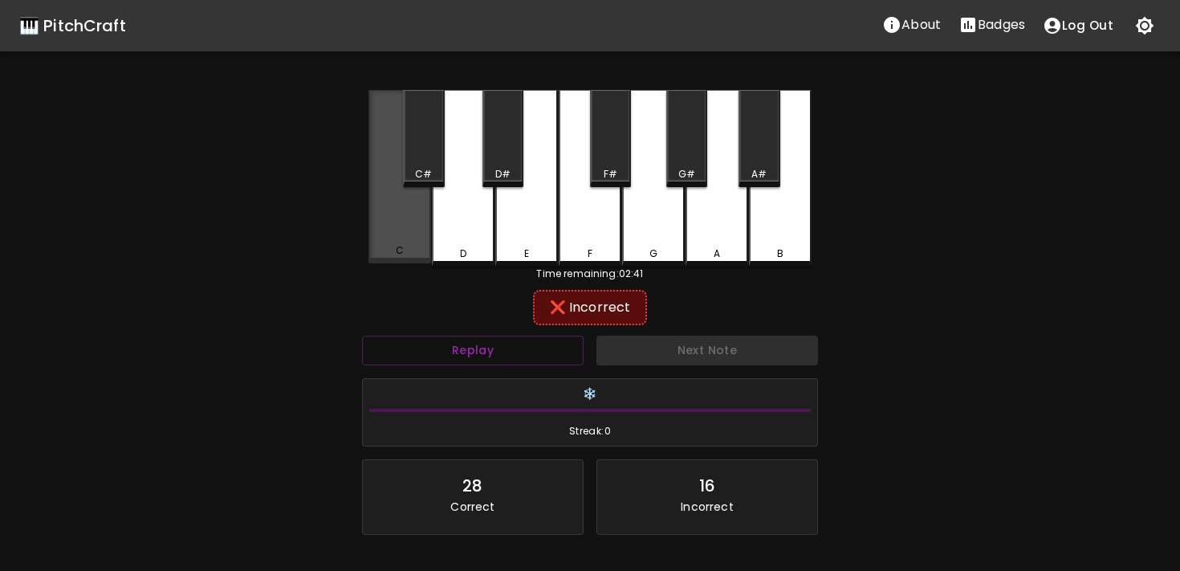
click at [375, 222] on div "C" at bounding box center [400, 176] width 63 height 173
click at [429, 234] on div "C" at bounding box center [400, 176] width 63 height 173
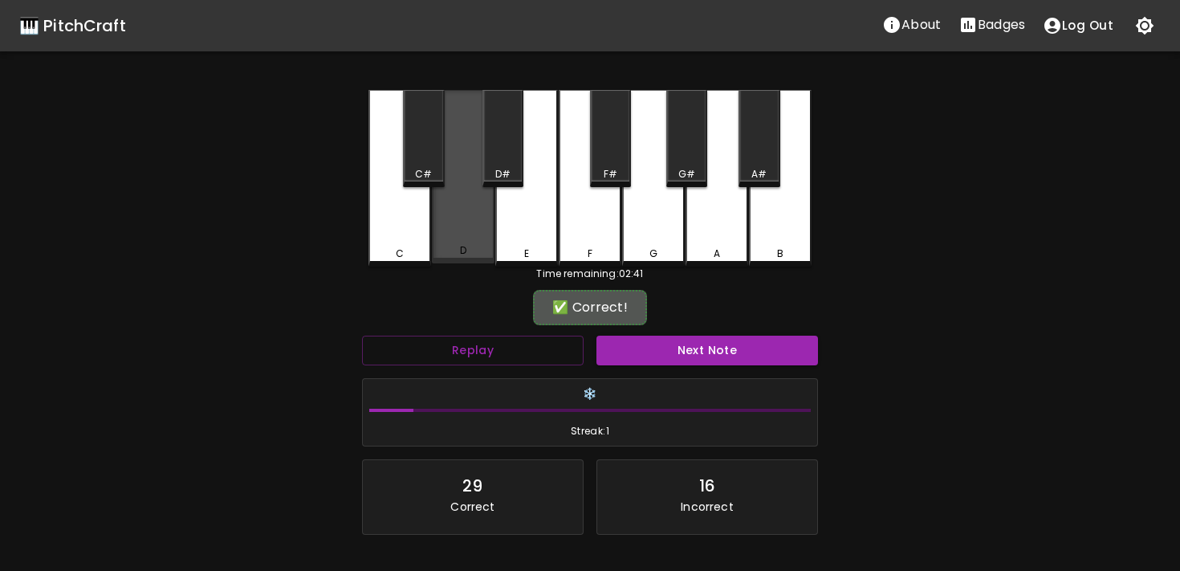
click at [442, 236] on div "D" at bounding box center [463, 176] width 63 height 173
click at [446, 235] on div "D" at bounding box center [463, 176] width 63 height 173
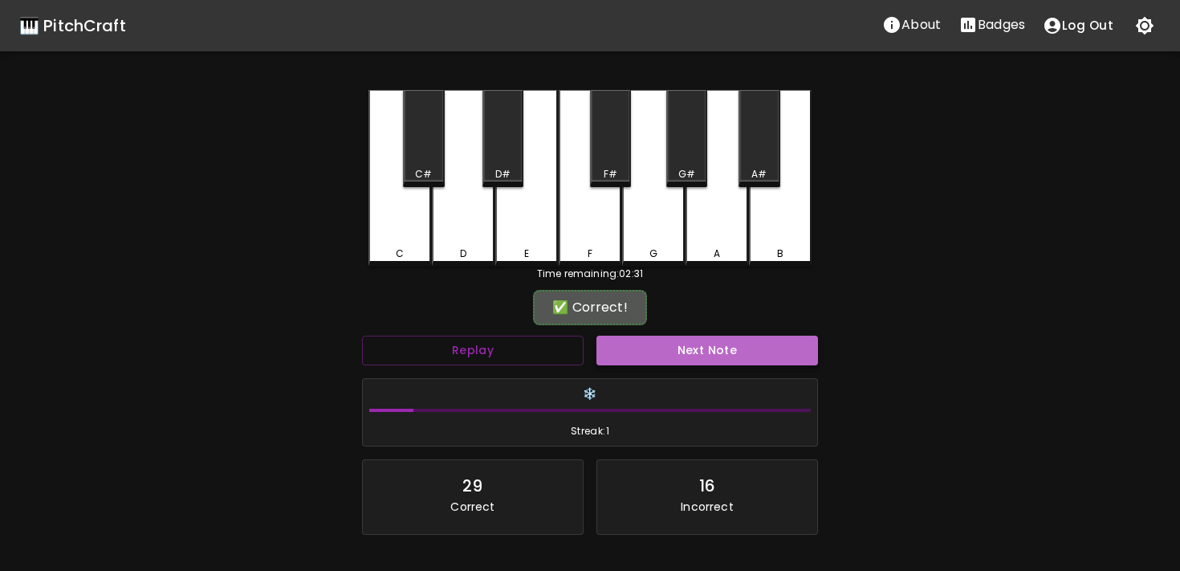
click at [622, 348] on button "Next Note" at bounding box center [708, 351] width 222 height 30
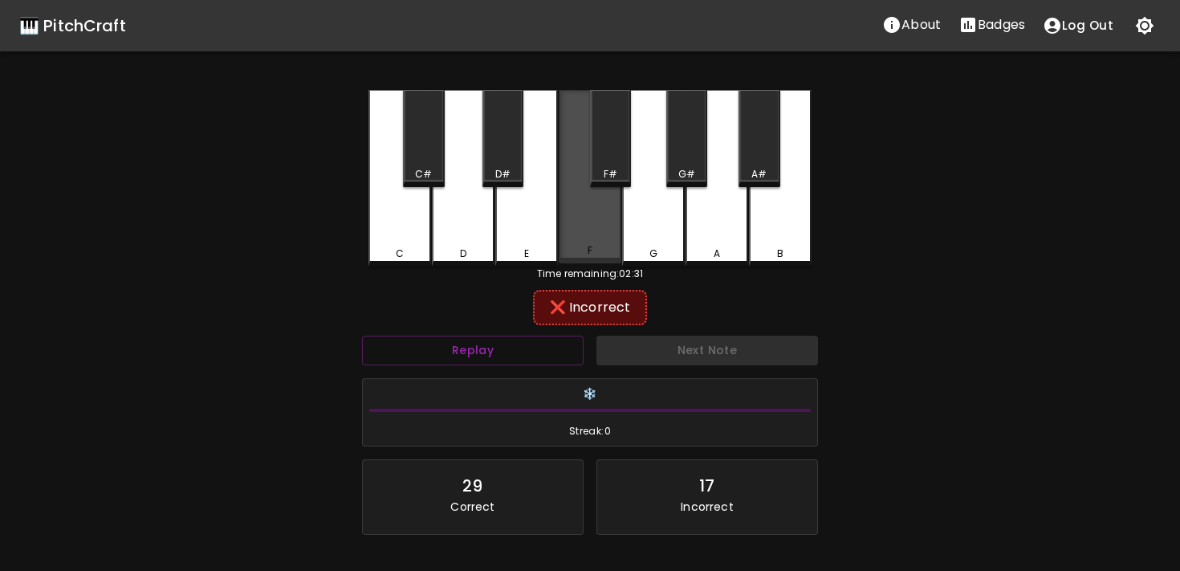
click at [610, 251] on div "F" at bounding box center [589, 250] width 59 height 14
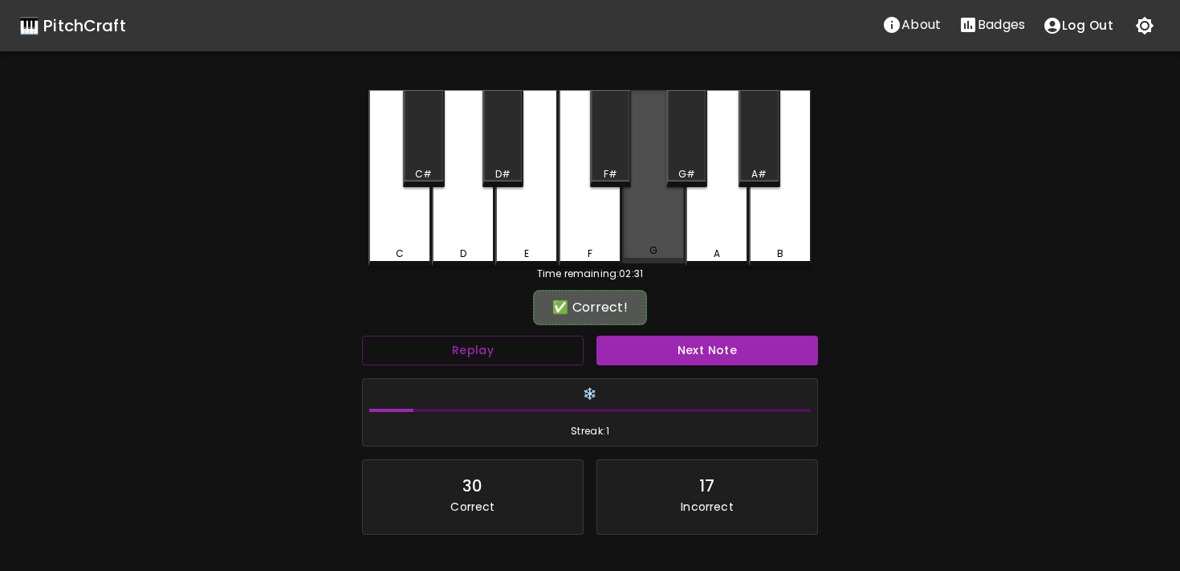
drag, startPoint x: 662, startPoint y: 253, endPoint x: 617, endPoint y: 329, distance: 88.1
click at [621, 316] on div "C C# D D# E F F# G G# A A# B Time remaining: 02:31 ✅ Correct! Replay Next Note …" at bounding box center [590, 358] width 482 height 536
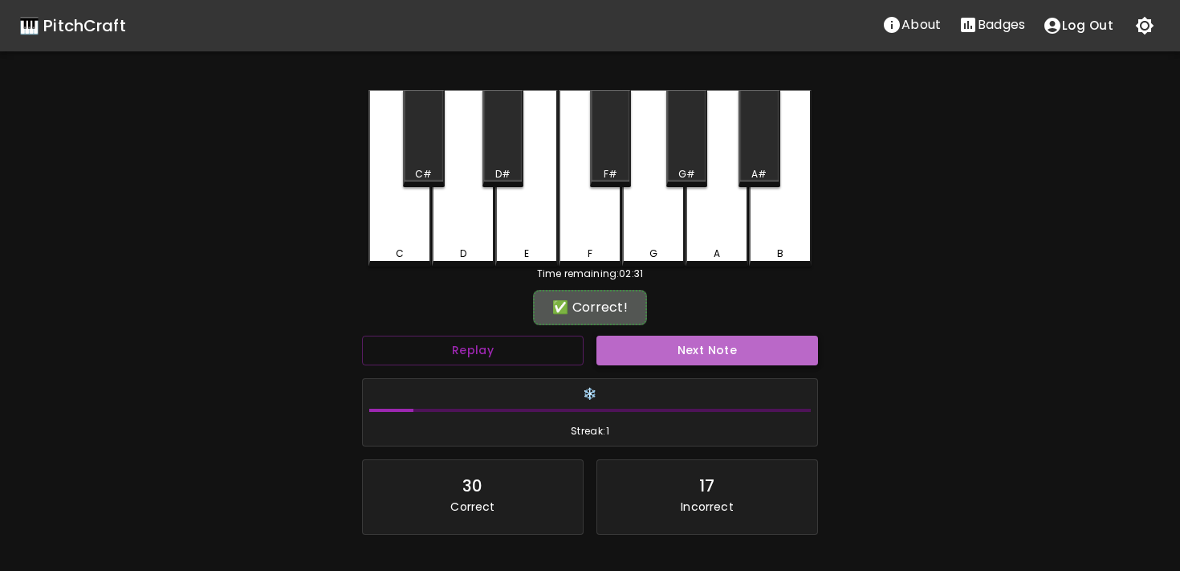
click at [619, 336] on button "Next Note" at bounding box center [708, 351] width 222 height 30
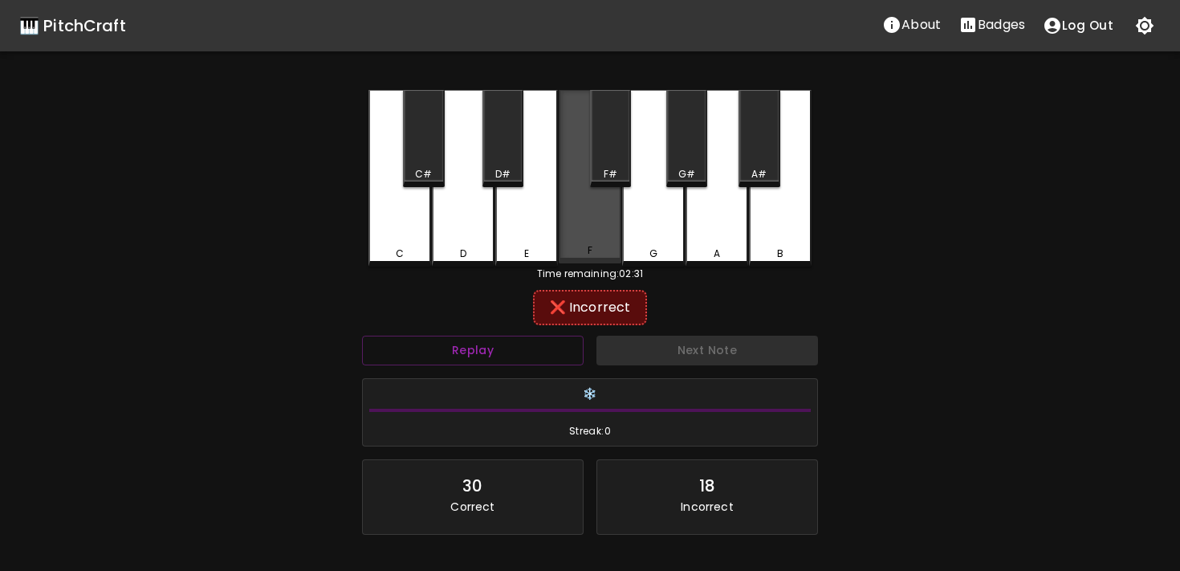
drag, startPoint x: 611, startPoint y: 255, endPoint x: 607, endPoint y: 283, distance: 28.4
click at [611, 259] on div "F" at bounding box center [590, 176] width 63 height 173
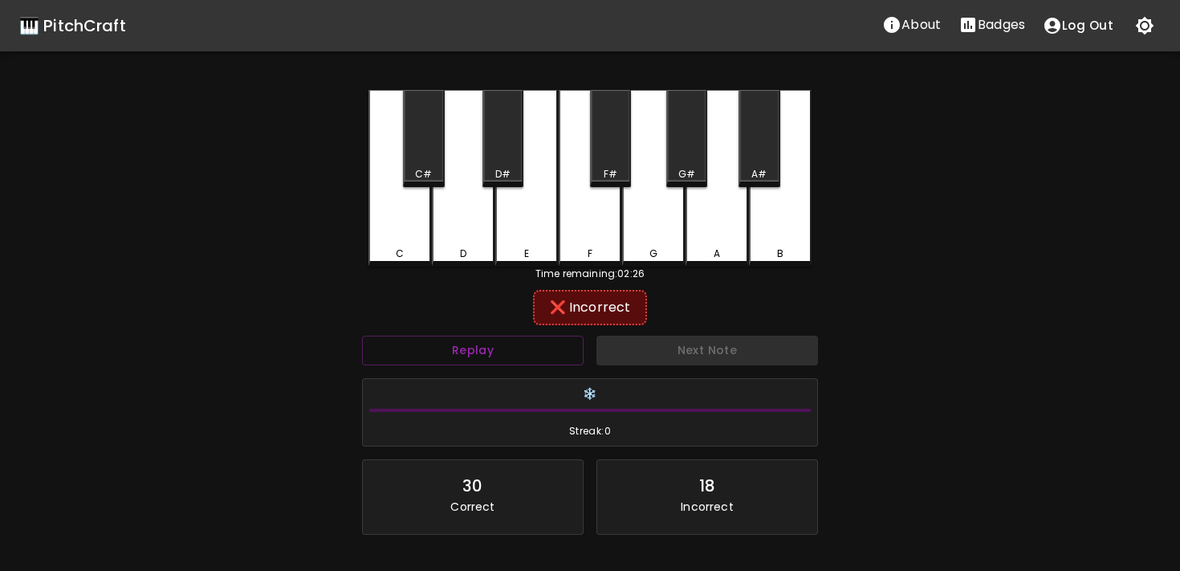
click at [511, 278] on div "Time remaining: 02:26" at bounding box center [590, 274] width 443 height 14
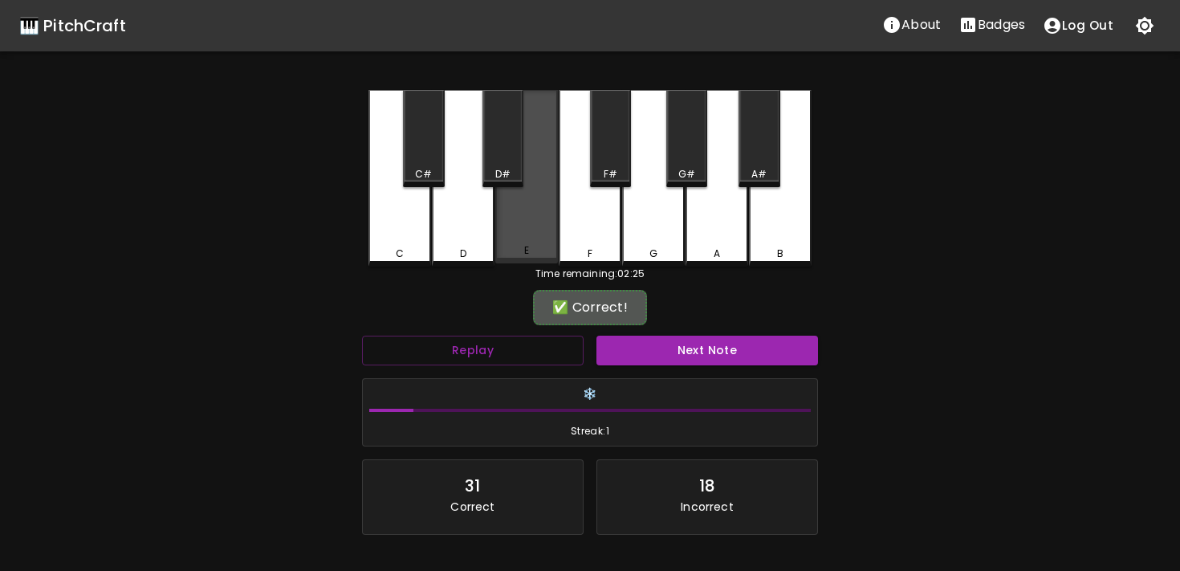
click at [527, 216] on div "E" at bounding box center [526, 176] width 63 height 173
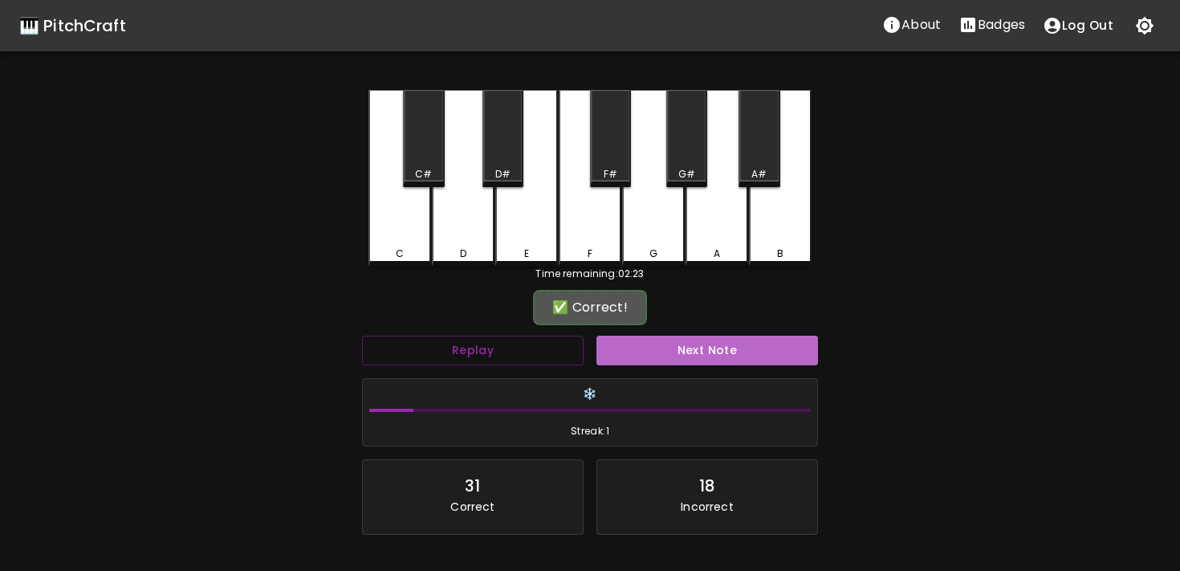
drag, startPoint x: 626, startPoint y: 348, endPoint x: 625, endPoint y: 360, distance: 12.2
click at [625, 360] on button "Next Note" at bounding box center [708, 351] width 222 height 30
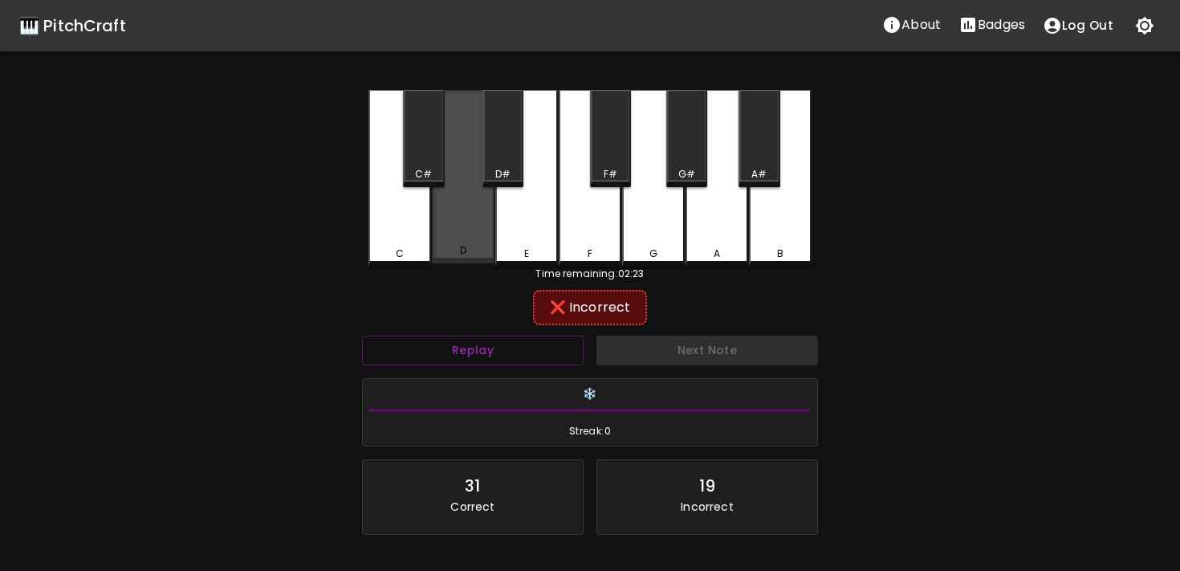
click at [450, 237] on div "D" at bounding box center [463, 176] width 63 height 173
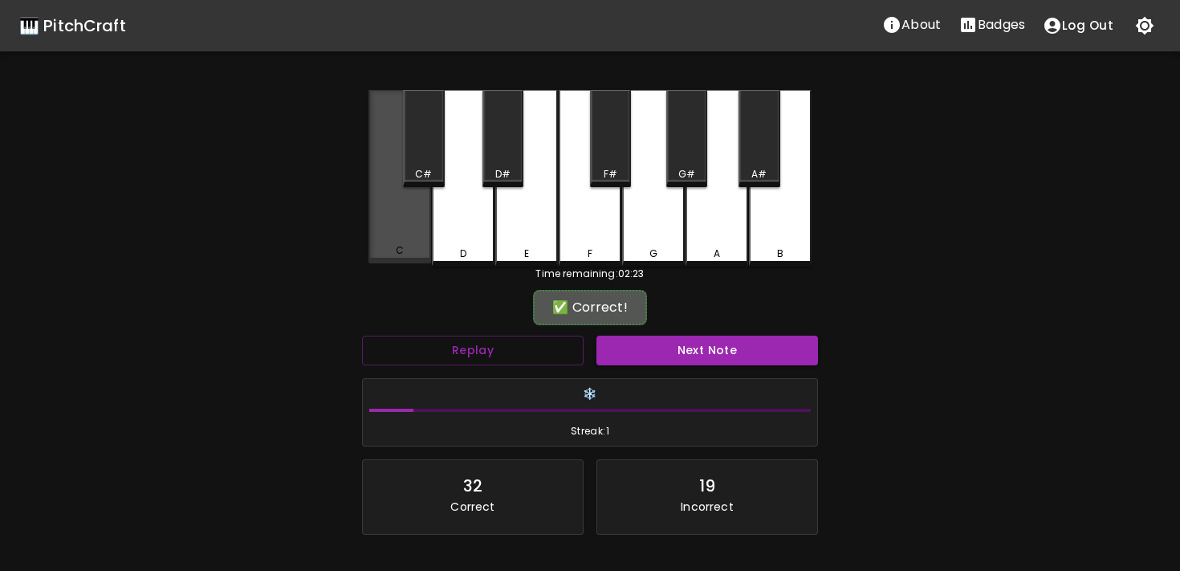
drag, startPoint x: 396, startPoint y: 171, endPoint x: 396, endPoint y: 255, distance: 84.3
click at [396, 186] on div "C" at bounding box center [400, 176] width 63 height 173
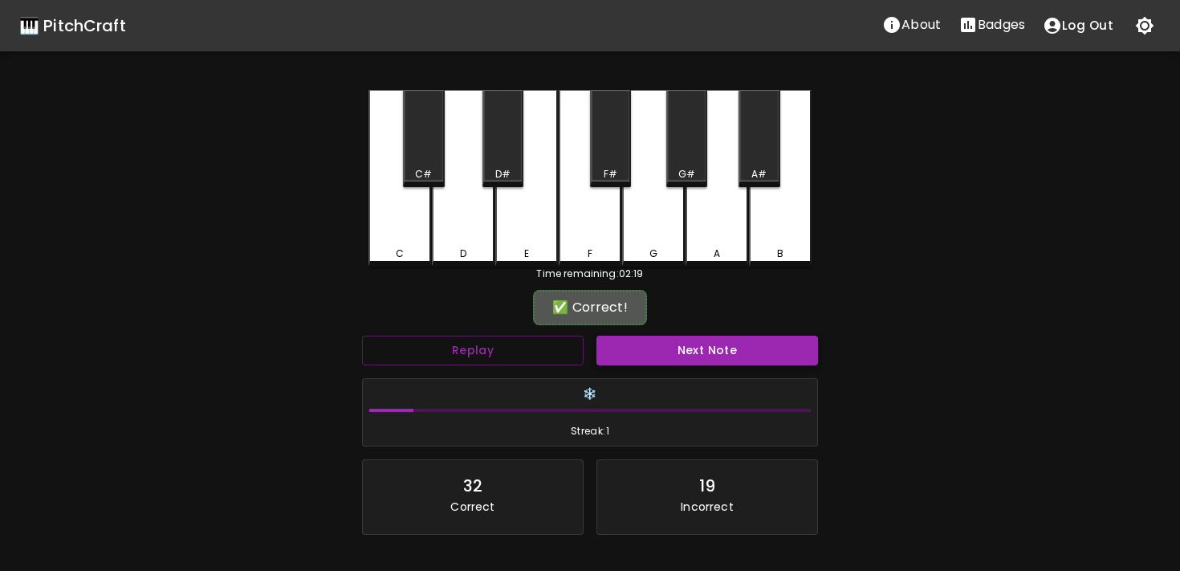
click at [639, 344] on button "Next Note" at bounding box center [708, 351] width 222 height 30
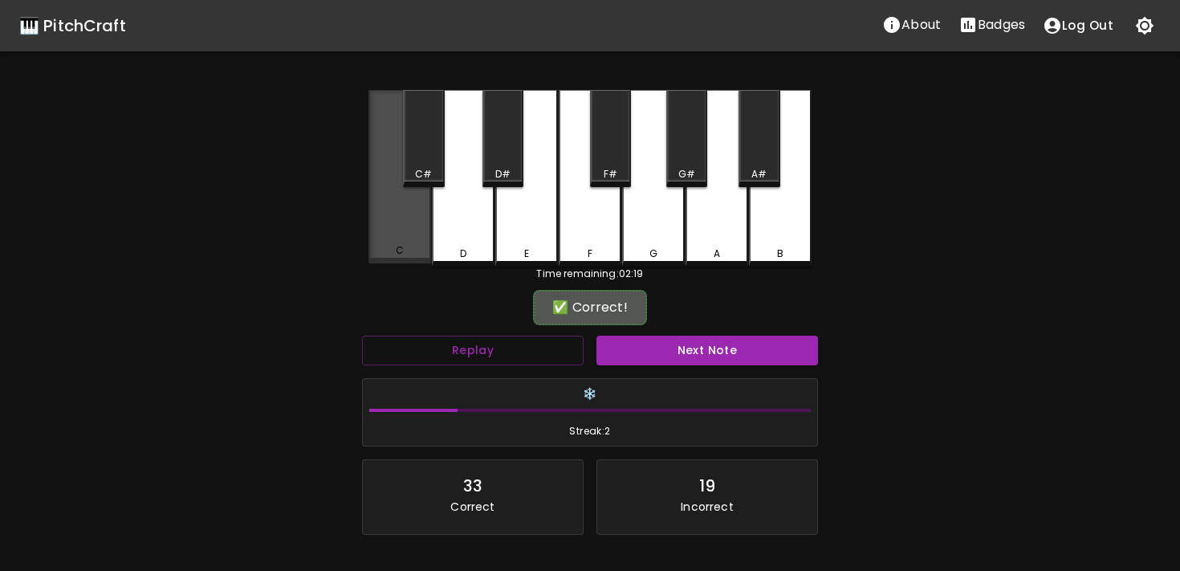
click at [427, 196] on div "C" at bounding box center [400, 176] width 63 height 173
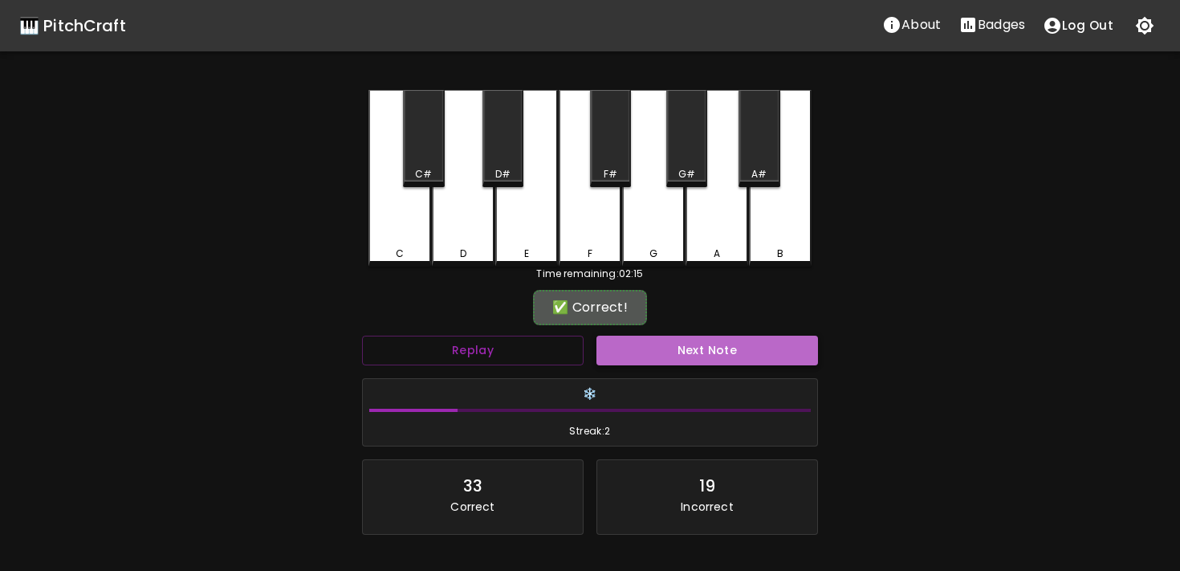
click at [640, 343] on button "Next Note" at bounding box center [708, 351] width 222 height 30
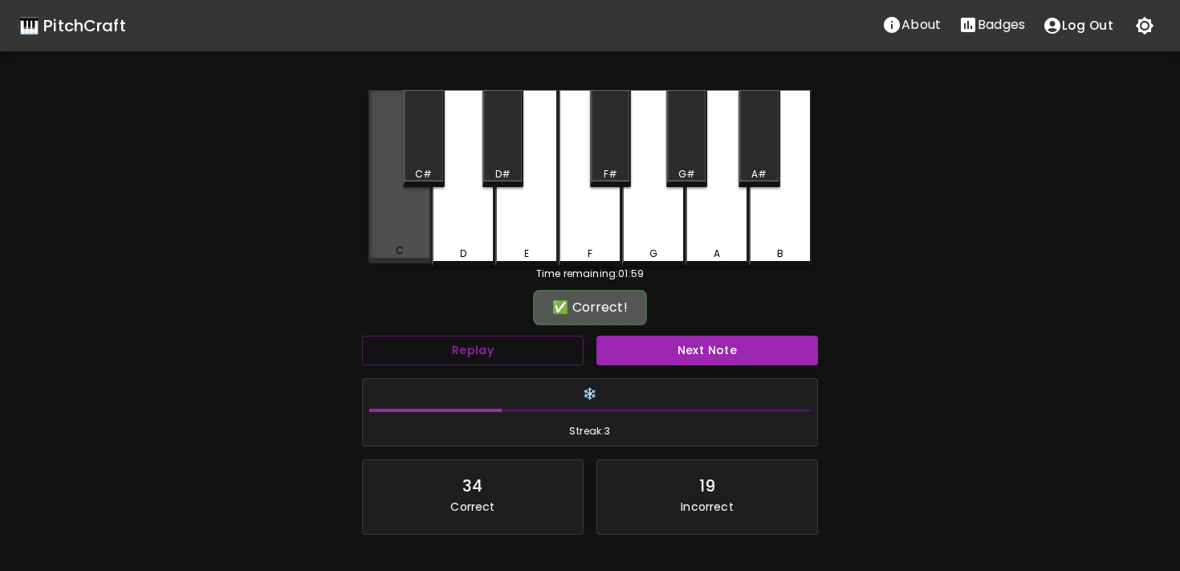
click at [401, 201] on div "C" at bounding box center [400, 176] width 63 height 173
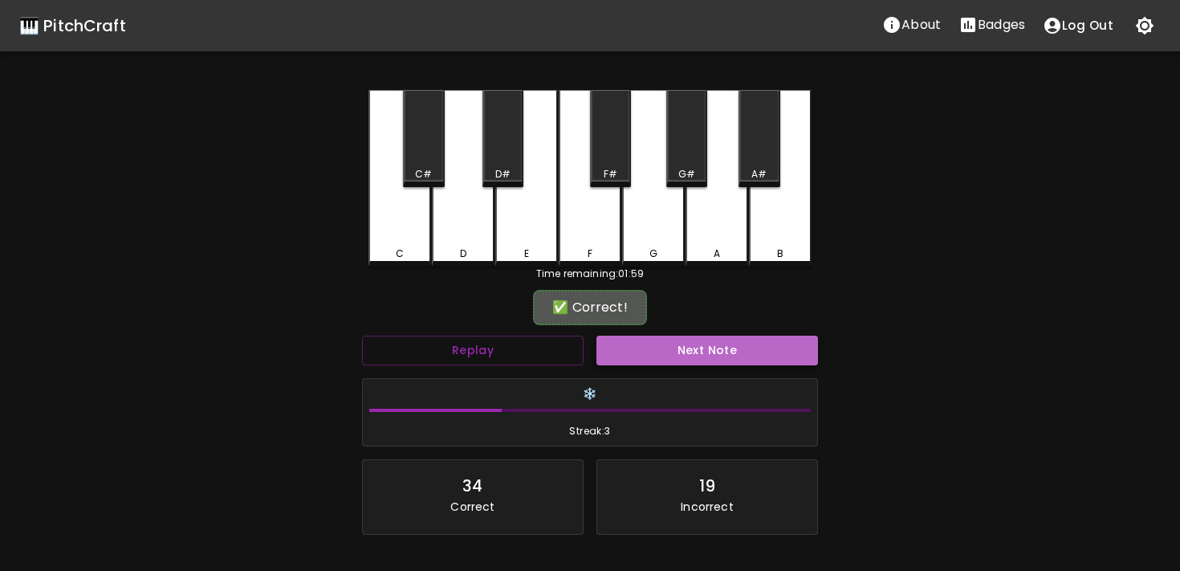
click at [663, 344] on button "Next Note" at bounding box center [708, 351] width 222 height 30
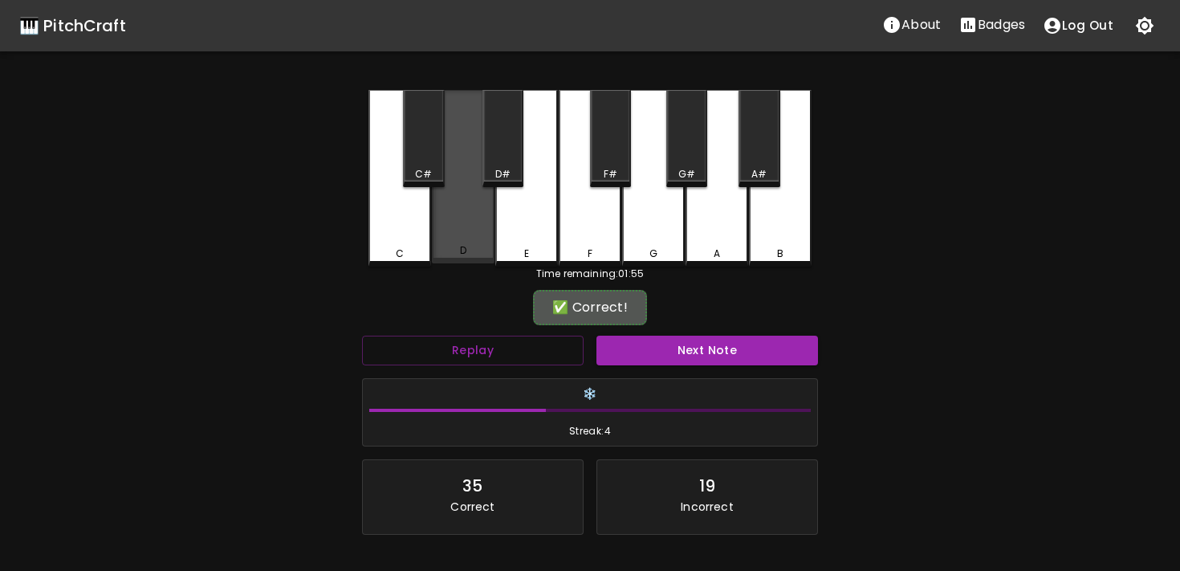
click at [442, 230] on div "D" at bounding box center [463, 176] width 63 height 173
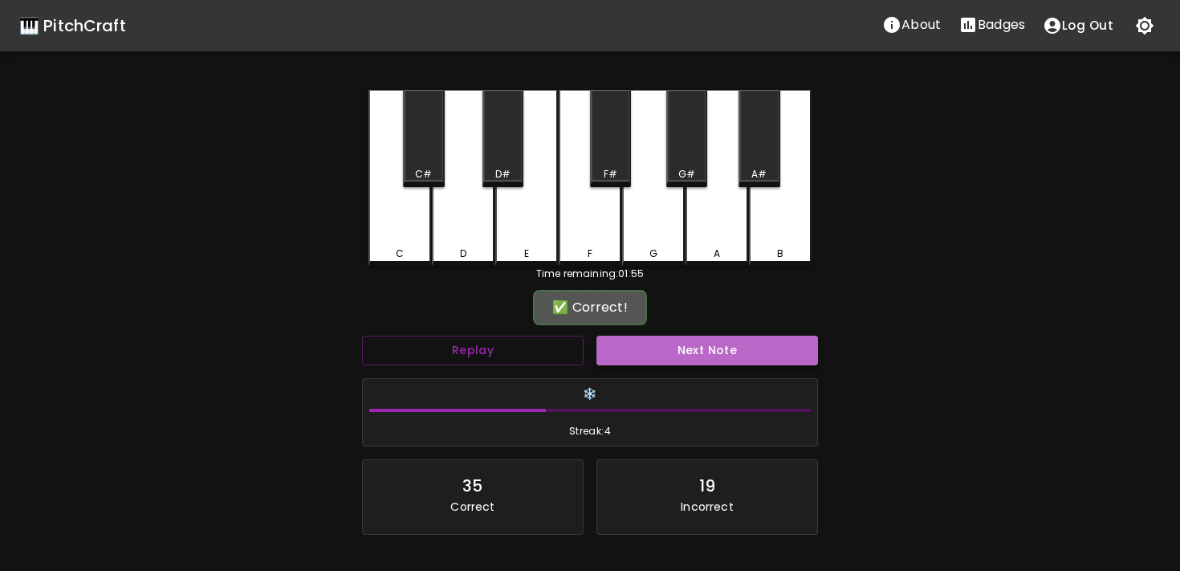
click at [630, 343] on button "Next Note" at bounding box center [708, 351] width 222 height 30
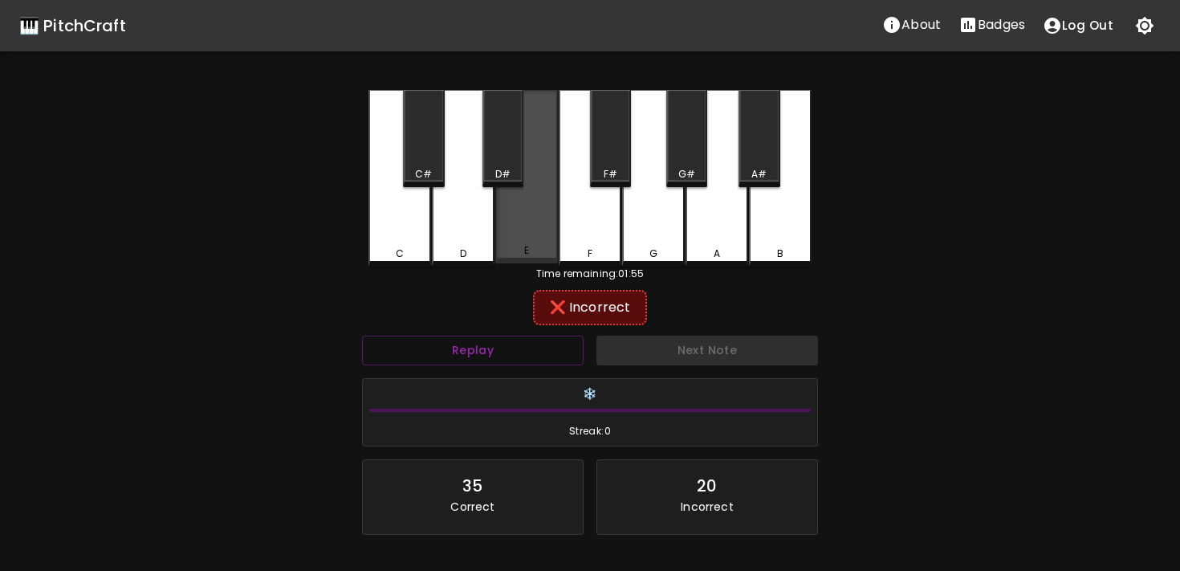
drag, startPoint x: 549, startPoint y: 248, endPoint x: 560, endPoint y: 249, distance: 10.5
click at [549, 248] on div "E" at bounding box center [526, 250] width 59 height 14
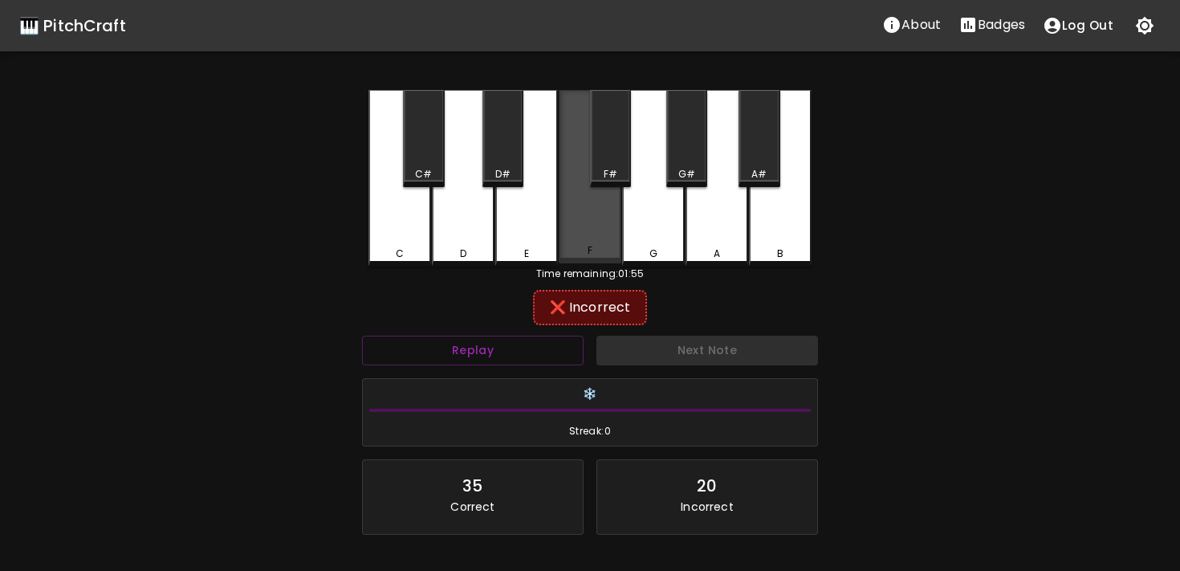
click at [564, 249] on div "F" at bounding box center [589, 250] width 59 height 14
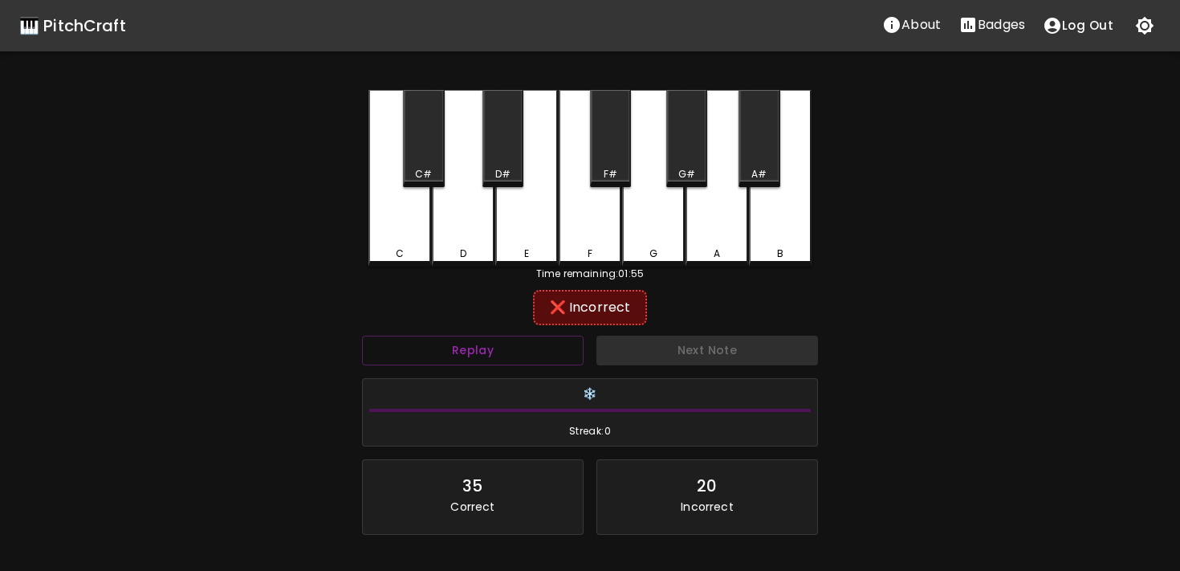
click at [654, 267] on div "Time remaining: 01:55" at bounding box center [590, 274] width 443 height 14
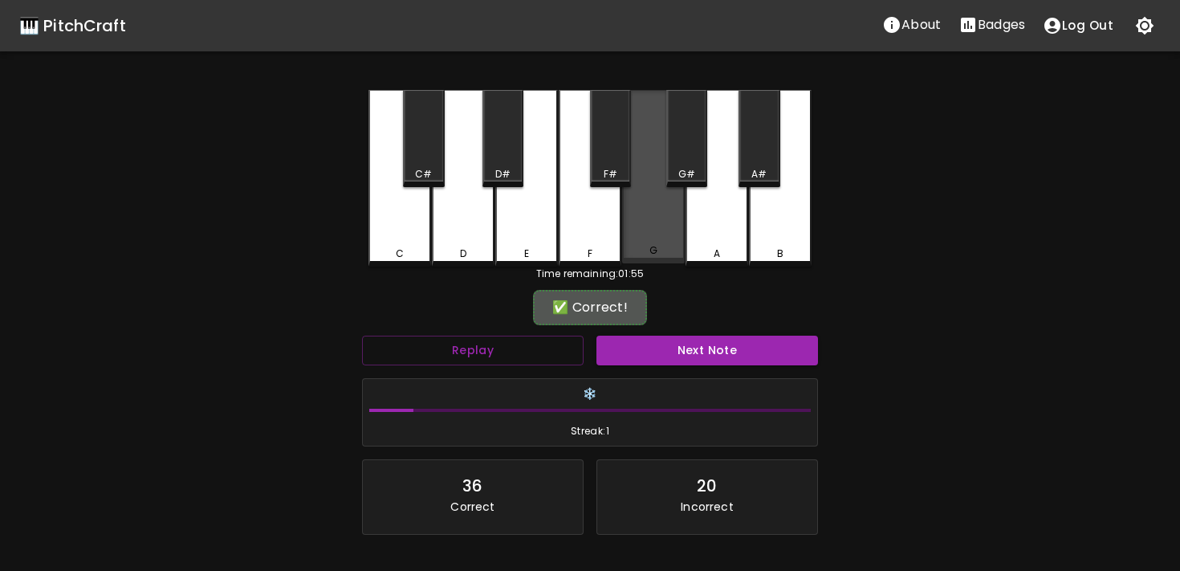
click at [653, 251] on div "G" at bounding box center [654, 250] width 8 height 14
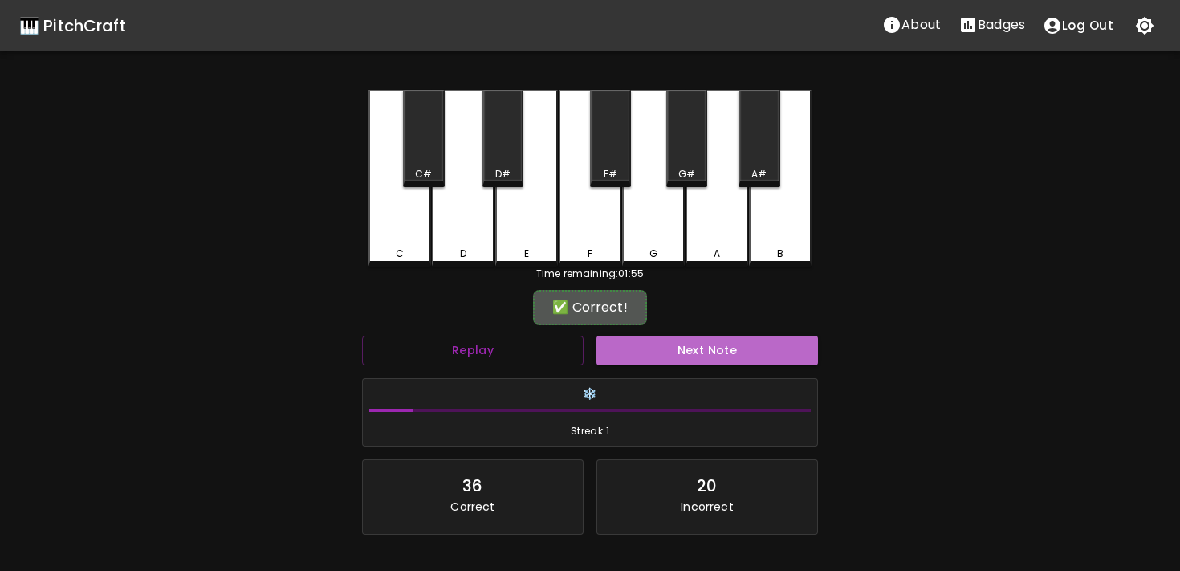
click at [638, 358] on button "Next Note" at bounding box center [708, 351] width 222 height 30
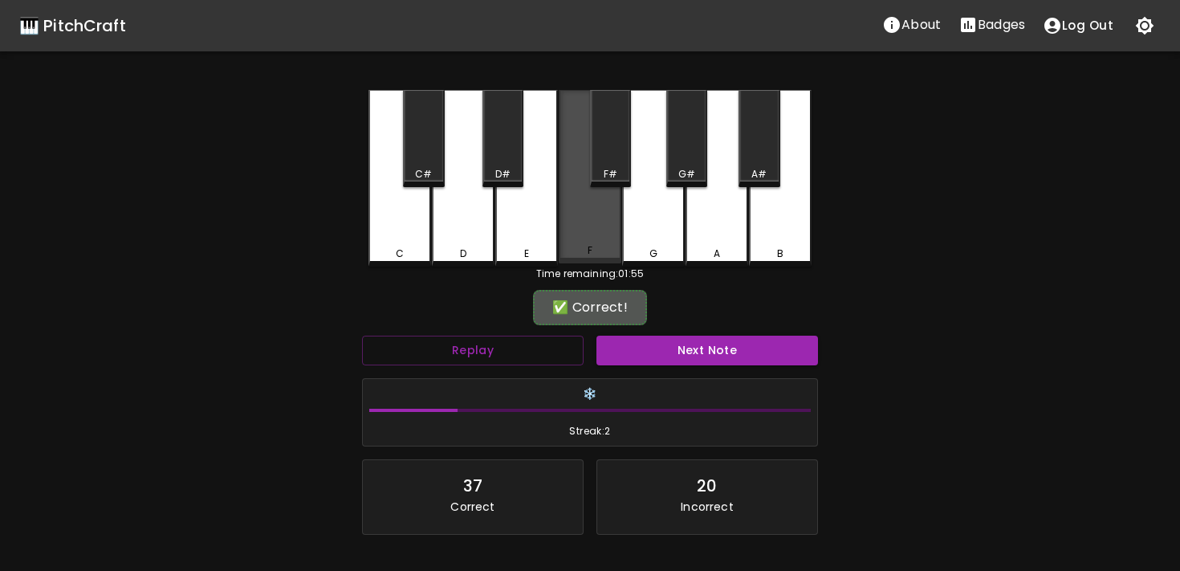
drag, startPoint x: 609, startPoint y: 246, endPoint x: 610, endPoint y: 264, distance: 17.7
click at [610, 249] on div "F" at bounding box center [589, 250] width 59 height 14
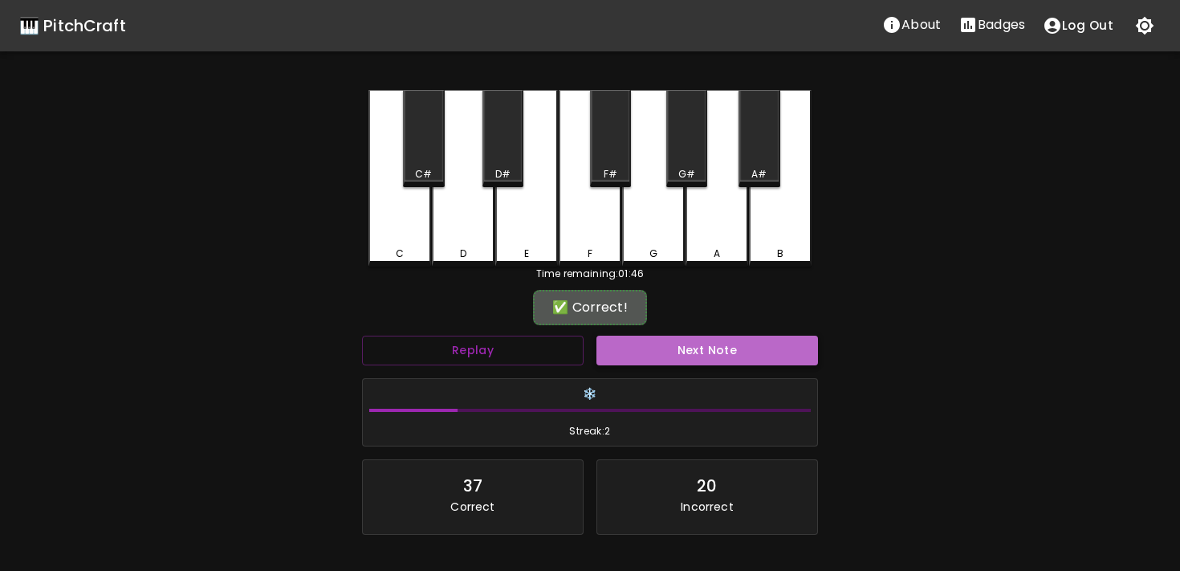
click at [621, 350] on button "Next Note" at bounding box center [708, 351] width 222 height 30
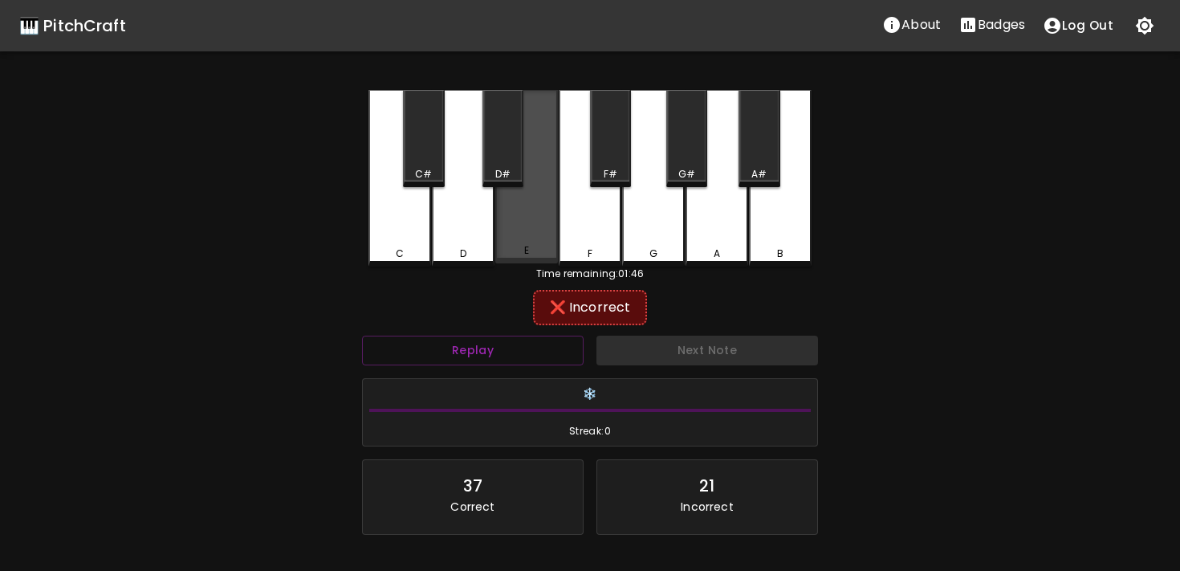
click at [557, 258] on div "E" at bounding box center [526, 176] width 63 height 173
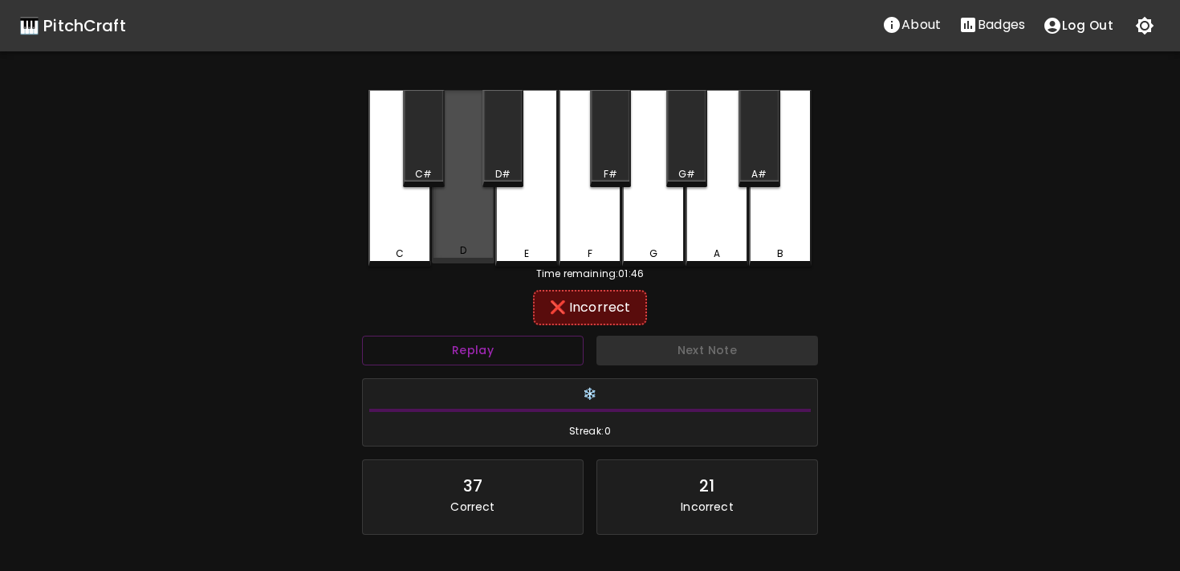
click at [486, 211] on div "D" at bounding box center [463, 176] width 63 height 173
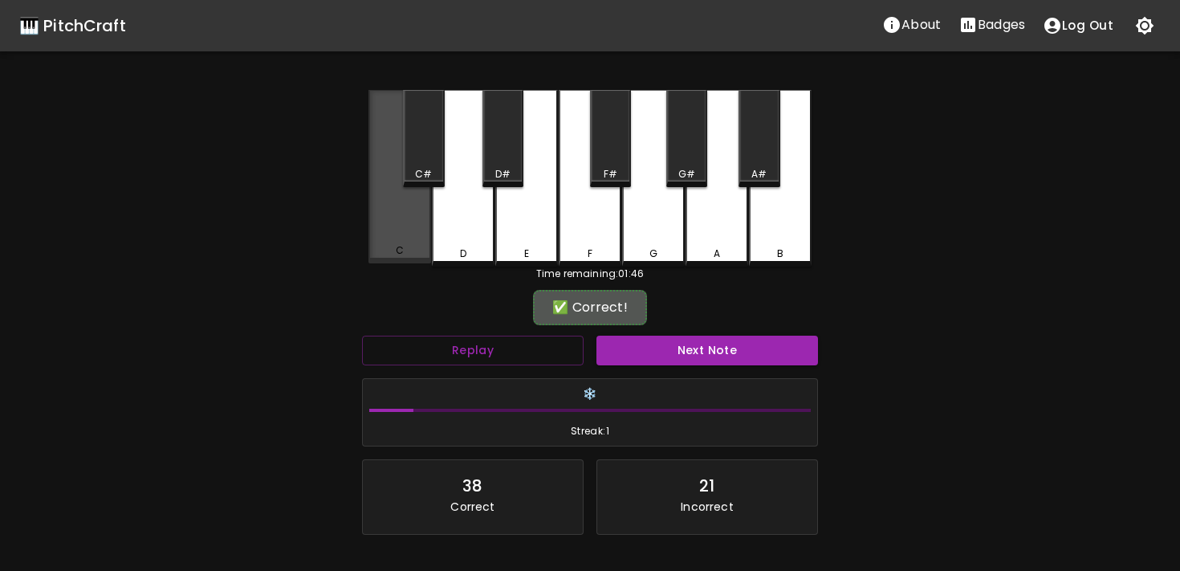
click at [413, 221] on div "C" at bounding box center [400, 176] width 63 height 173
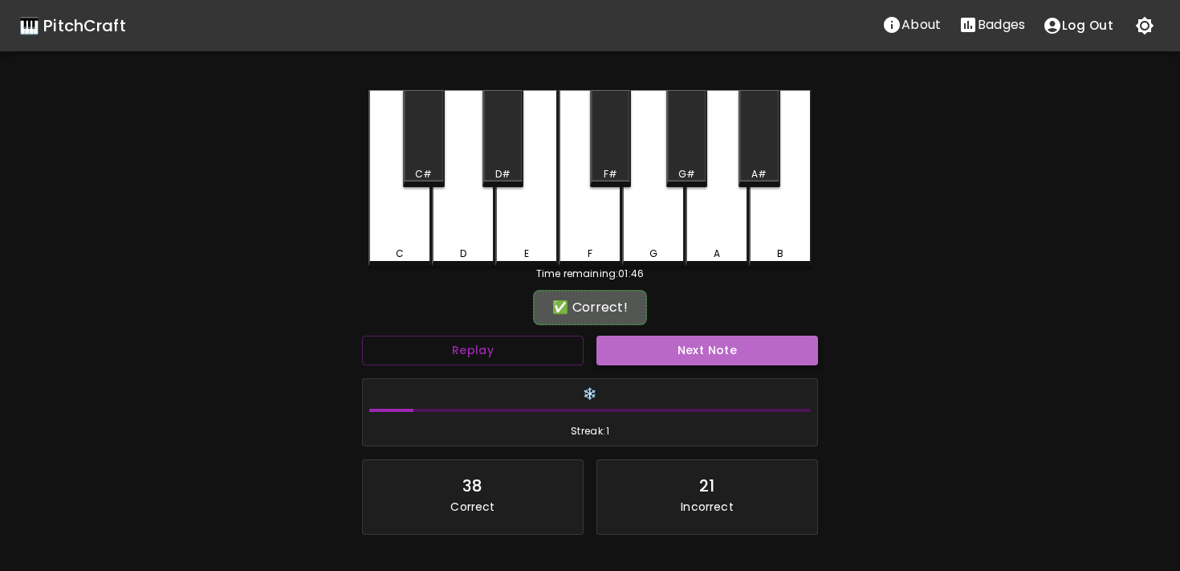
click at [666, 356] on button "Next Note" at bounding box center [708, 351] width 222 height 30
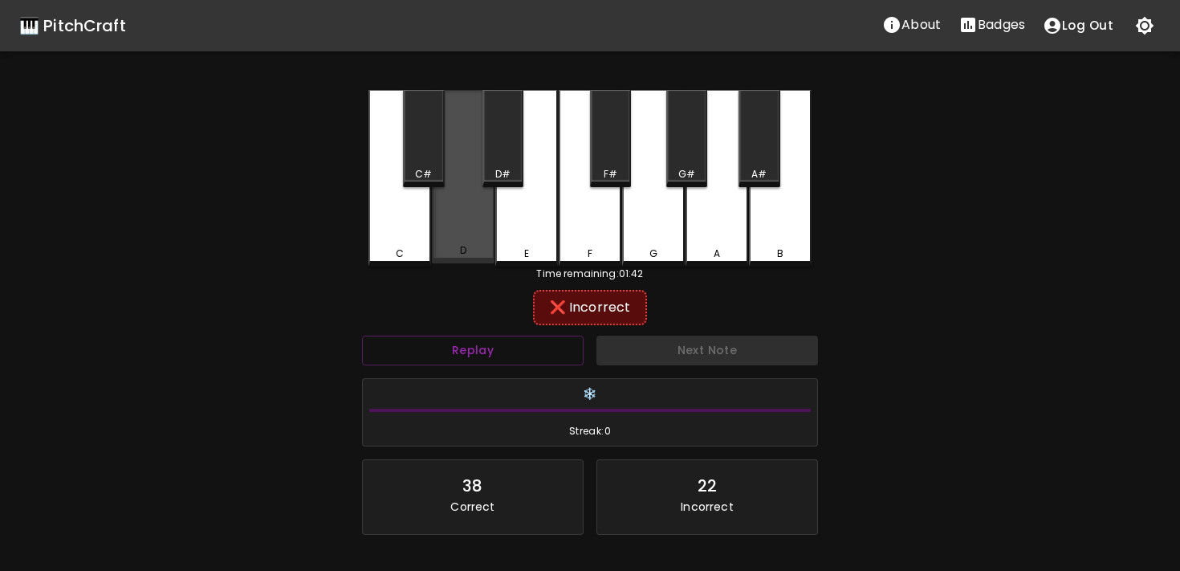
drag, startPoint x: 473, startPoint y: 236, endPoint x: 505, endPoint y: 252, distance: 35.9
click at [474, 238] on div "D" at bounding box center [463, 176] width 63 height 173
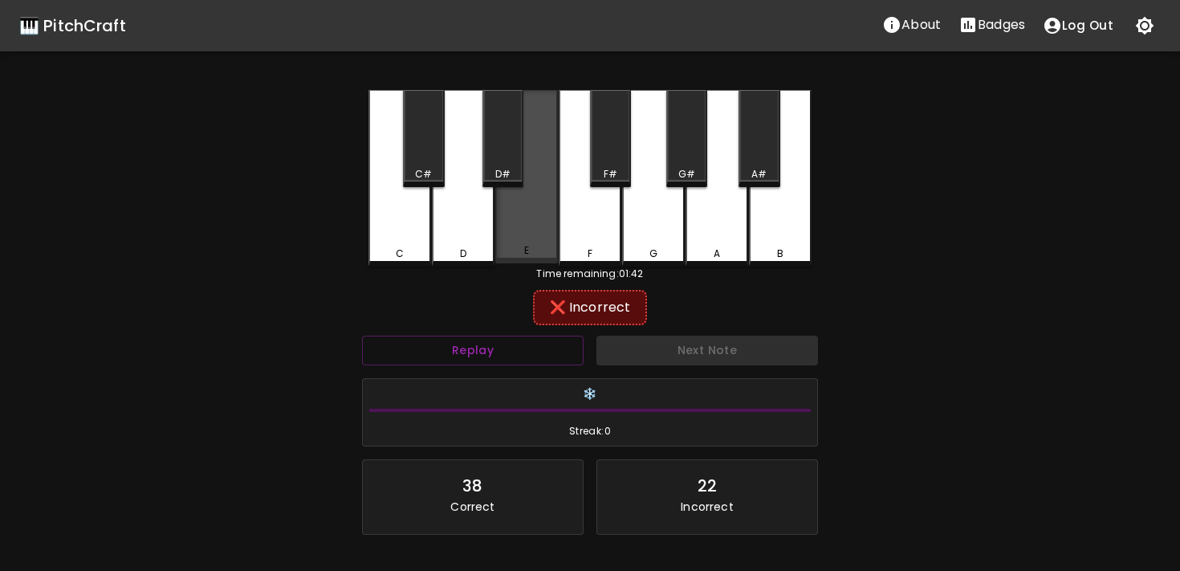
drag, startPoint x: 528, startPoint y: 263, endPoint x: 621, endPoint y: 262, distance: 93.1
click at [528, 262] on div "E" at bounding box center [526, 176] width 63 height 173
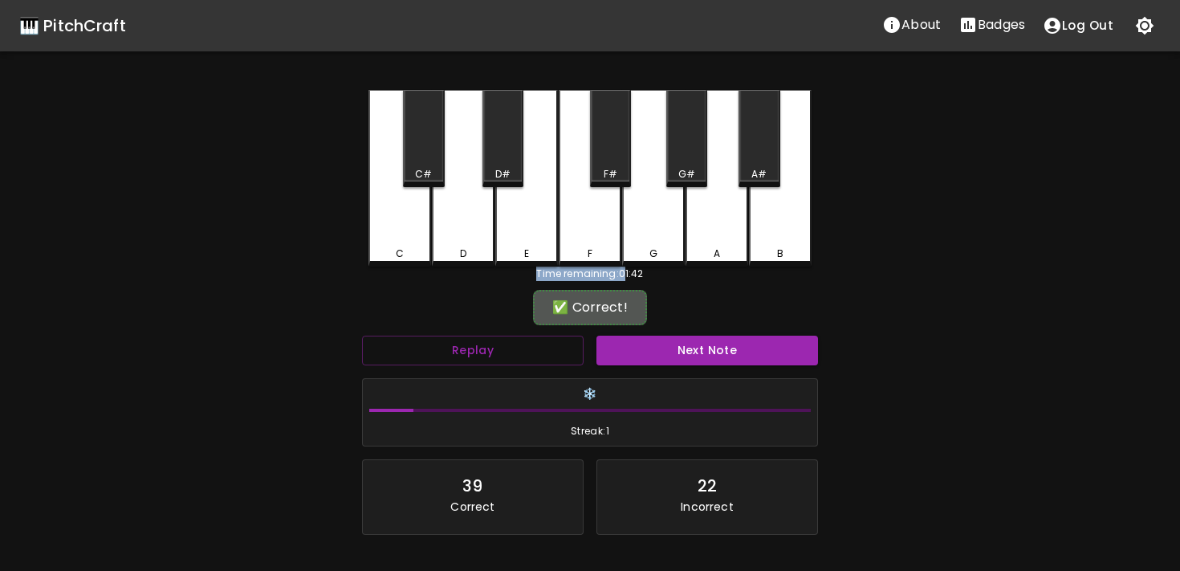
drag, startPoint x: 626, startPoint y: 262, endPoint x: 625, endPoint y: 301, distance: 39.4
click at [625, 275] on div "C C# D D# E F F# G G# A A# B Time remaining: 01:42 ✅ Correct! Replay Next Note …" at bounding box center [590, 358] width 482 height 536
click at [612, 342] on button "Next Note" at bounding box center [708, 351] width 222 height 30
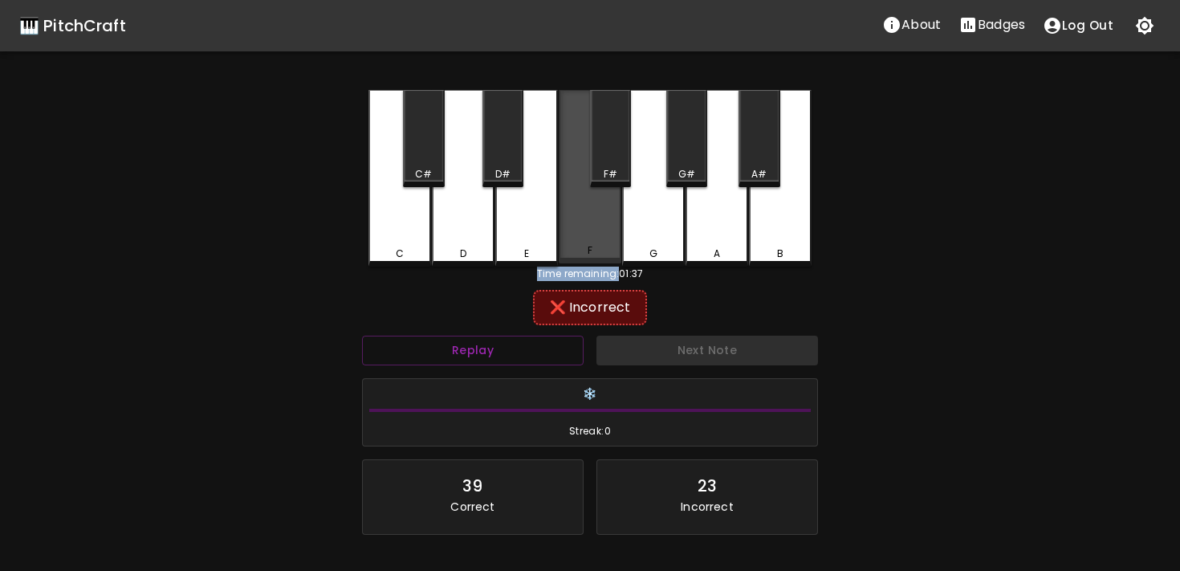
click at [593, 256] on div "F" at bounding box center [589, 250] width 59 height 14
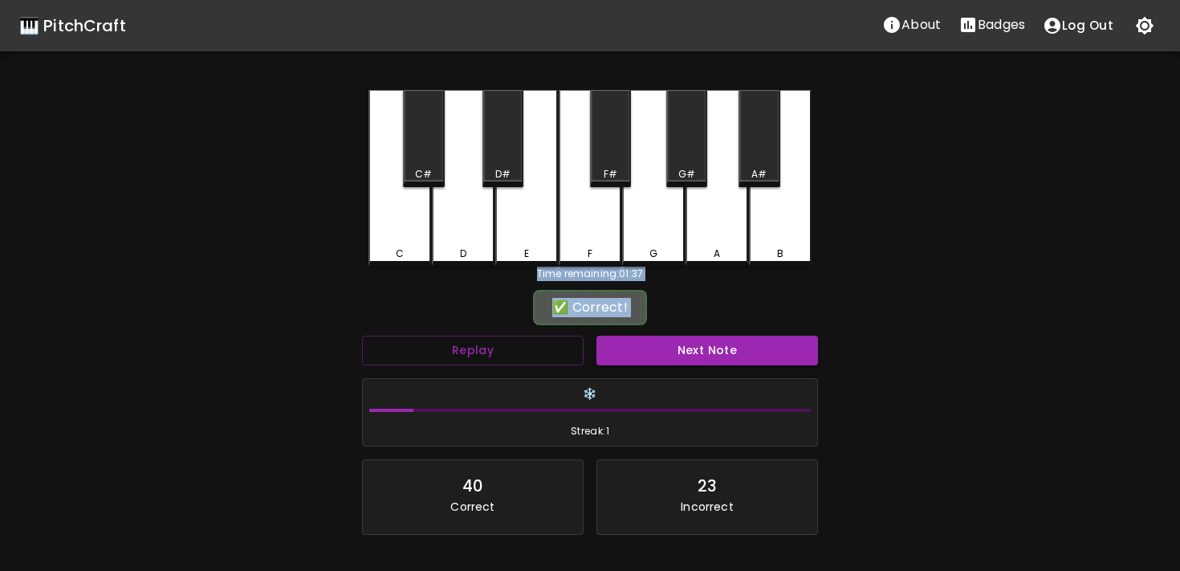
drag, startPoint x: 554, startPoint y: 231, endPoint x: 621, endPoint y: 369, distance: 153.7
click at [615, 362] on div "C C# D D# E F F# G G# A A# B Time remaining: 01:37 ✅ Correct! Replay Next Note …" at bounding box center [590, 358] width 482 height 536
click at [643, 327] on div "✅ Correct!" at bounding box center [590, 307] width 456 height 40
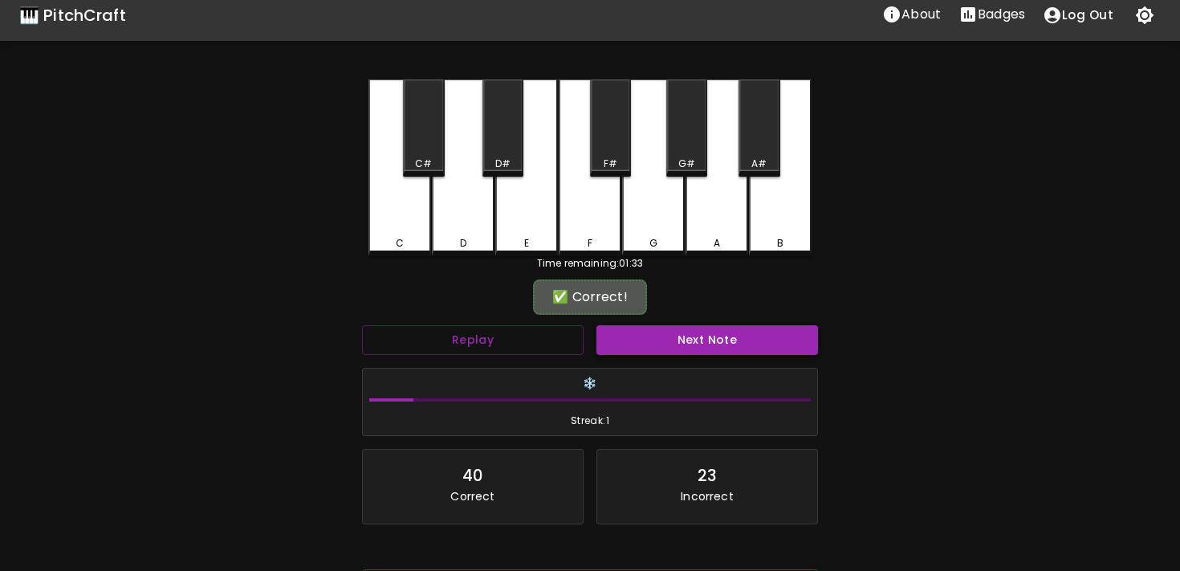
scroll to position [14, 0]
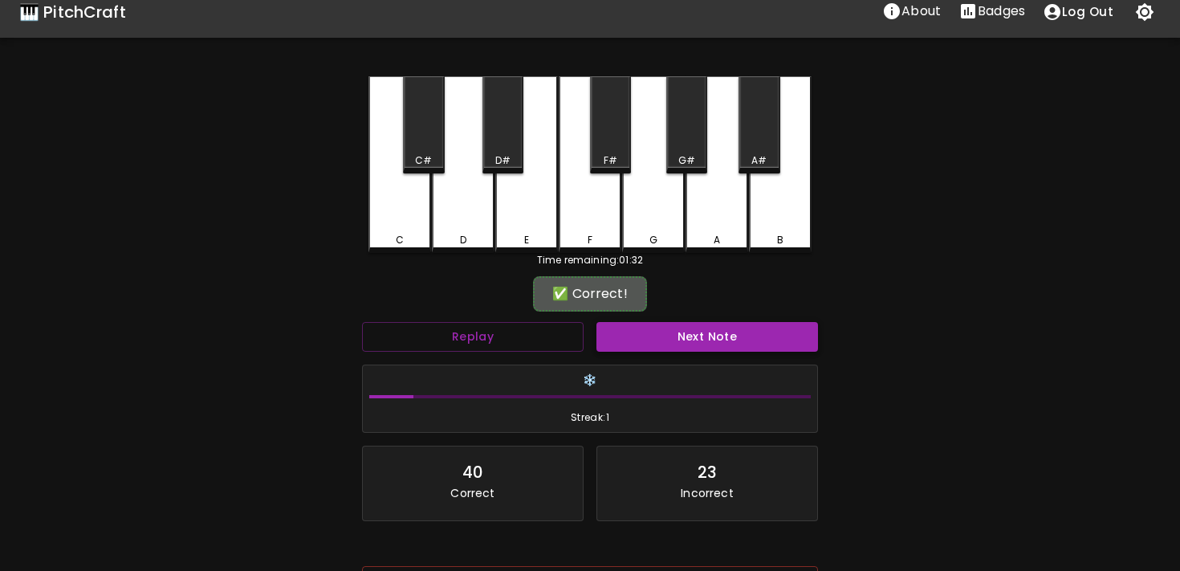
click at [689, 333] on button "Next Note" at bounding box center [708, 337] width 222 height 30
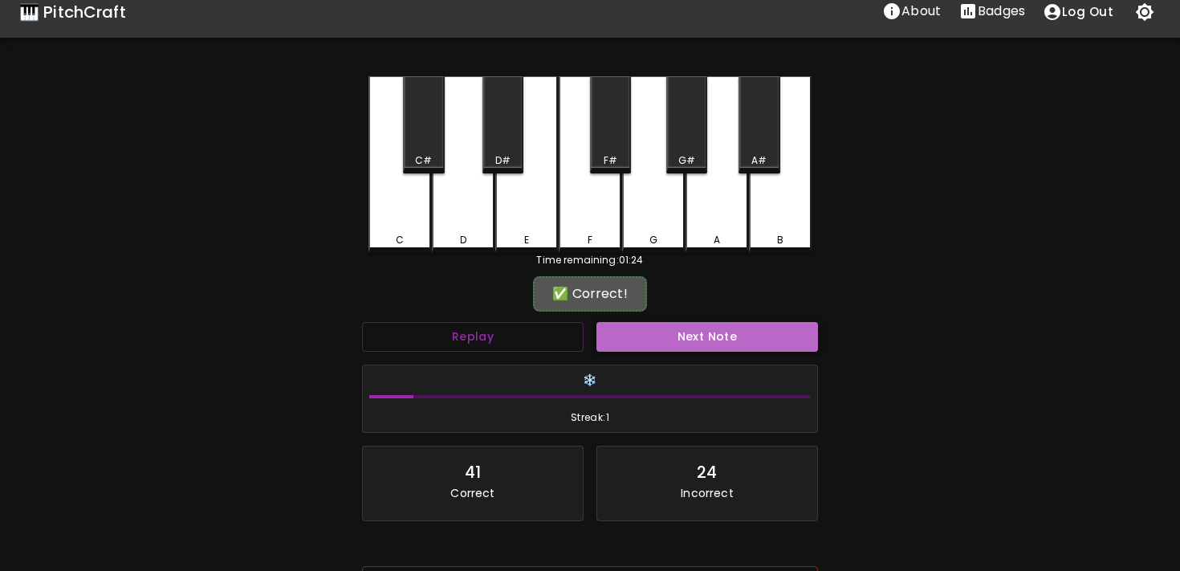
click at [701, 324] on button "Next Note" at bounding box center [708, 337] width 222 height 30
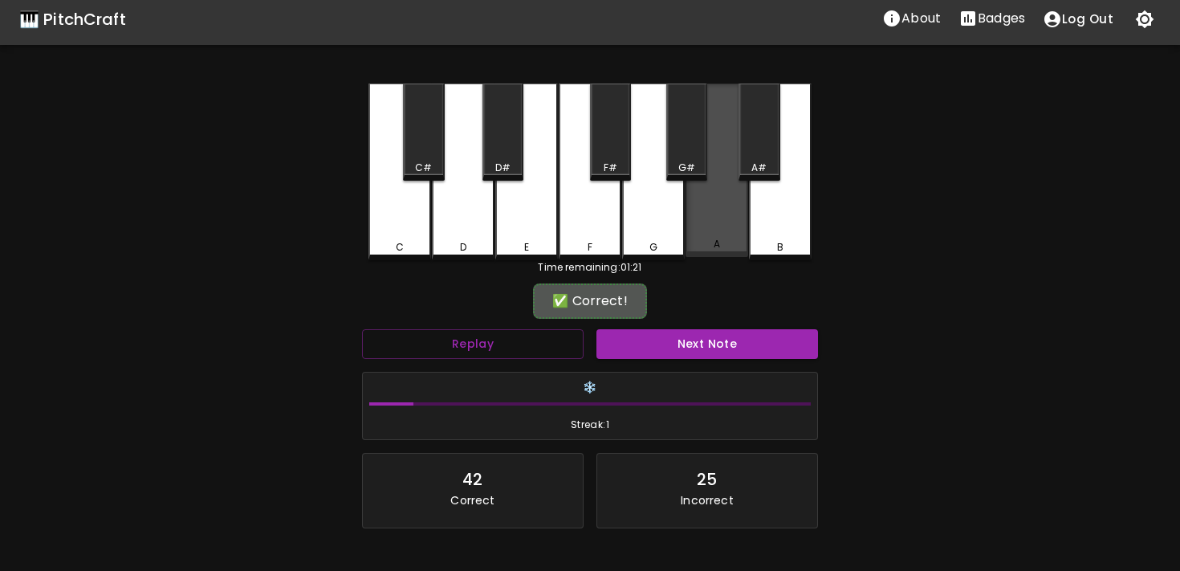
scroll to position [6, 0]
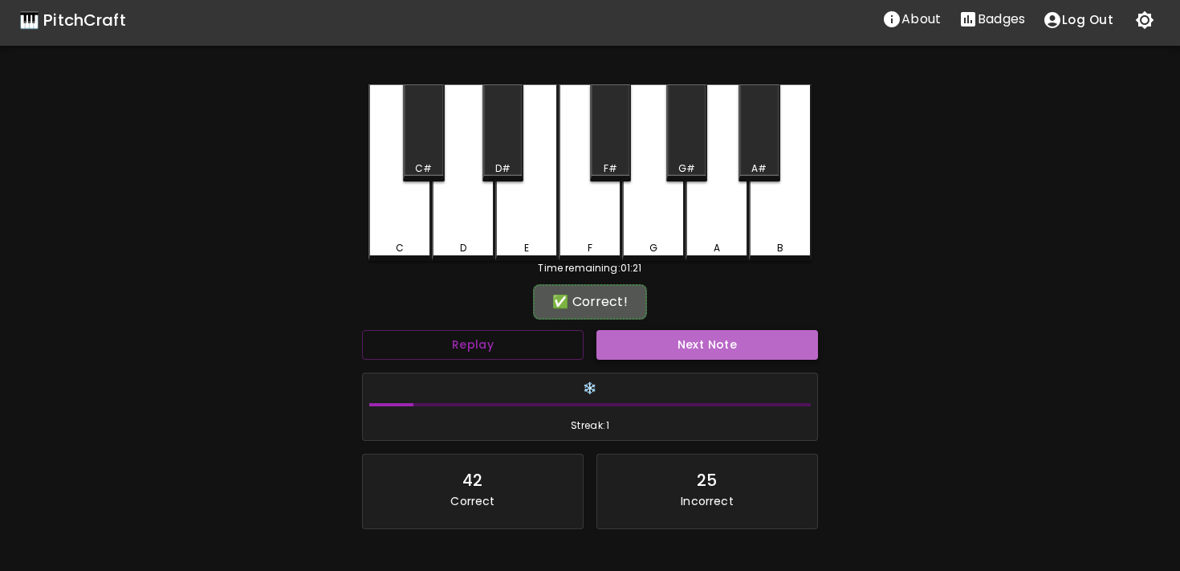
click at [676, 336] on button "Next Note" at bounding box center [708, 345] width 222 height 30
